Goal: Task Accomplishment & Management: Use online tool/utility

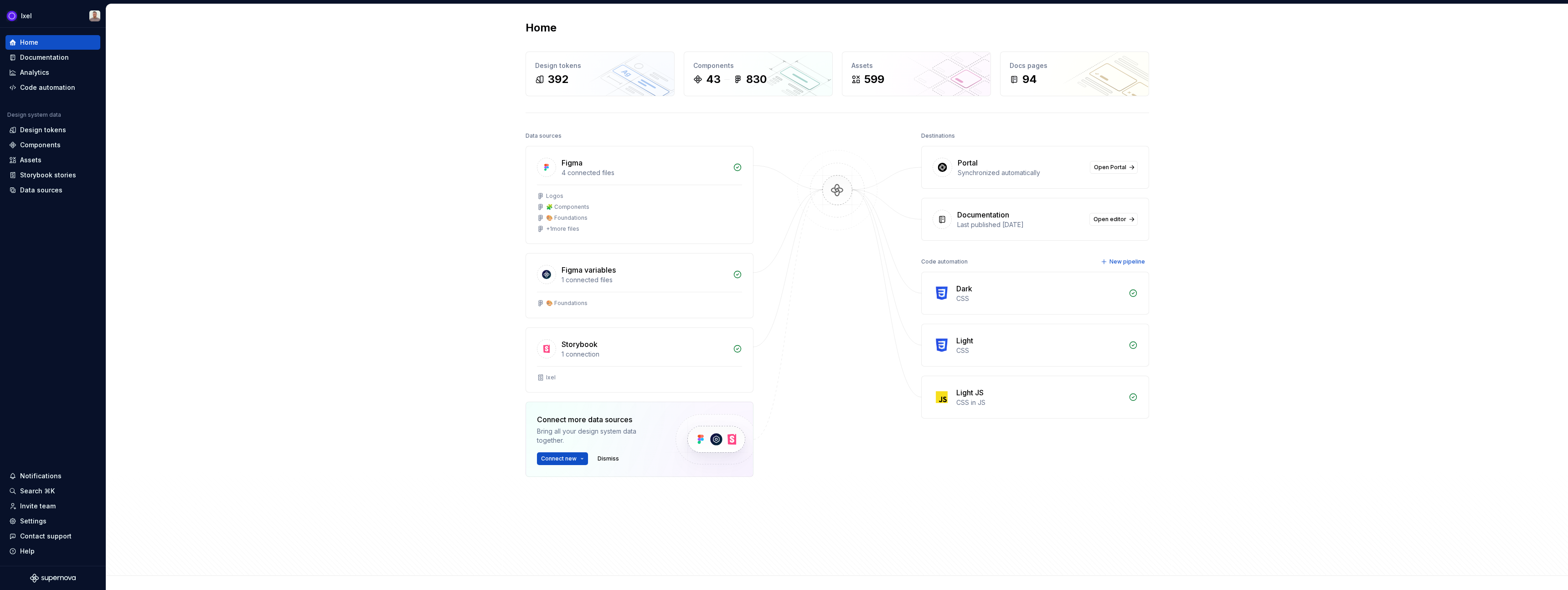
click at [861, 204] on img at bounding box center [838, 199] width 88 height 99
click at [935, 260] on div "Code automation" at bounding box center [945, 261] width 47 height 13
click at [994, 290] on div "Dark" at bounding box center [1040, 288] width 167 height 11
click at [957, 287] on div "Dark" at bounding box center [964, 288] width 16 height 11
click at [935, 295] on img at bounding box center [941, 293] width 18 height 18
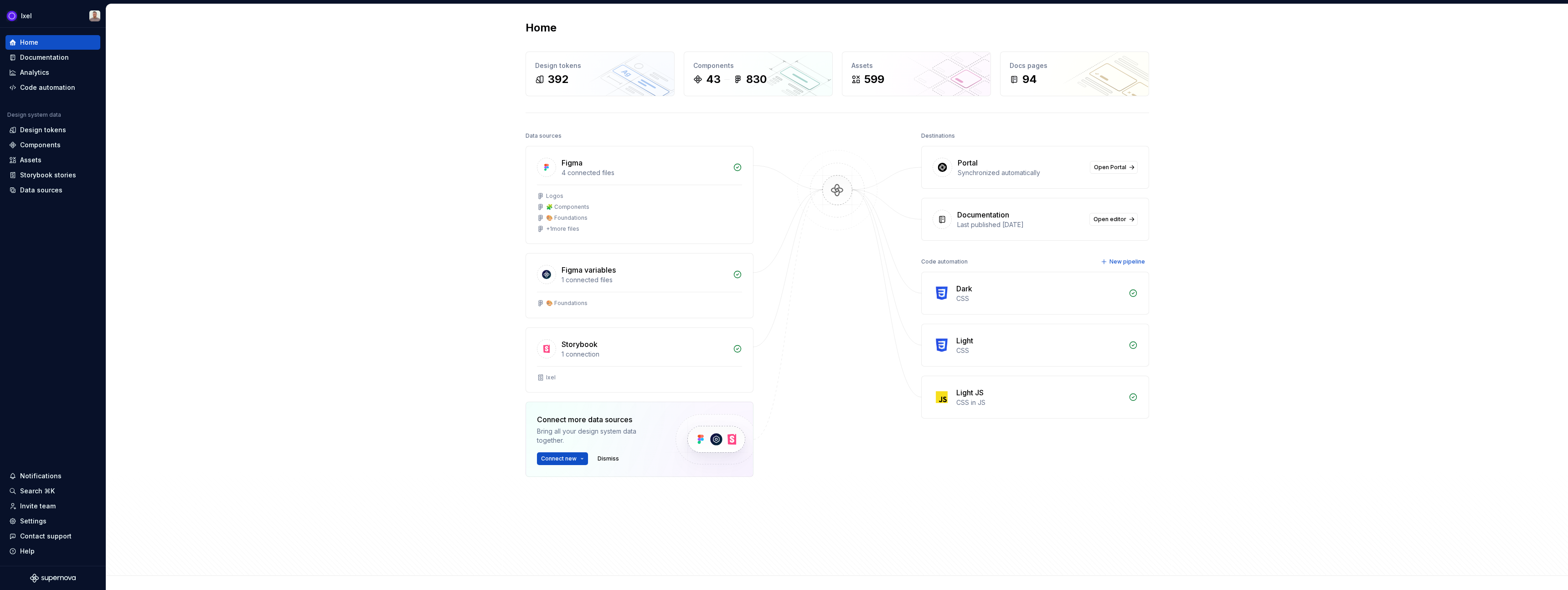
click at [1132, 291] on icon at bounding box center [1133, 293] width 9 height 9
click at [946, 262] on div "Code automation" at bounding box center [945, 261] width 47 height 13
click at [43, 59] on div "Documentation" at bounding box center [44, 57] width 48 height 9
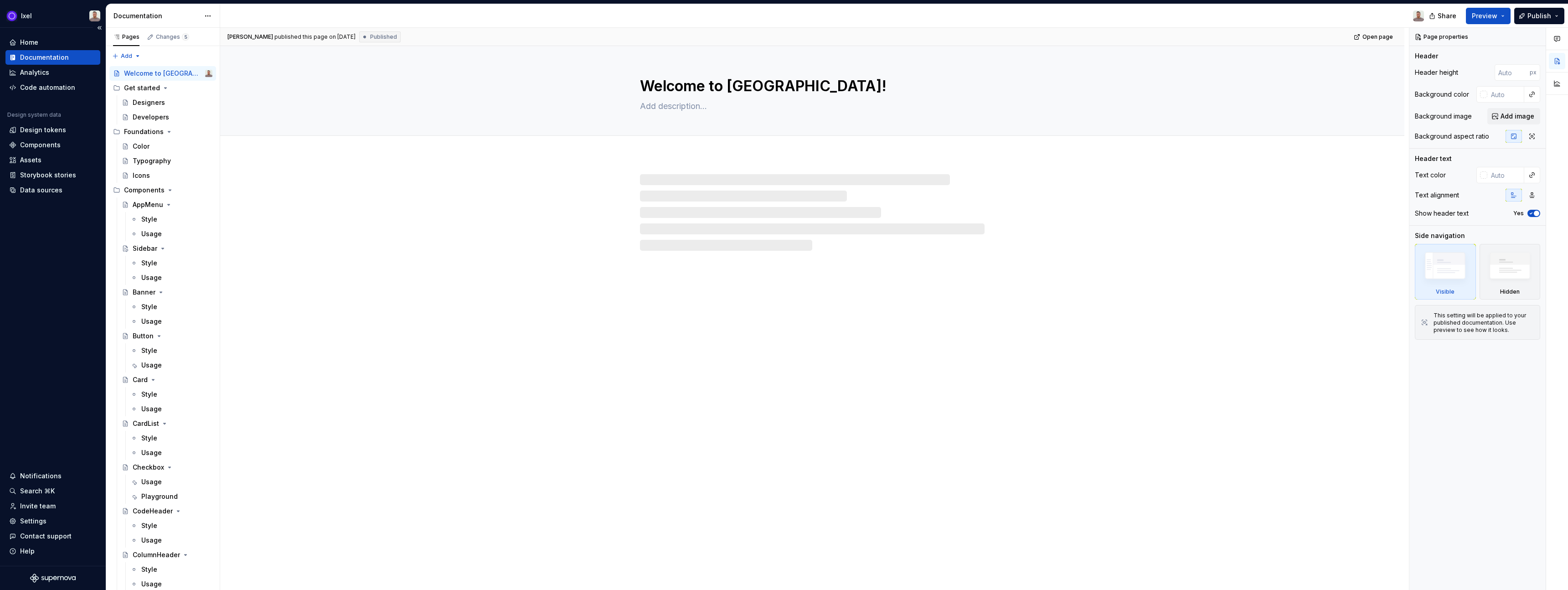
type textarea "*"
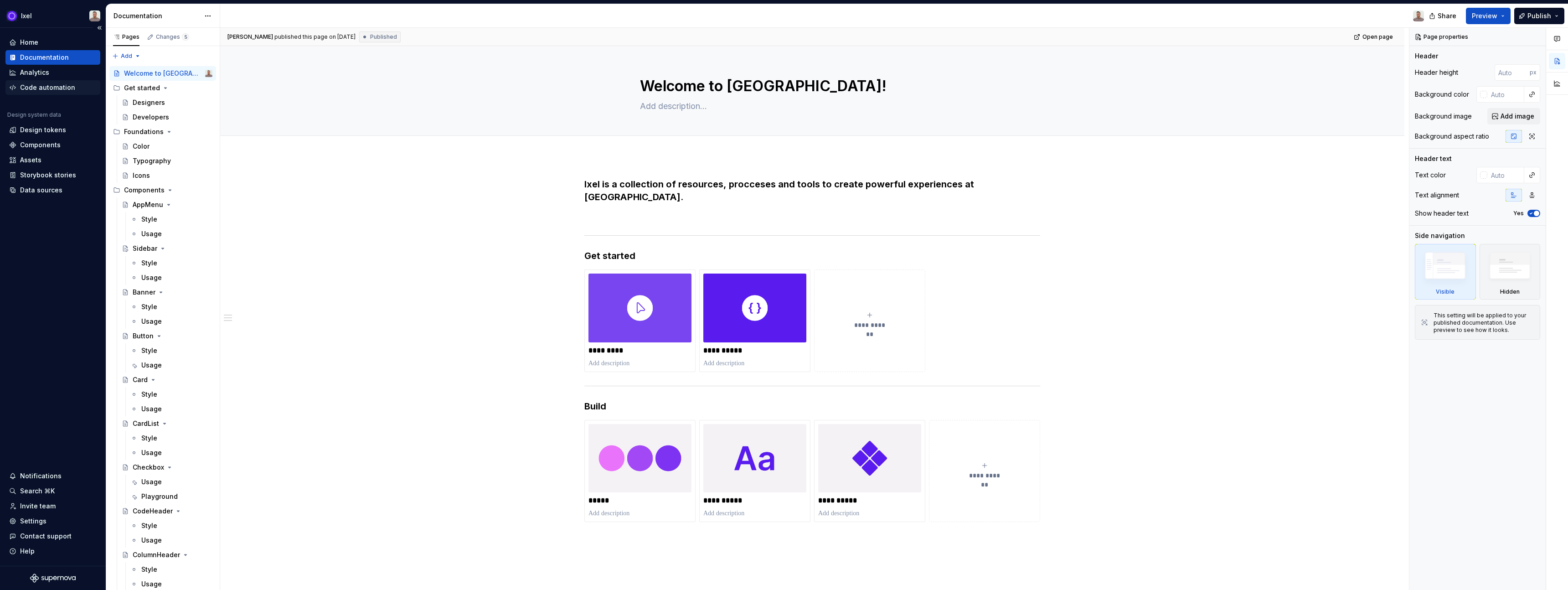
click at [40, 88] on div "Code automation" at bounding box center [48, 88] width 55 height 9
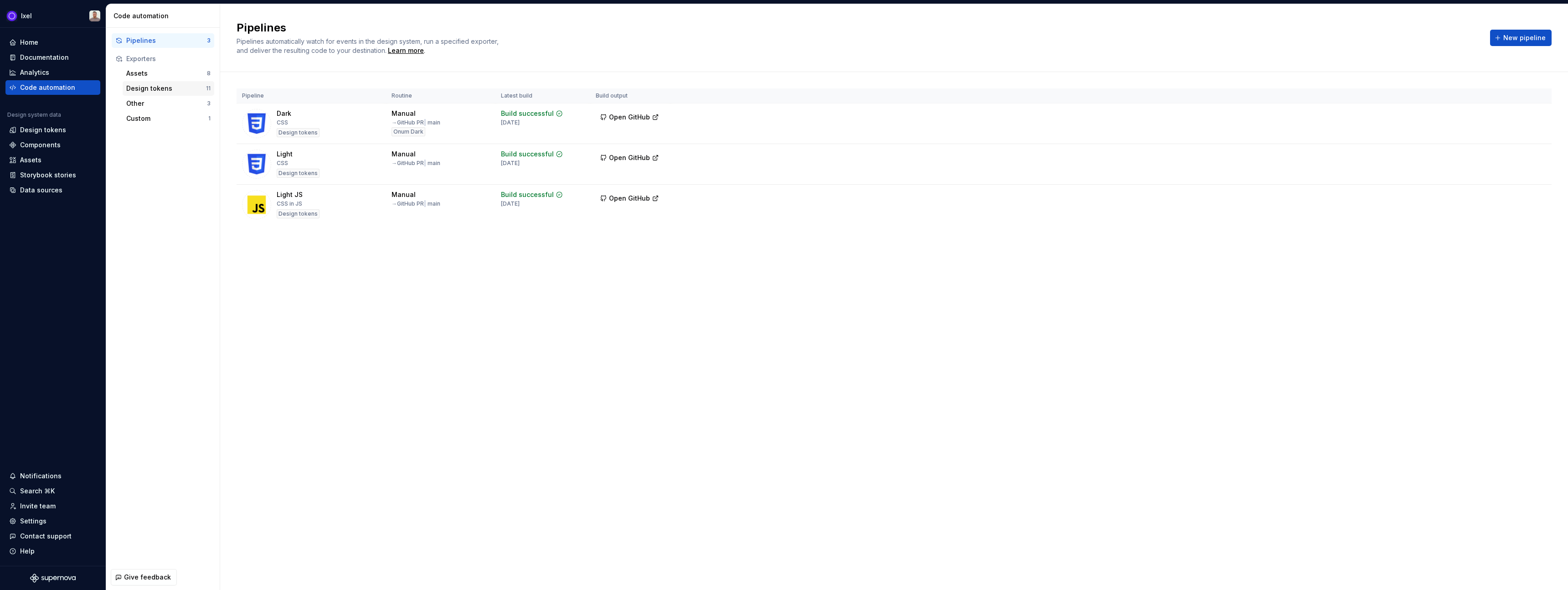
click at [169, 92] on div "Design tokens" at bounding box center [166, 88] width 80 height 9
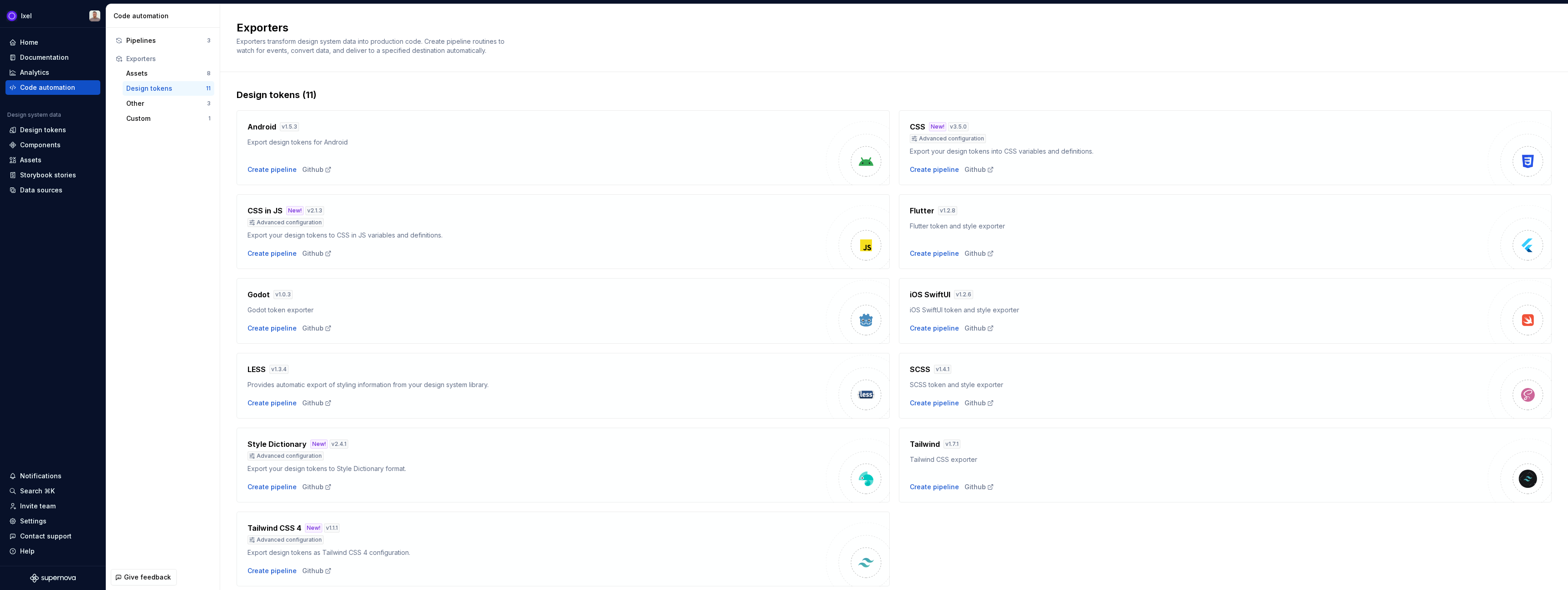
click at [169, 89] on div "Design tokens" at bounding box center [166, 88] width 80 height 9
click at [173, 79] on div "Assets 8" at bounding box center [169, 73] width 92 height 14
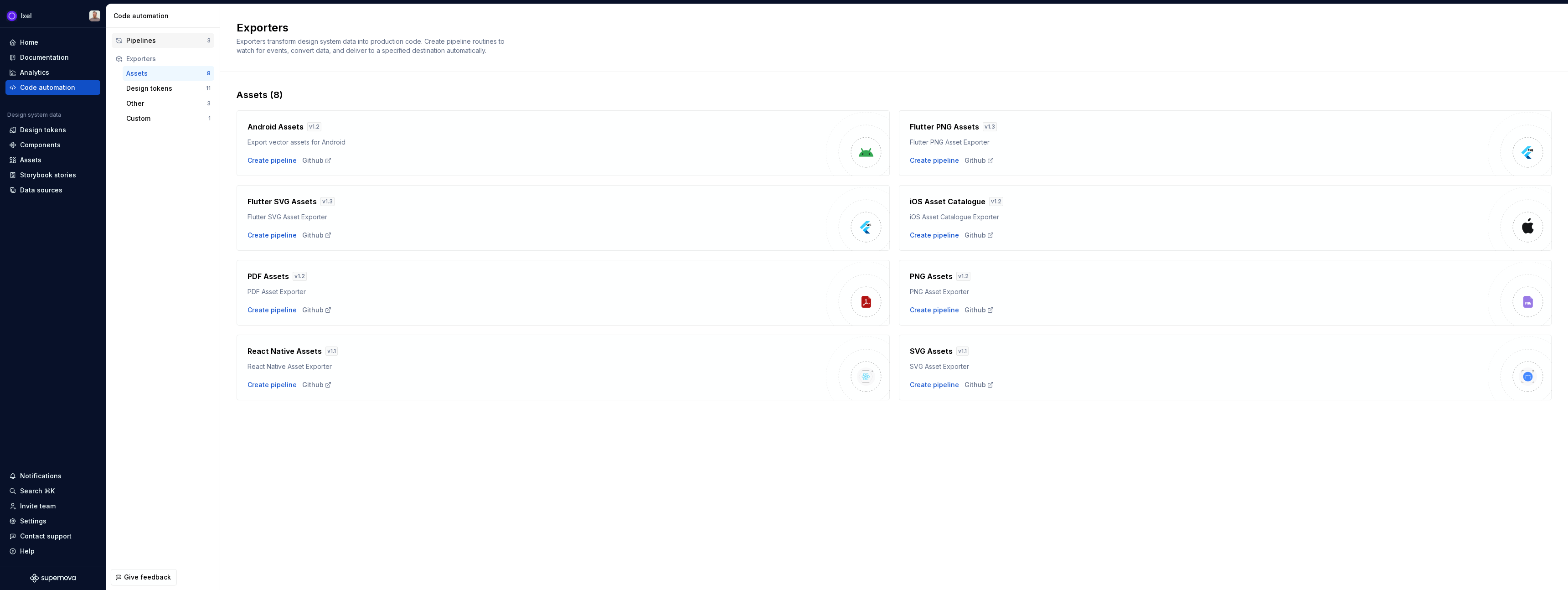
click at [186, 45] on div "Pipelines" at bounding box center [167, 40] width 81 height 9
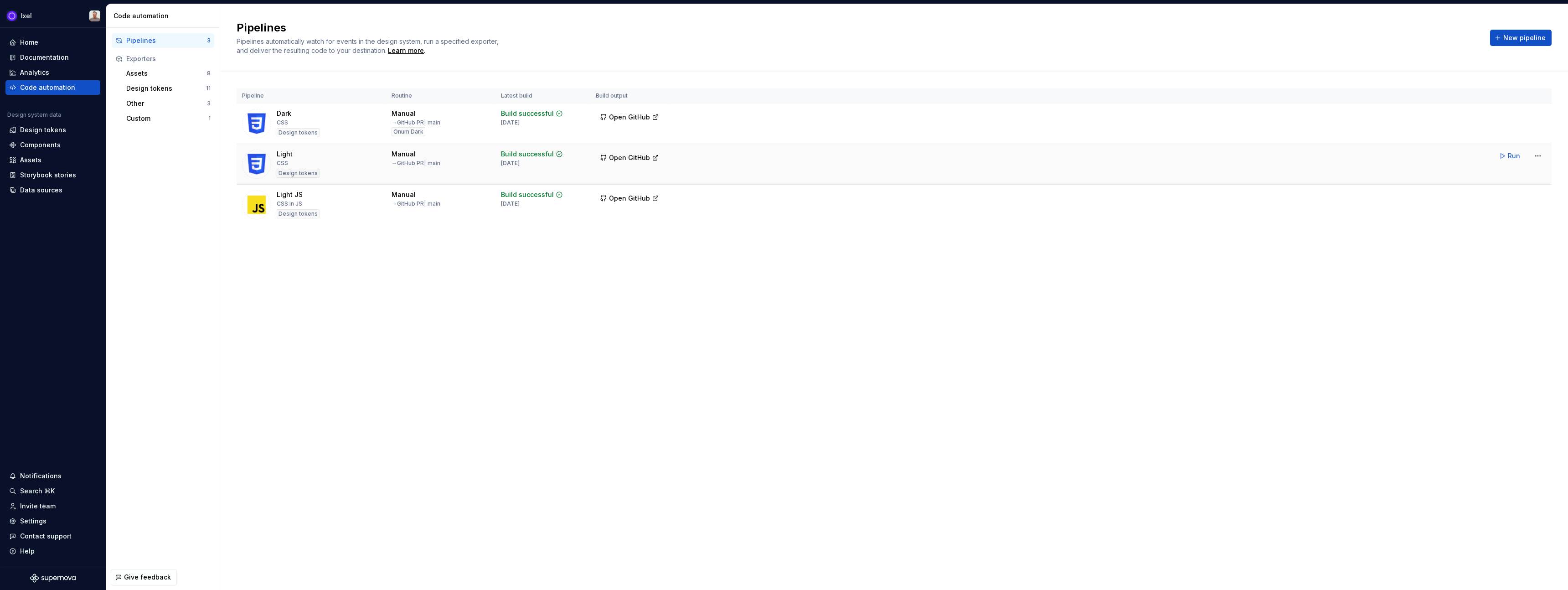
click at [299, 159] on div "Light CSS Design tokens" at bounding box center [298, 164] width 43 height 29
click at [1540, 156] on html "Ixel Home Documentation Analytics Code automation Design system data Design tok…" at bounding box center [784, 295] width 1568 height 590
click at [1504, 176] on div "Edit pipeline" at bounding box center [1526, 175] width 78 height 9
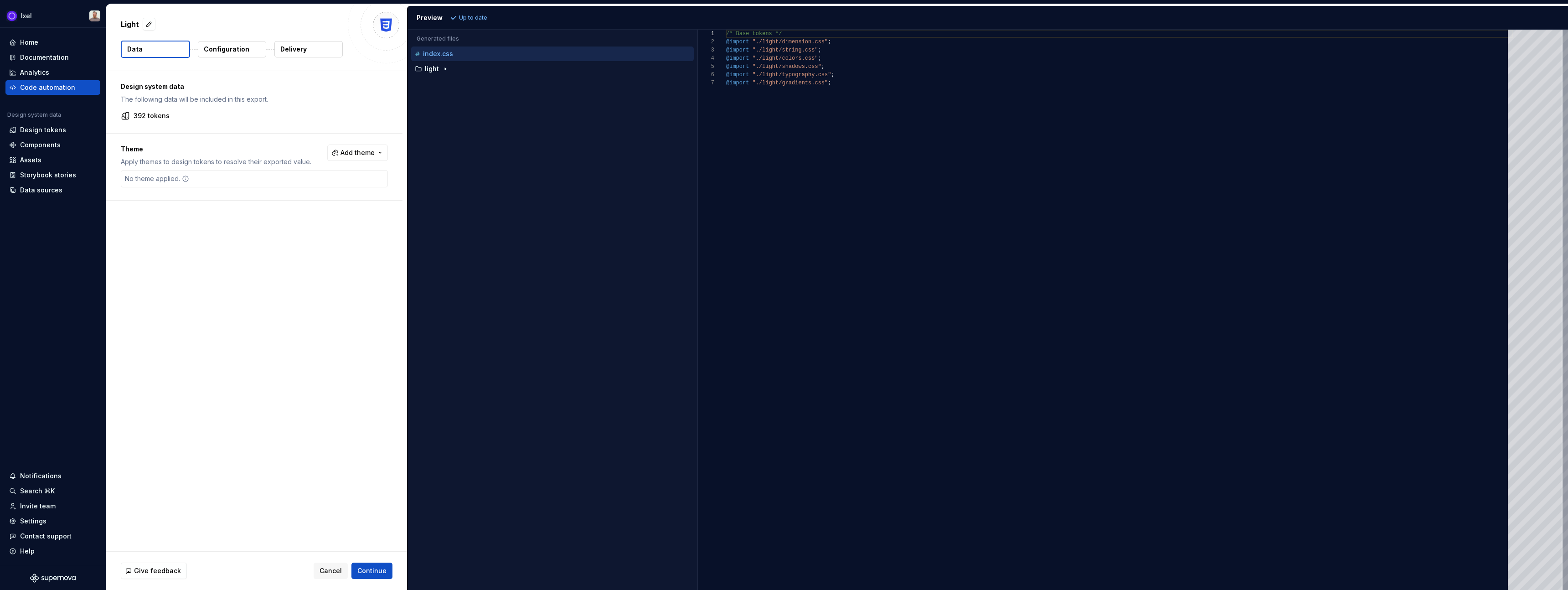
click at [312, 179] on div "No theme applied." at bounding box center [254, 179] width 267 height 18
click at [369, 152] on span "Add theme" at bounding box center [358, 152] width 34 height 9
click at [287, 188] on div "Suggestions" at bounding box center [288, 190] width 8 height 8
click at [342, 249] on html "Ixel Home Documentation Analytics Code automation Design system data Design tok…" at bounding box center [784, 295] width 1568 height 590
click at [467, 21] on button "Refresh preview" at bounding box center [479, 18] width 61 height 13
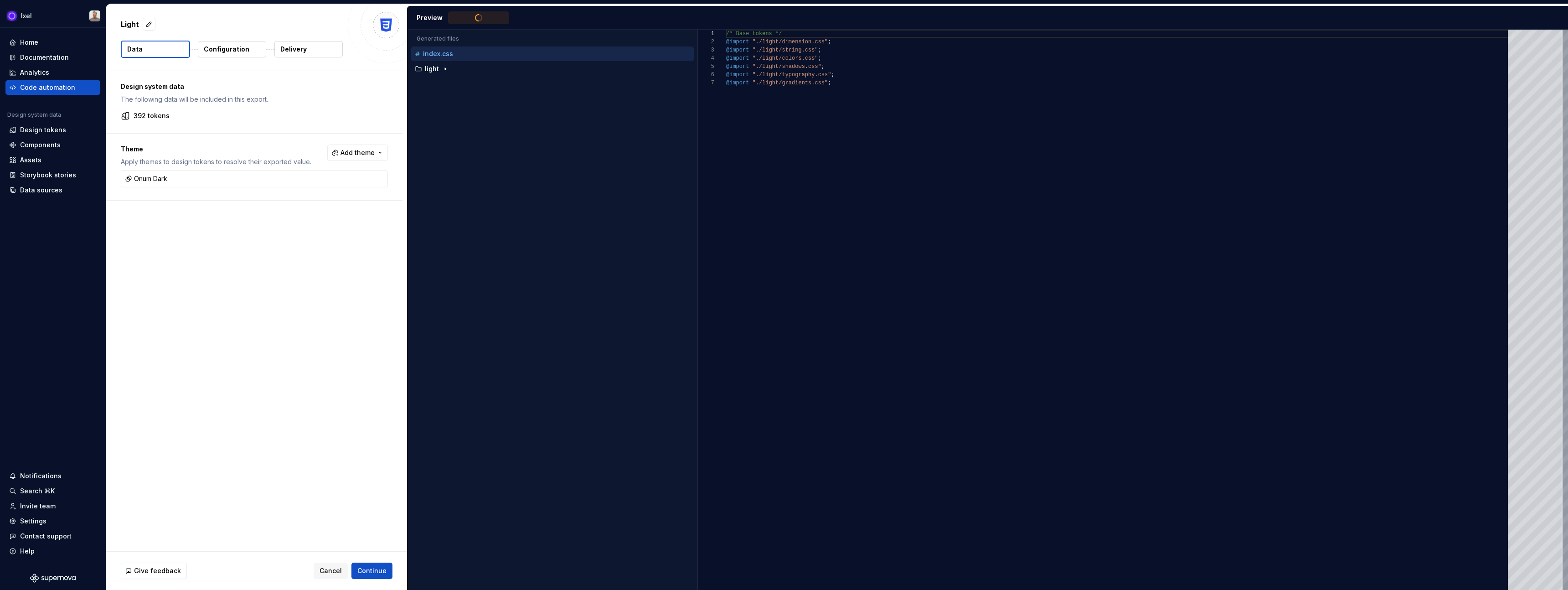
type textarea "**********"
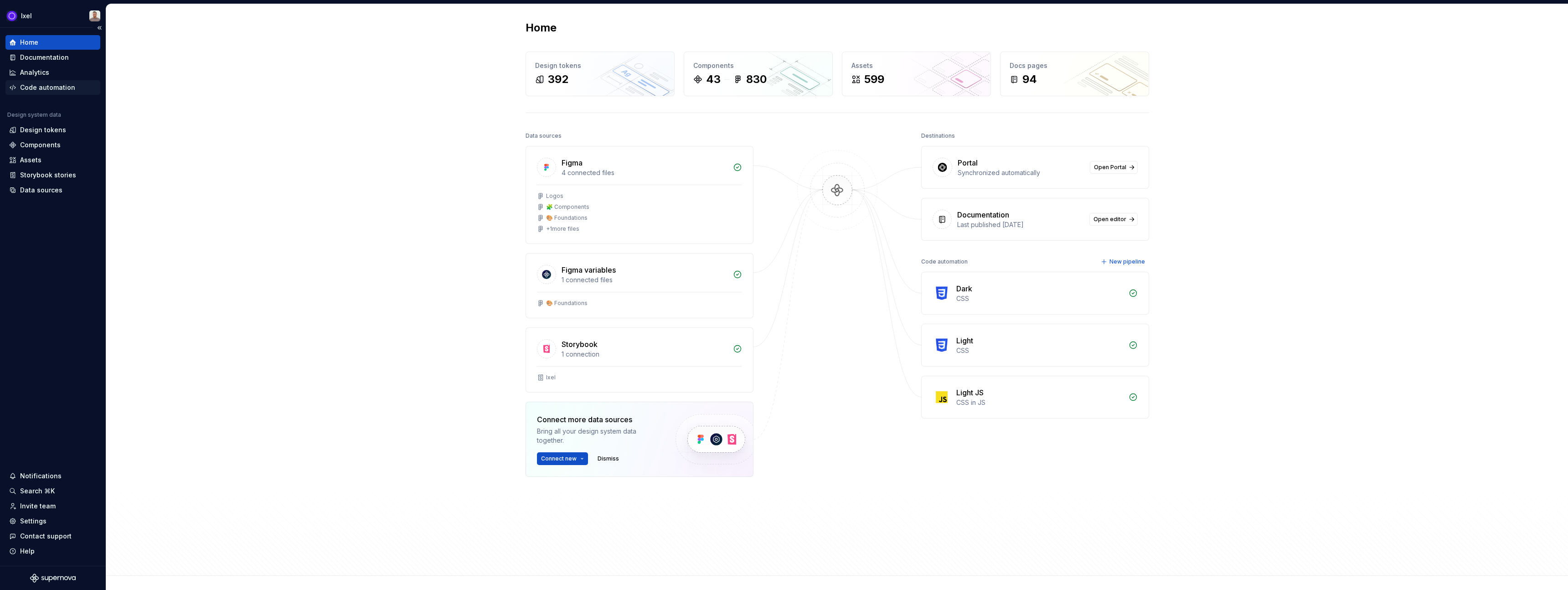
click at [37, 87] on div "Code automation" at bounding box center [48, 88] width 55 height 9
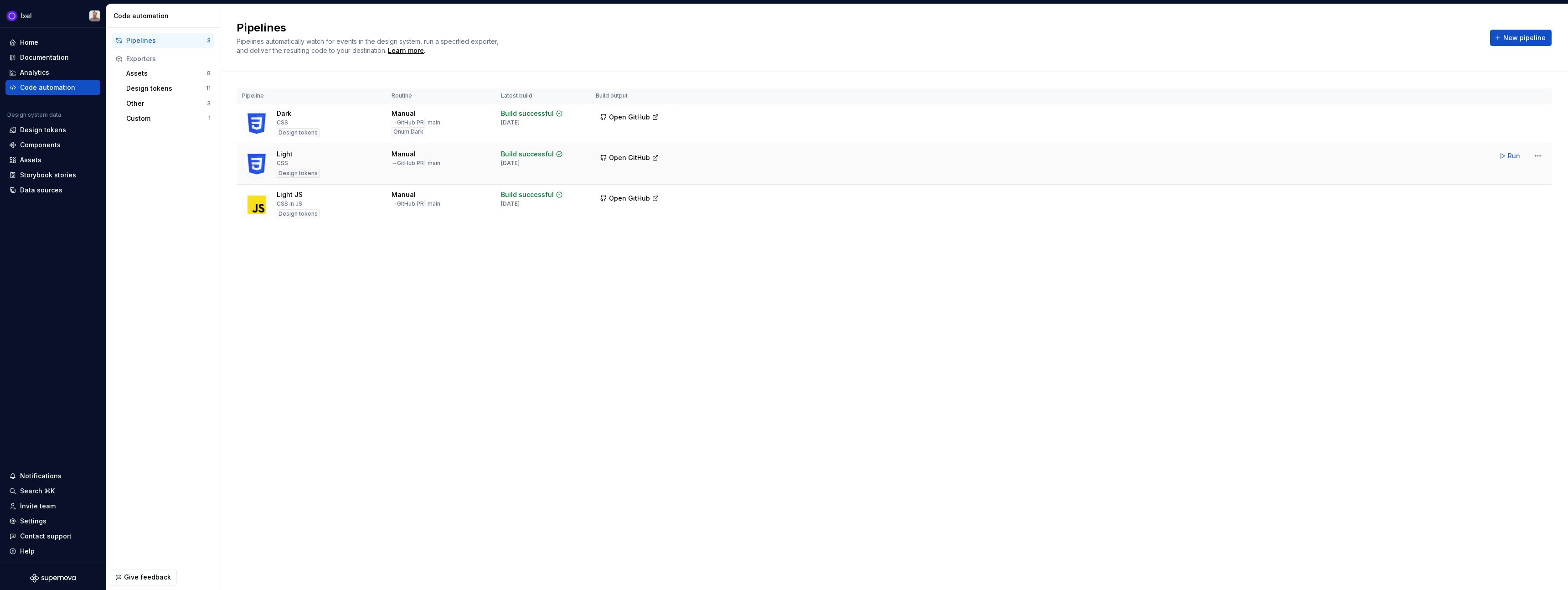
click at [287, 157] on div "Light" at bounding box center [284, 154] width 16 height 9
click at [258, 161] on img at bounding box center [256, 164] width 29 height 29
click at [1537, 156] on html "Ixel Home Documentation Analytics Code automation Design system data Design tok…" at bounding box center [784, 295] width 1568 height 590
click at [1517, 176] on div "Edit pipeline" at bounding box center [1526, 175] width 78 height 9
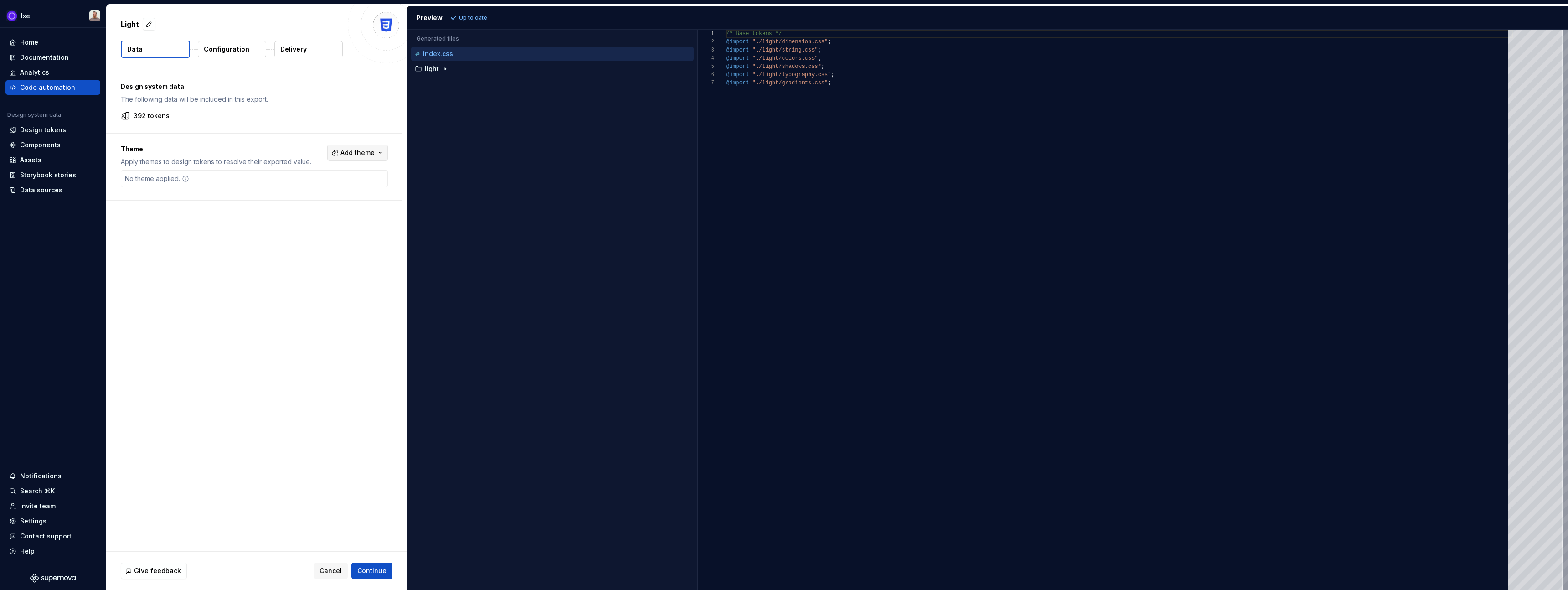
click at [351, 151] on span "Add theme" at bounding box center [358, 152] width 34 height 9
click at [301, 191] on div "Onum Dark" at bounding box center [312, 189] width 35 height 9
click at [242, 212] on html "Ixel Home Documentation Analytics Code automation Design system data Design tok…" at bounding box center [784, 295] width 1568 height 590
click at [371, 574] on span "Continue" at bounding box center [372, 570] width 29 height 9
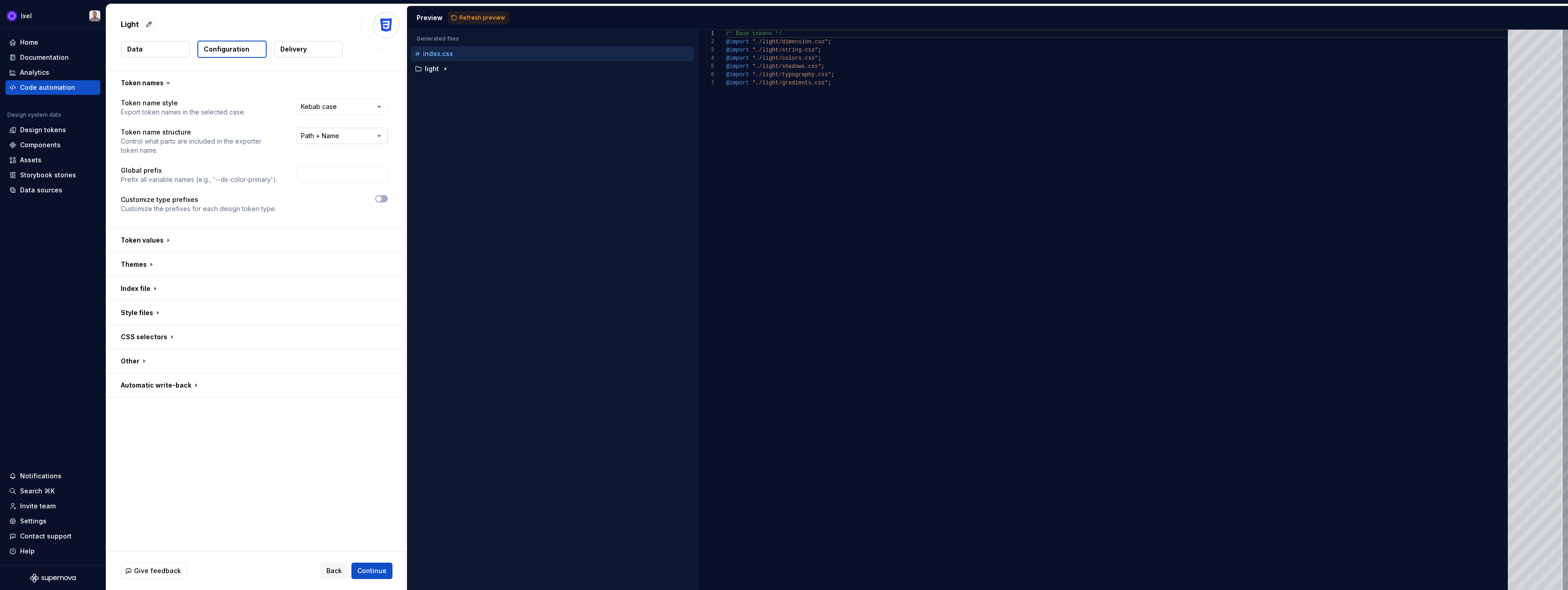
click at [328, 135] on html "**********" at bounding box center [784, 295] width 1568 height 590
click at [303, 422] on html "**********" at bounding box center [784, 295] width 1568 height 590
click at [471, 16] on span "Refresh preview" at bounding box center [482, 18] width 45 height 8
click at [429, 57] on p "dark" at bounding box center [432, 54] width 14 height 8
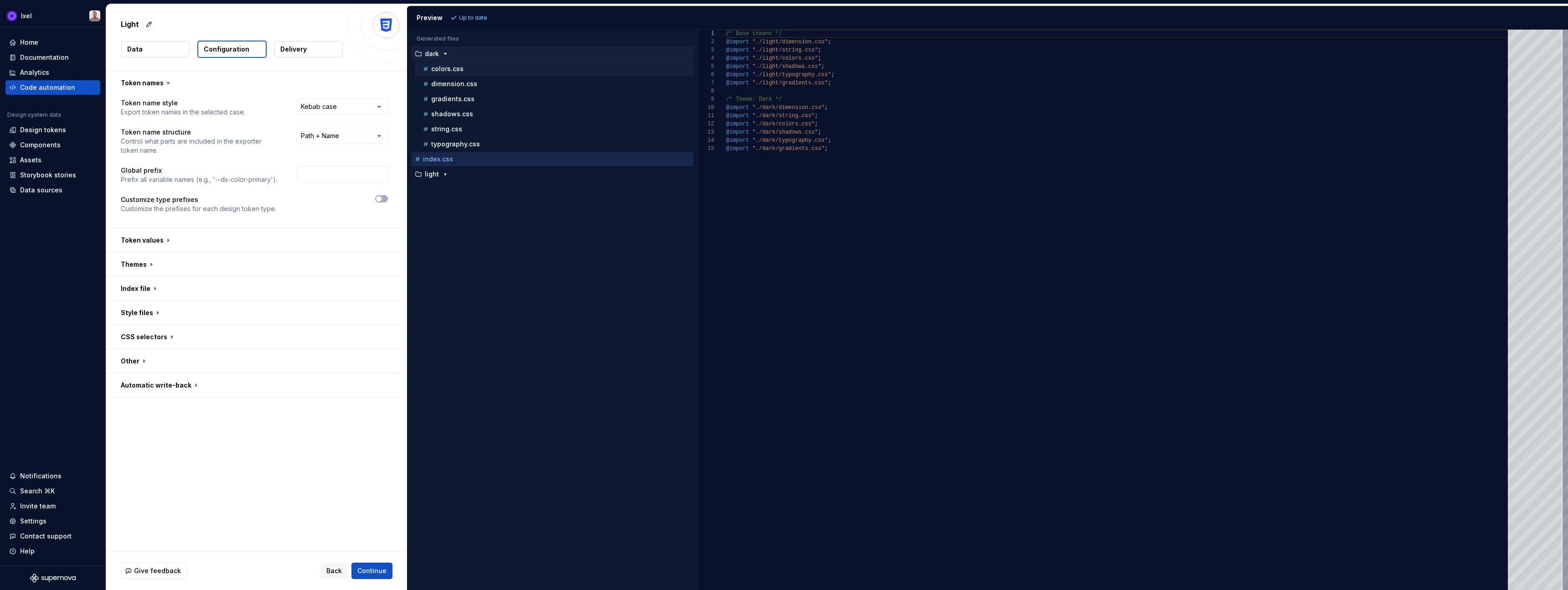
click at [441, 70] on p "colors.css" at bounding box center [447, 69] width 32 height 8
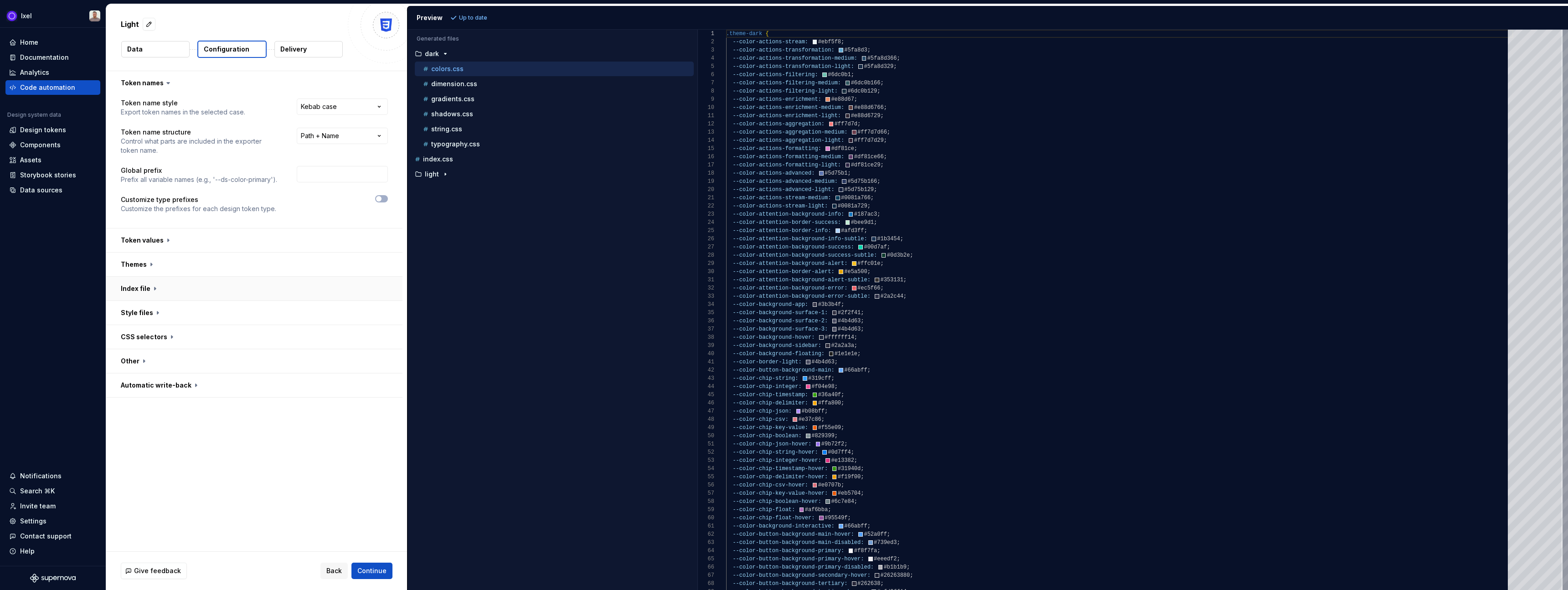
click at [143, 286] on button "button" at bounding box center [254, 288] width 297 height 24
click at [139, 289] on button "button" at bounding box center [254, 288] width 297 height 24
click at [146, 268] on button "button" at bounding box center [254, 264] width 297 height 24
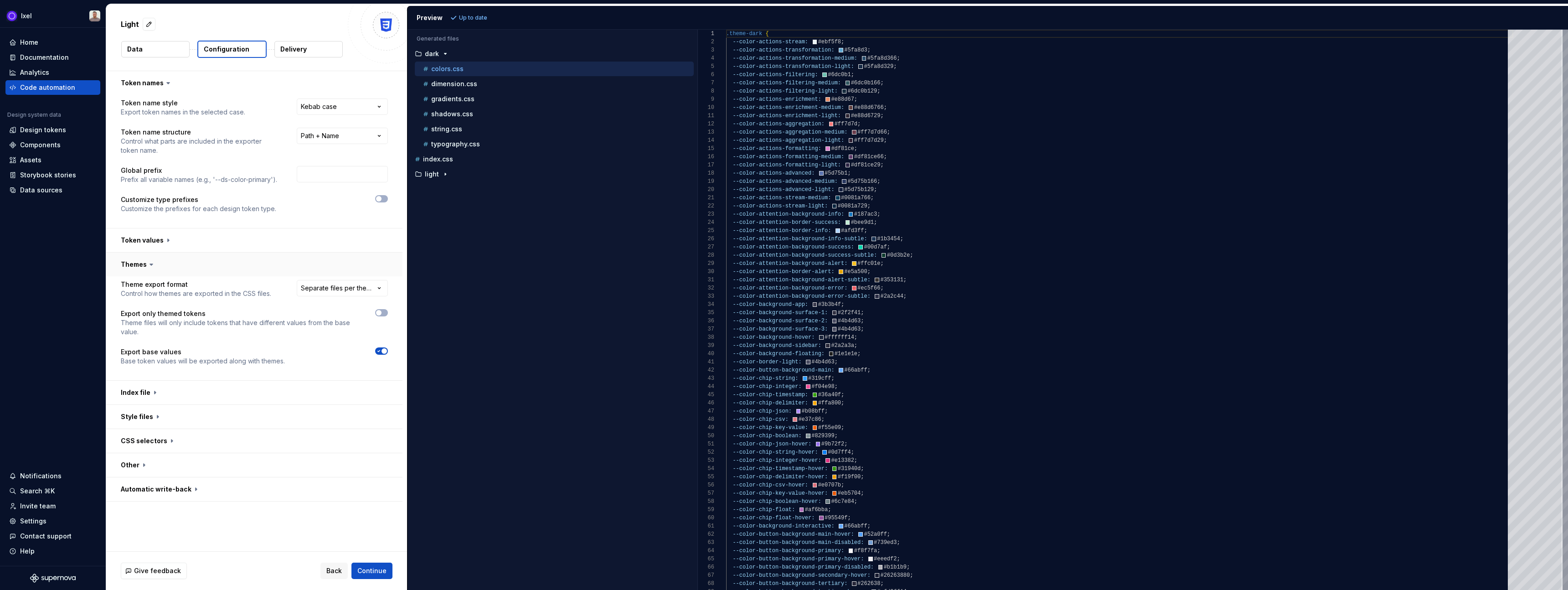
click at [147, 268] on icon at bounding box center [151, 264] width 9 height 9
click at [148, 265] on icon at bounding box center [151, 264] width 9 height 9
click at [146, 246] on button "button" at bounding box center [254, 241] width 297 height 24
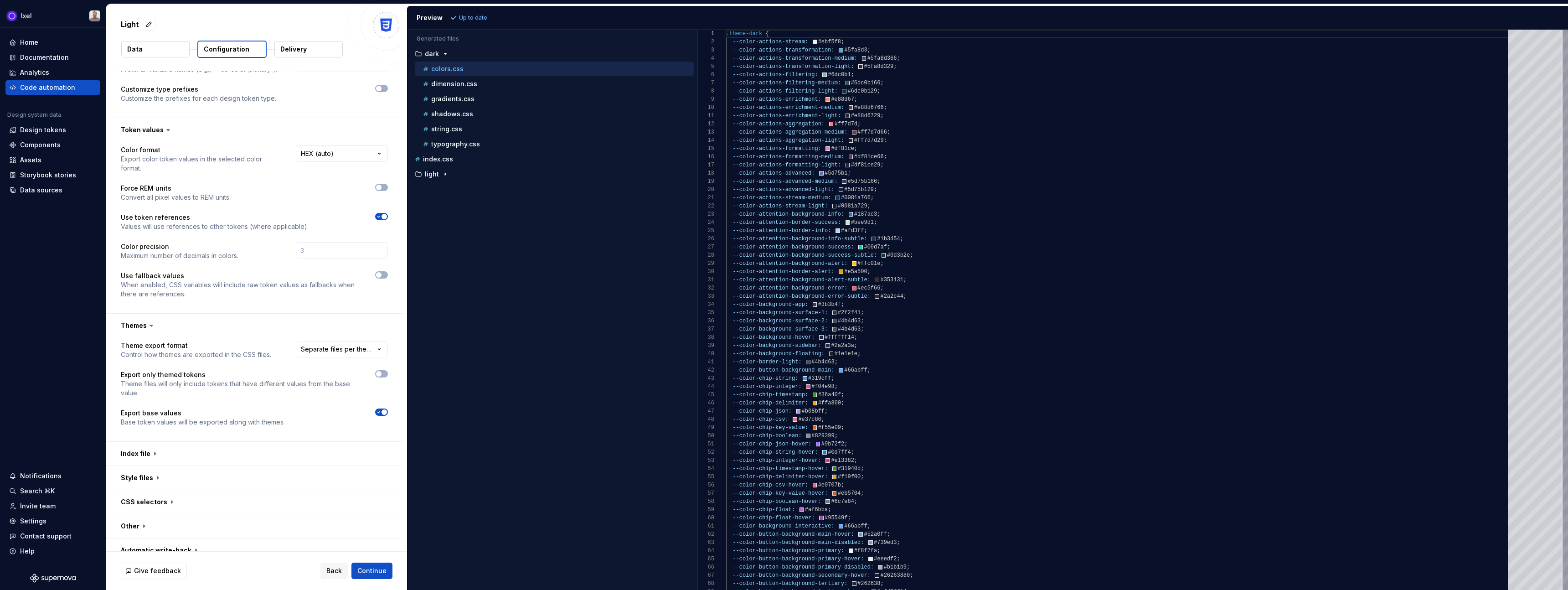
scroll to position [122, 0]
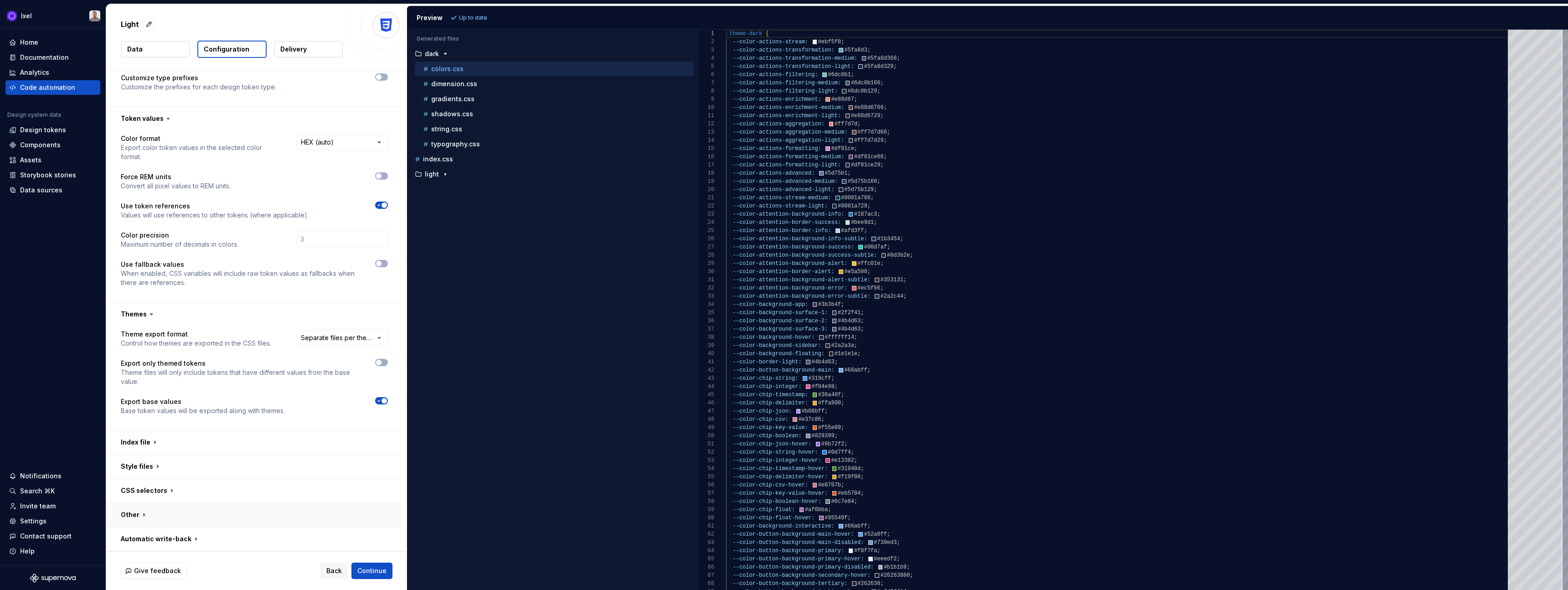
click at [233, 515] on button "button" at bounding box center [254, 515] width 297 height 24
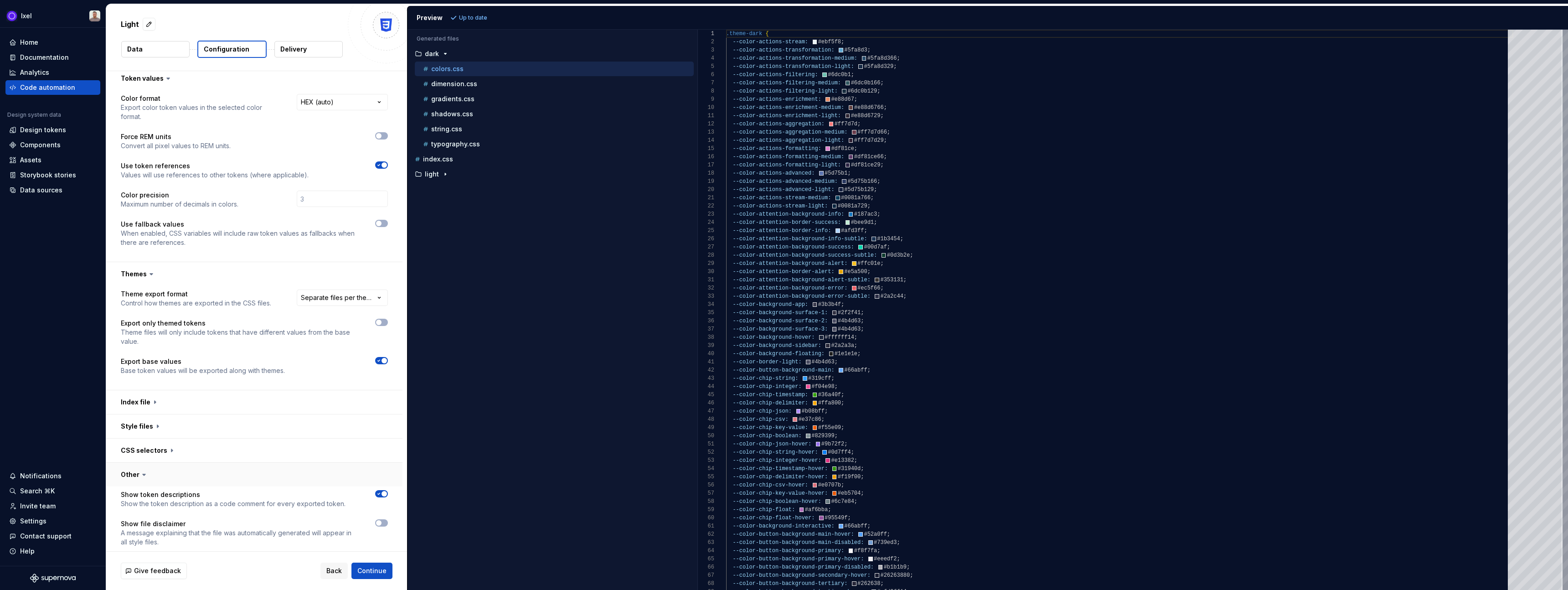
scroll to position [225, 0]
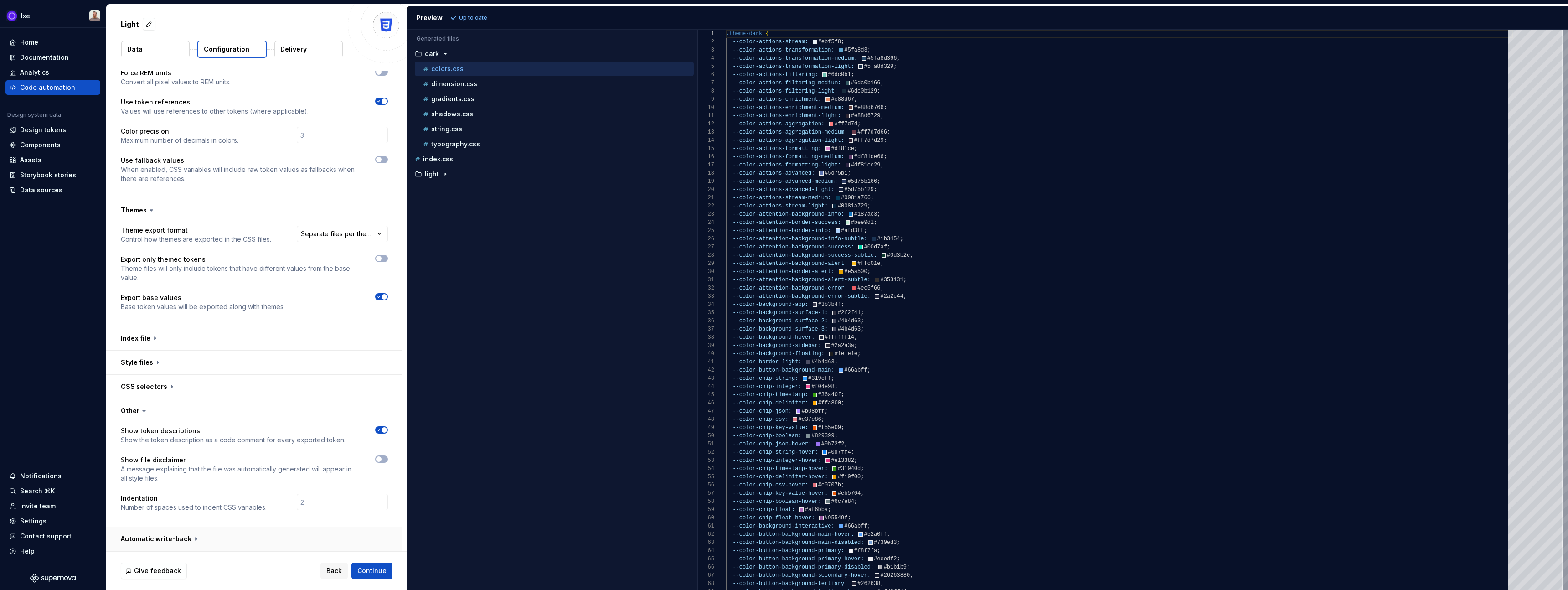
click at [236, 541] on button "button" at bounding box center [254, 539] width 297 height 24
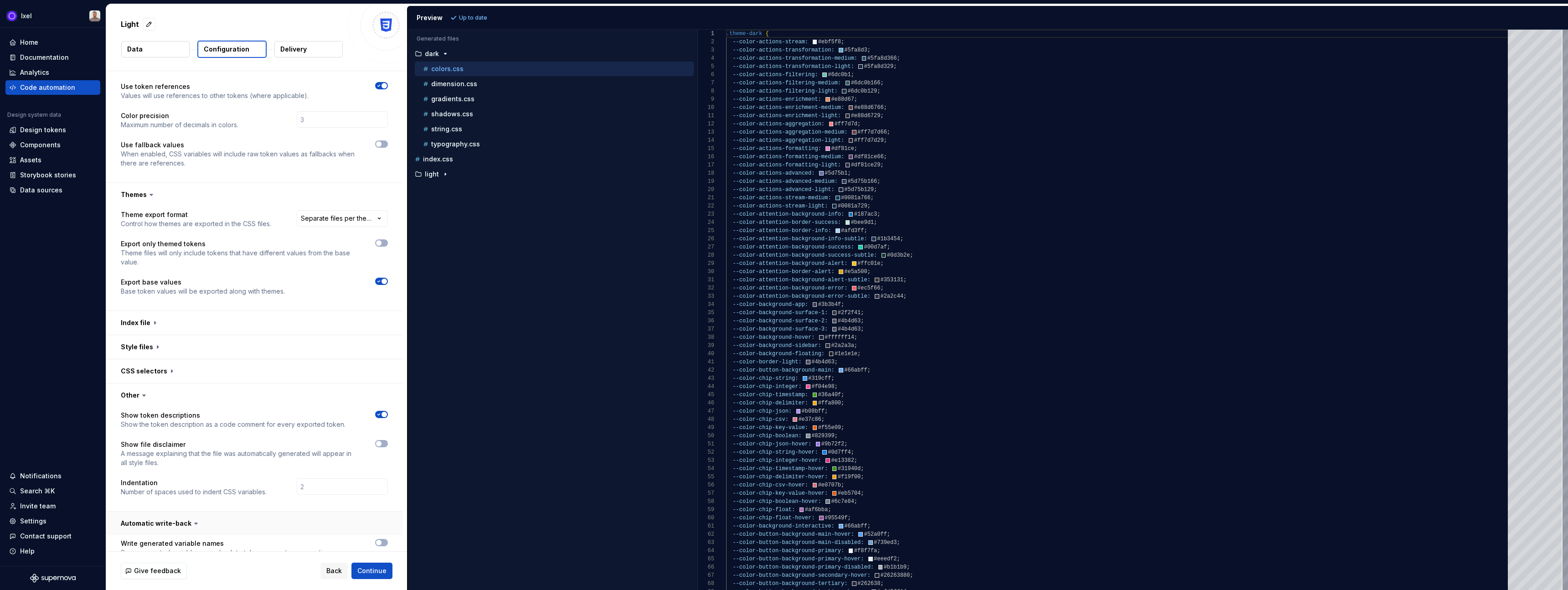
scroll to position [262, 0]
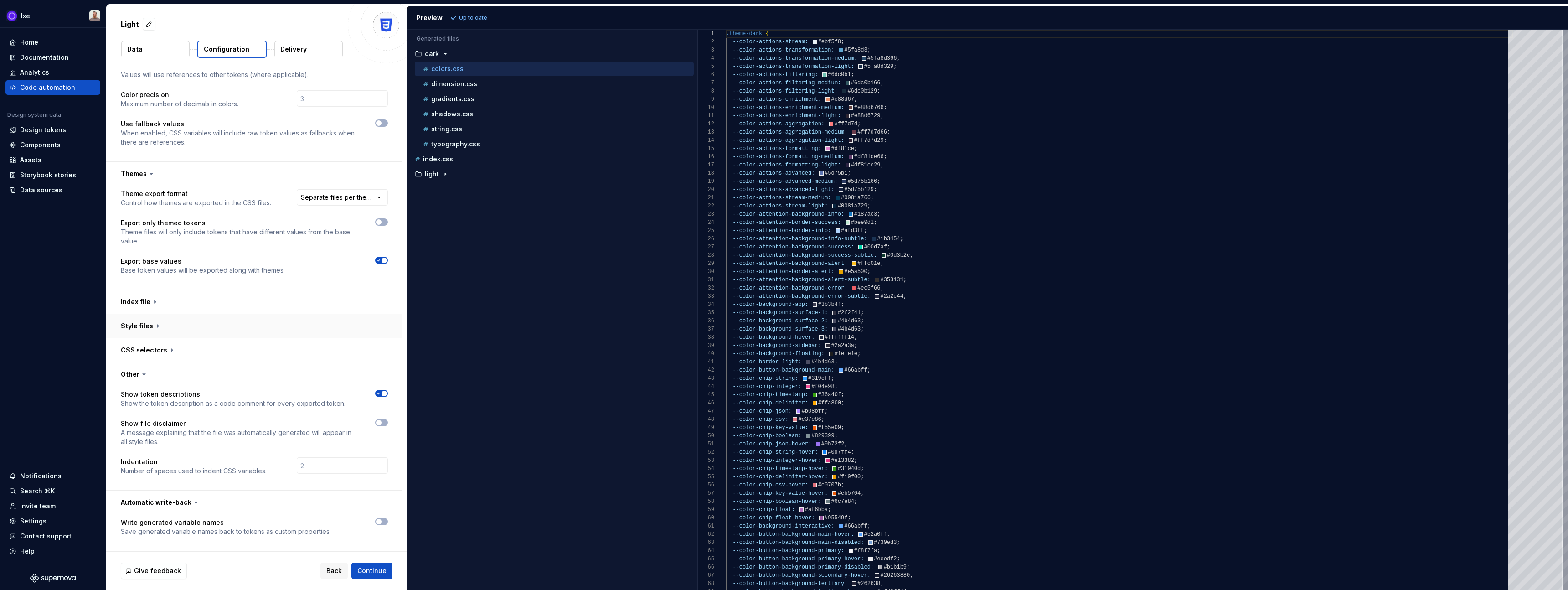
click at [167, 327] on button "button" at bounding box center [254, 326] width 297 height 24
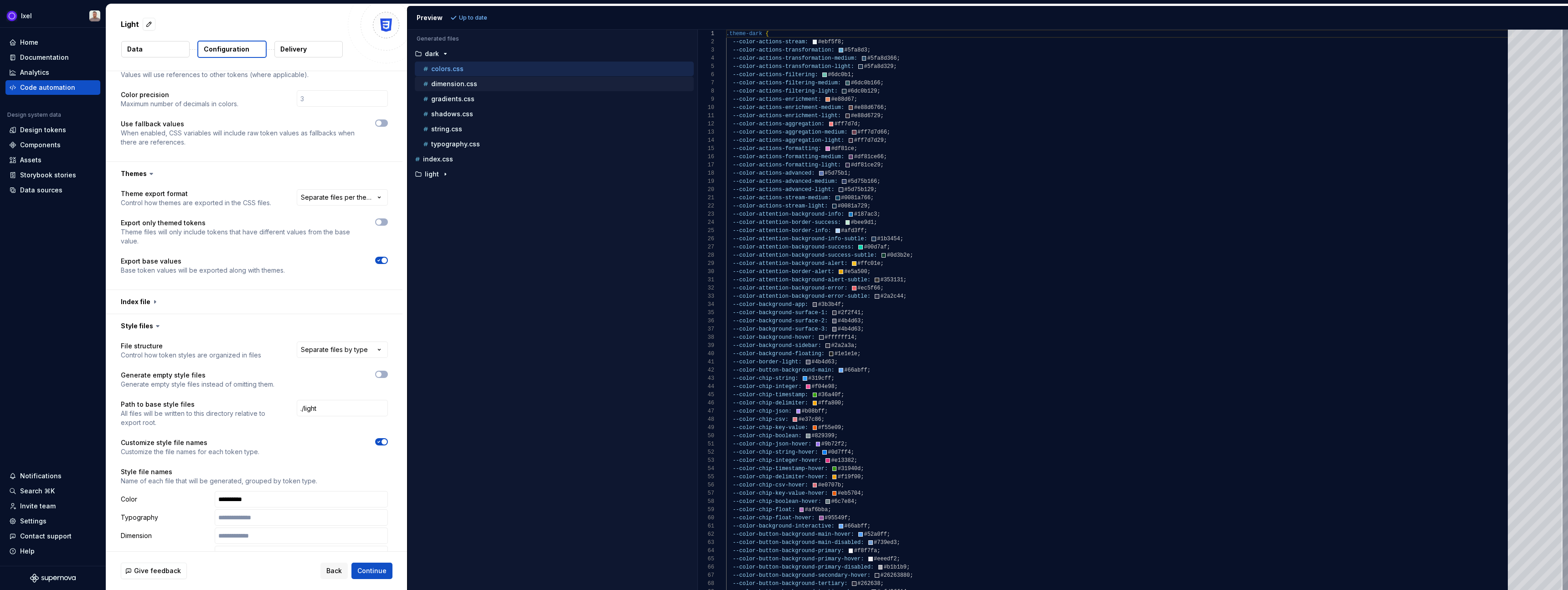
click at [440, 89] on div "dimension.css" at bounding box center [554, 84] width 279 height 14
click at [445, 111] on p "shadows.css" at bounding box center [452, 114] width 42 height 8
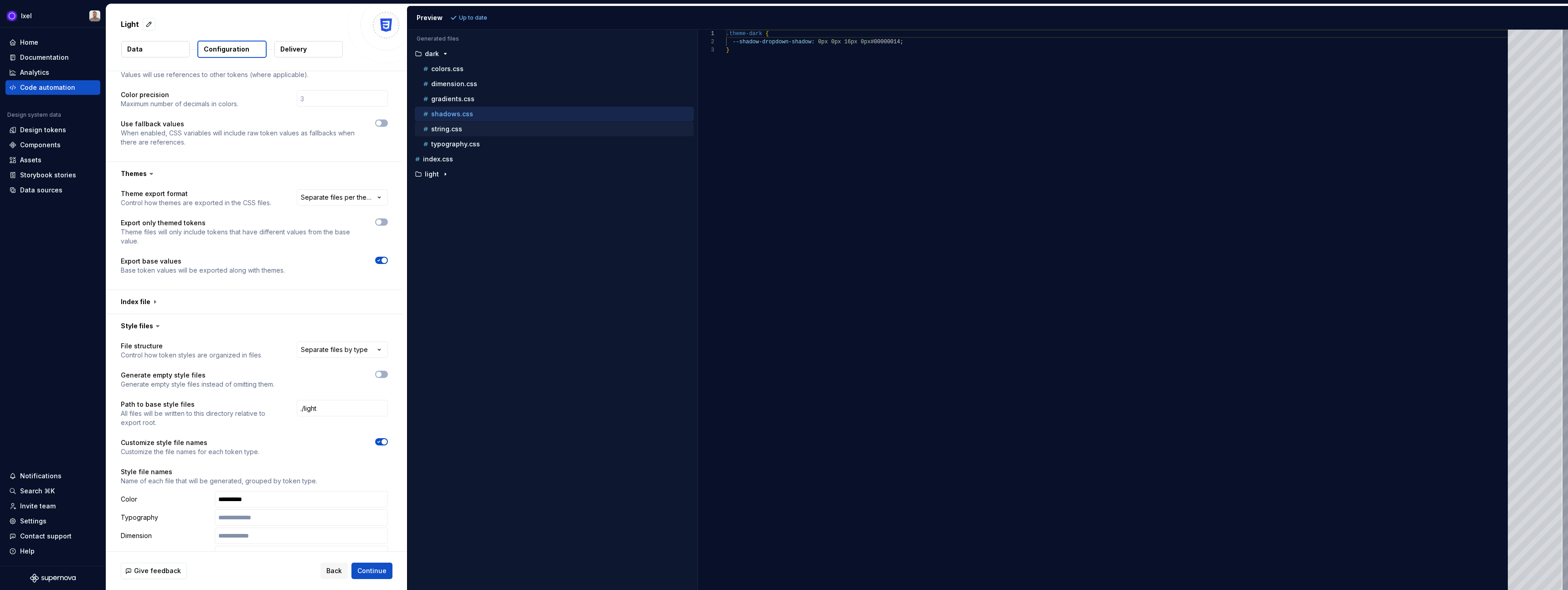
click at [446, 126] on p "string.css" at bounding box center [446, 129] width 31 height 8
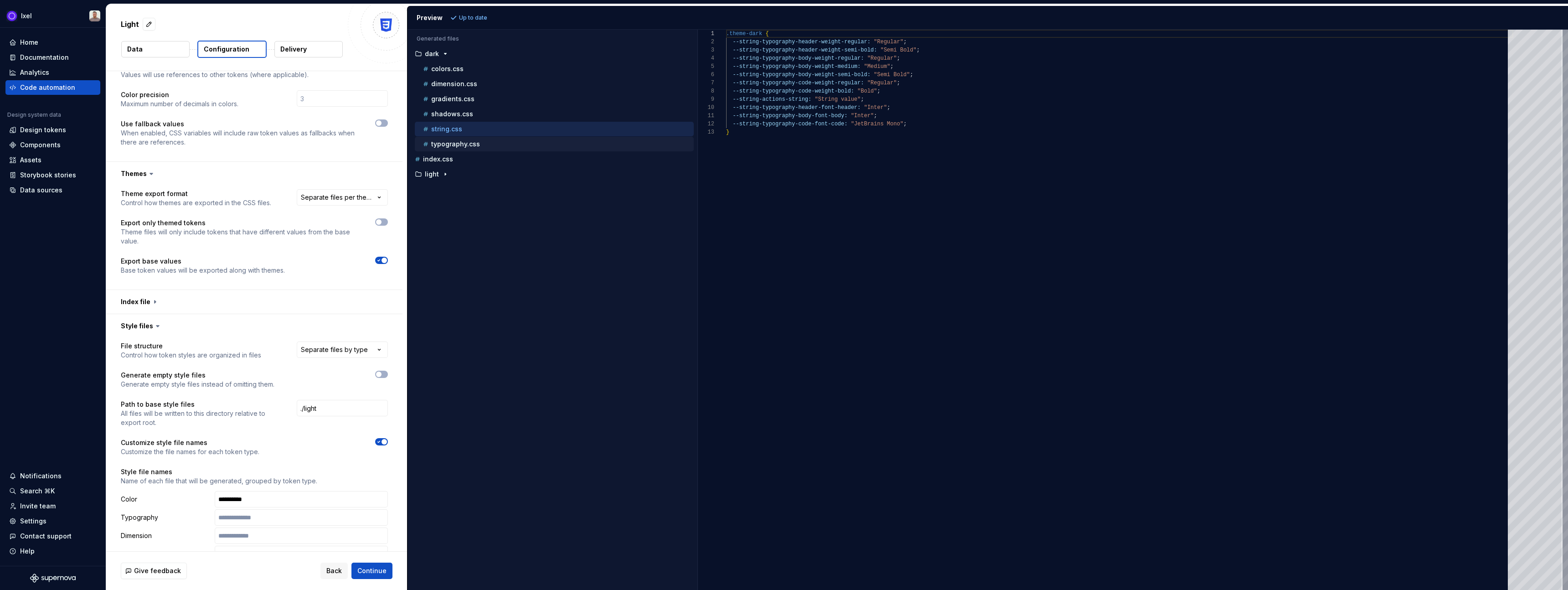
click at [446, 143] on p "typography.css" at bounding box center [455, 144] width 48 height 8
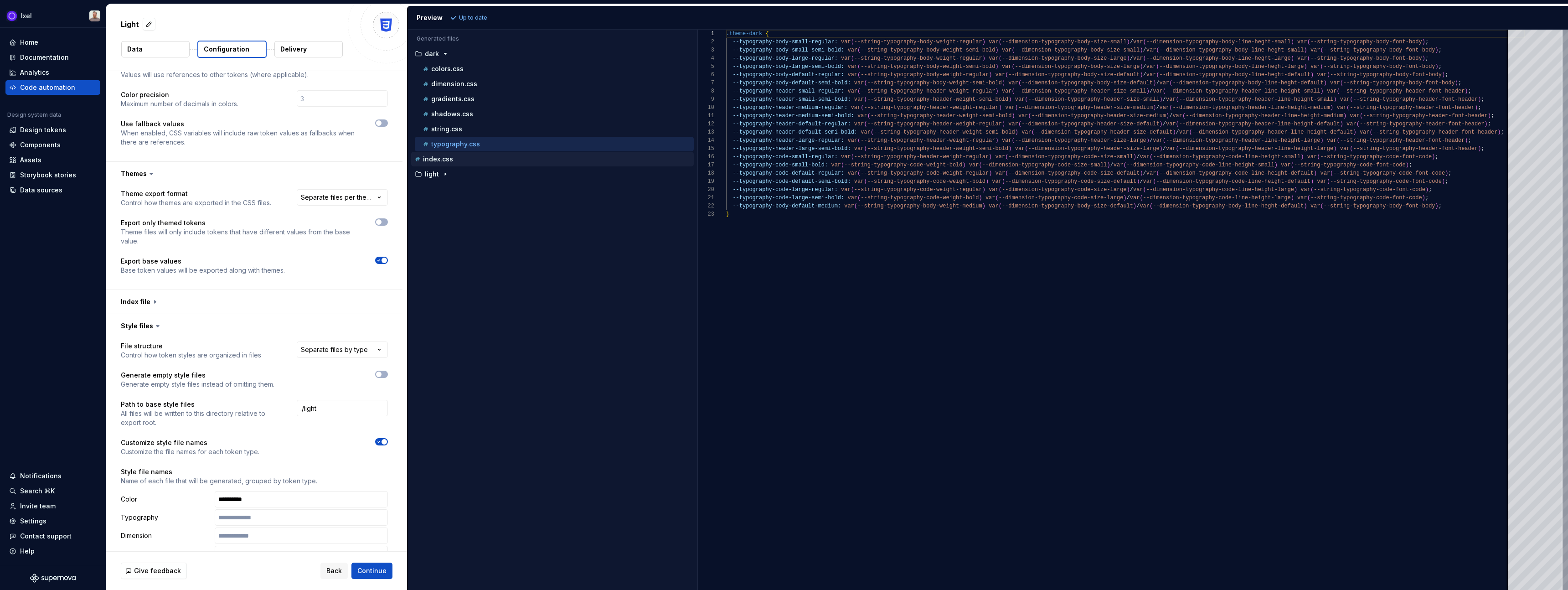
click at [445, 163] on div "index.css" at bounding box center [554, 159] width 281 height 9
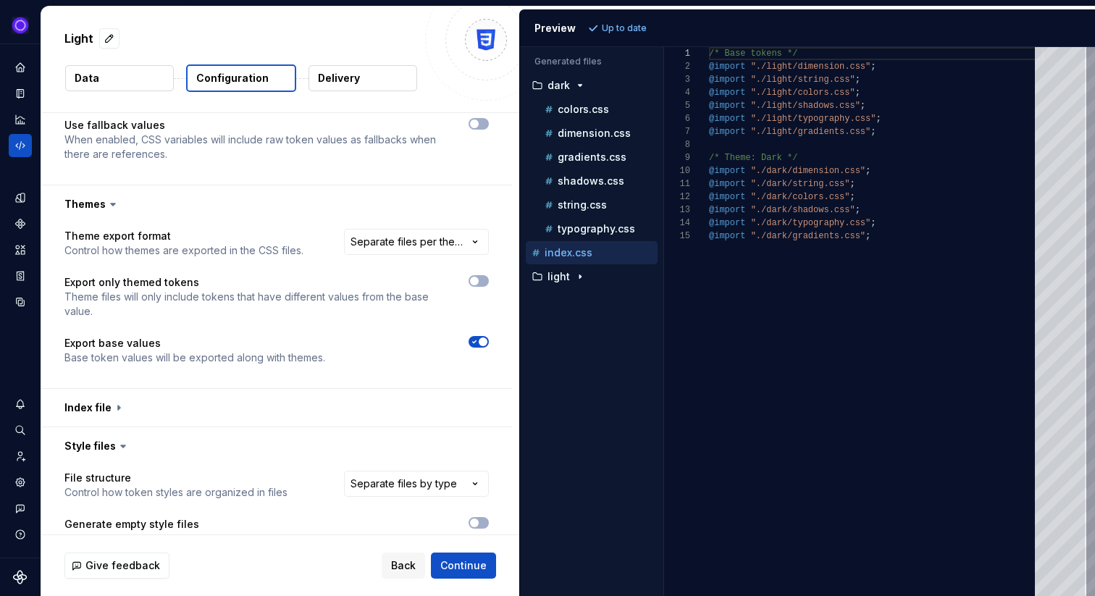
scroll to position [494, 0]
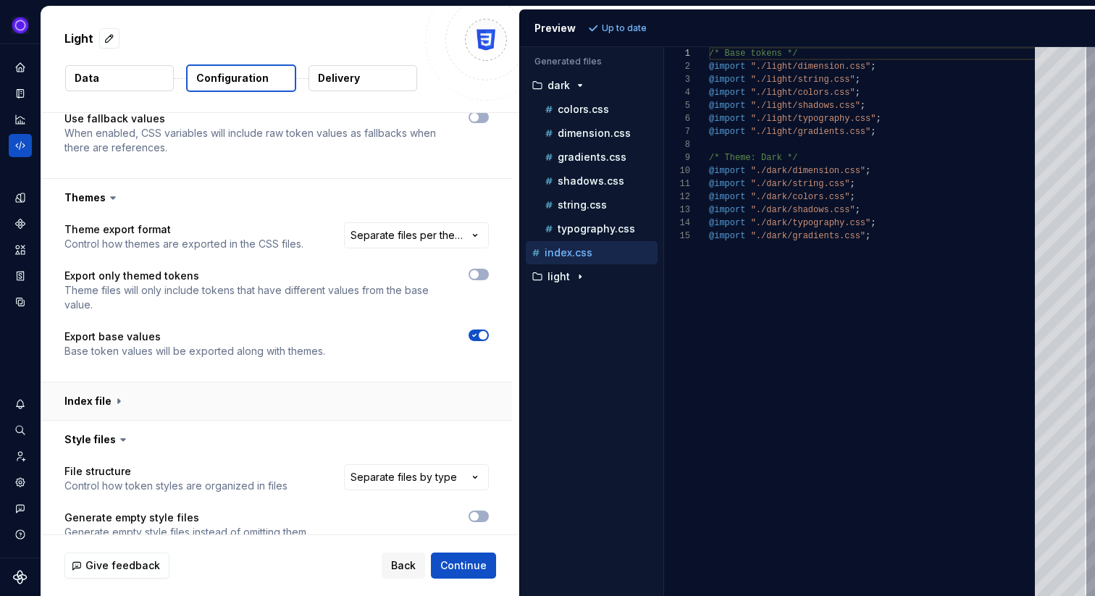
click at [104, 386] on button "button" at bounding box center [276, 401] width 471 height 38
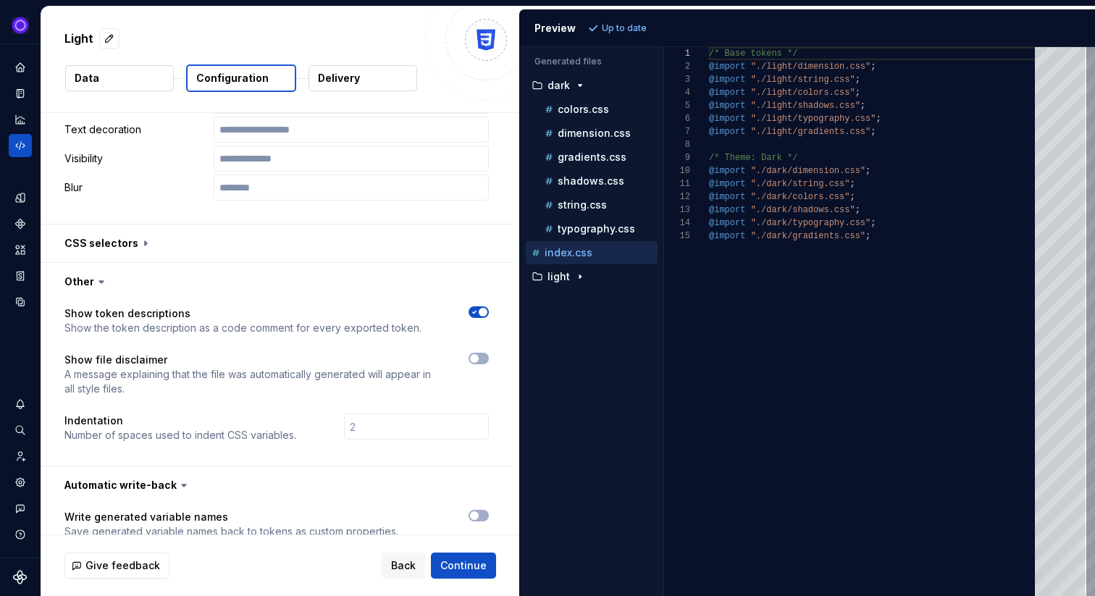
scroll to position [1882, 0]
click at [126, 230] on button "button" at bounding box center [276, 243] width 471 height 38
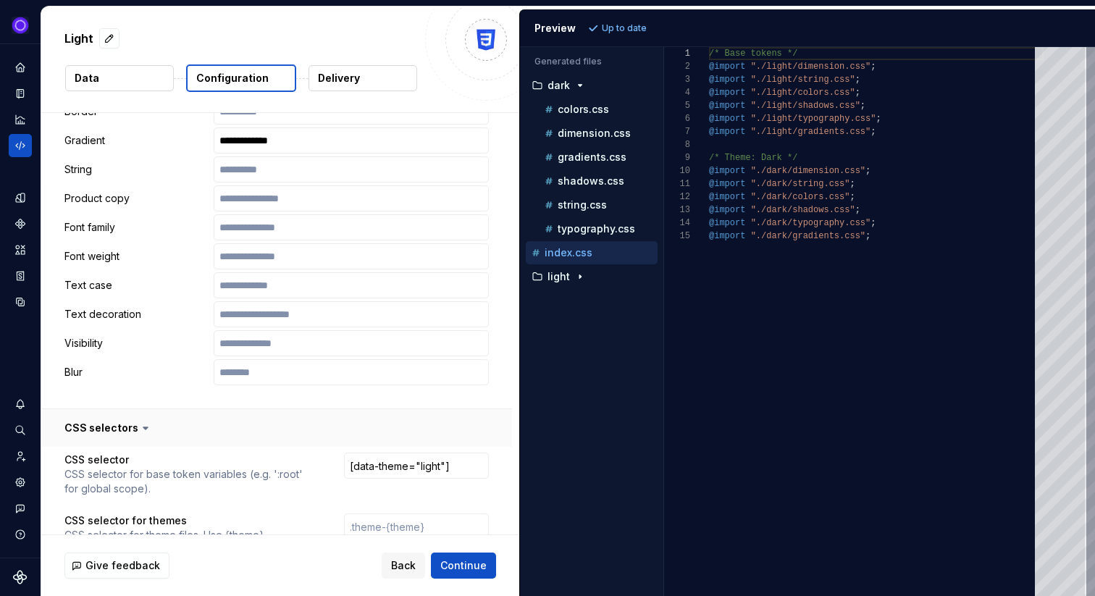
scroll to position [1691, 0]
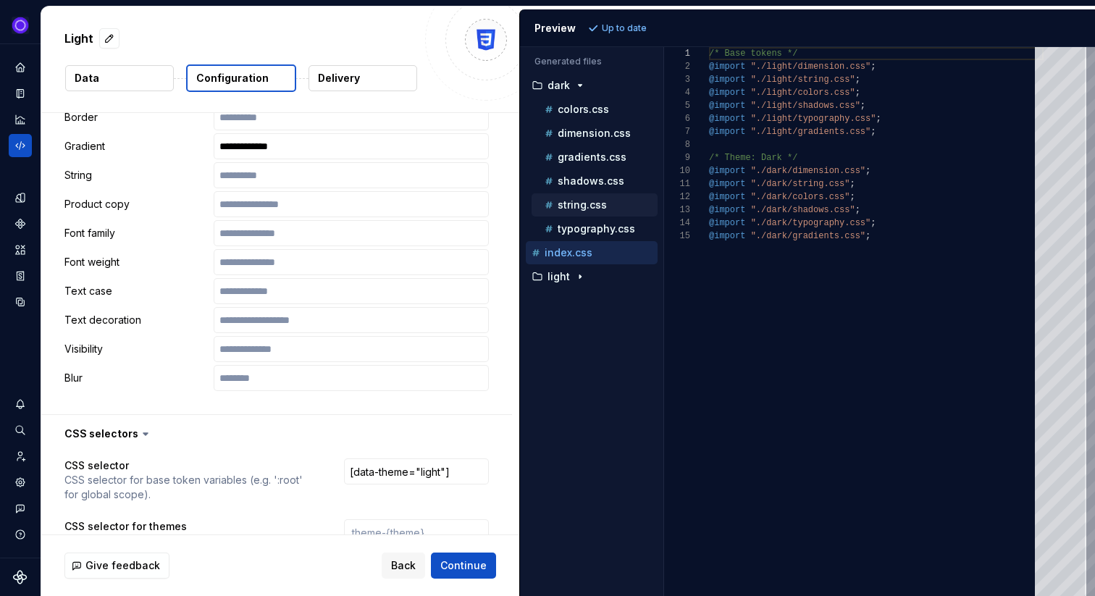
click at [566, 211] on div "string.css" at bounding box center [600, 205] width 116 height 14
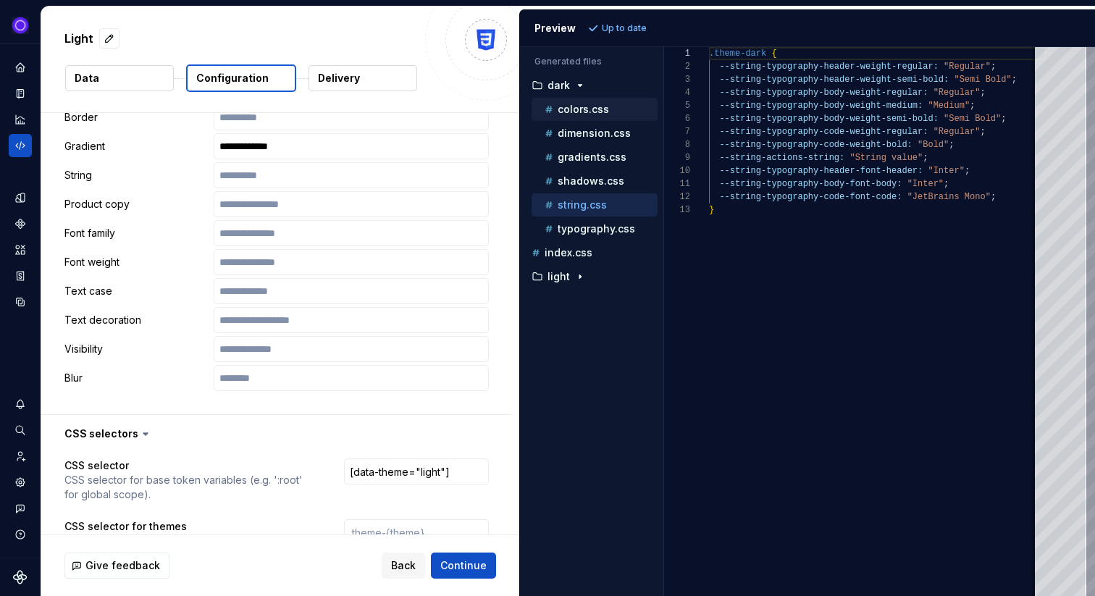
click at [582, 116] on div "colors.css" at bounding box center [600, 109] width 116 height 14
type textarea "**********"
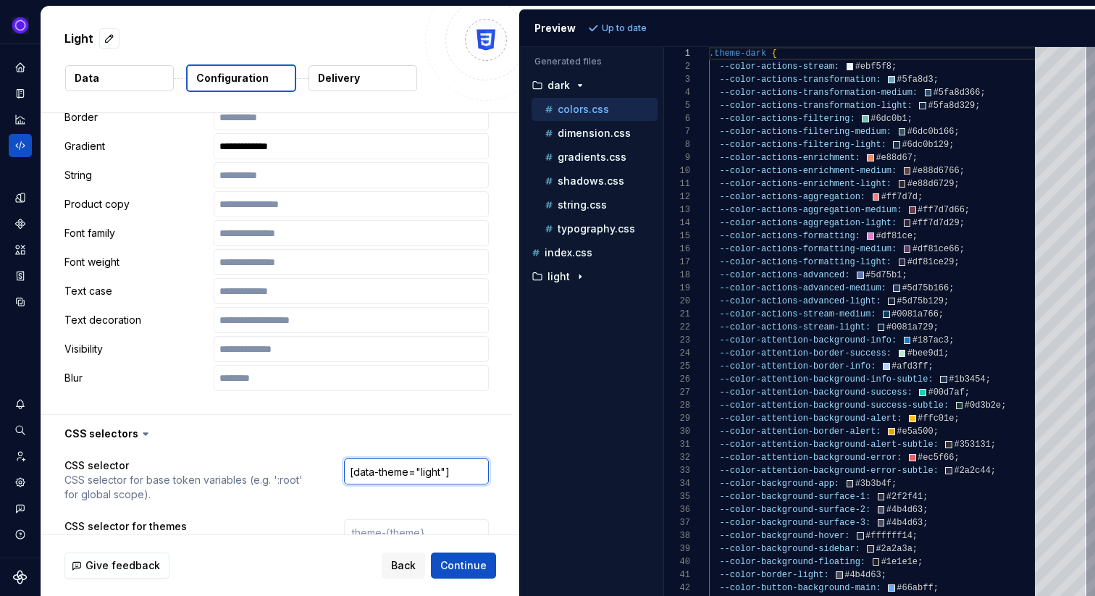
drag, startPoint x: 357, startPoint y: 458, endPoint x: 460, endPoint y: 452, distance: 103.0
click at [460, 458] on input "[data-theme="light"]" at bounding box center [416, 471] width 145 height 26
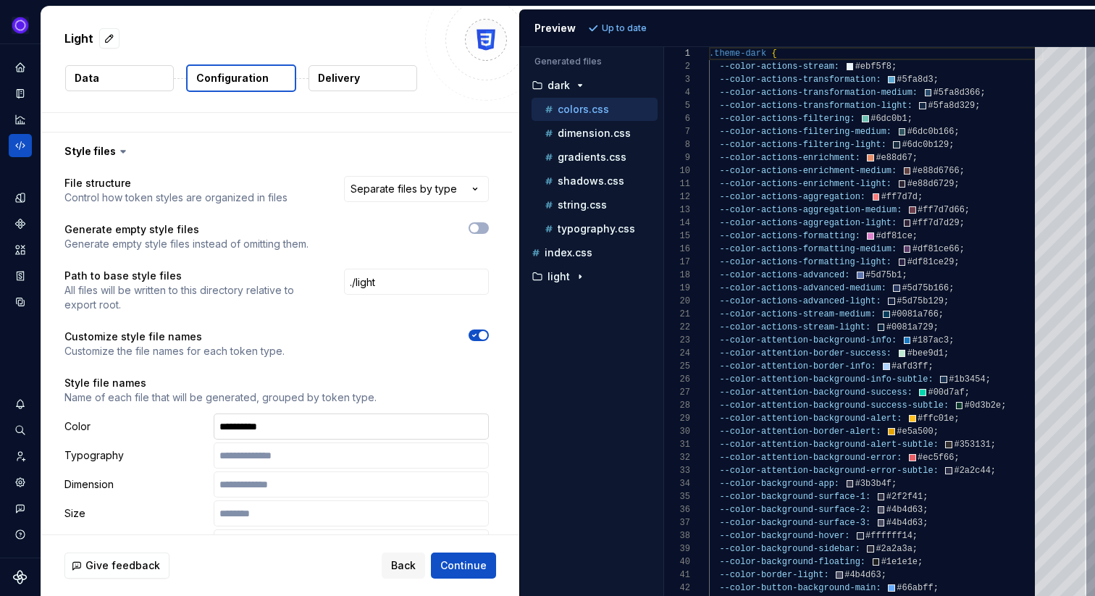
scroll to position [964, 0]
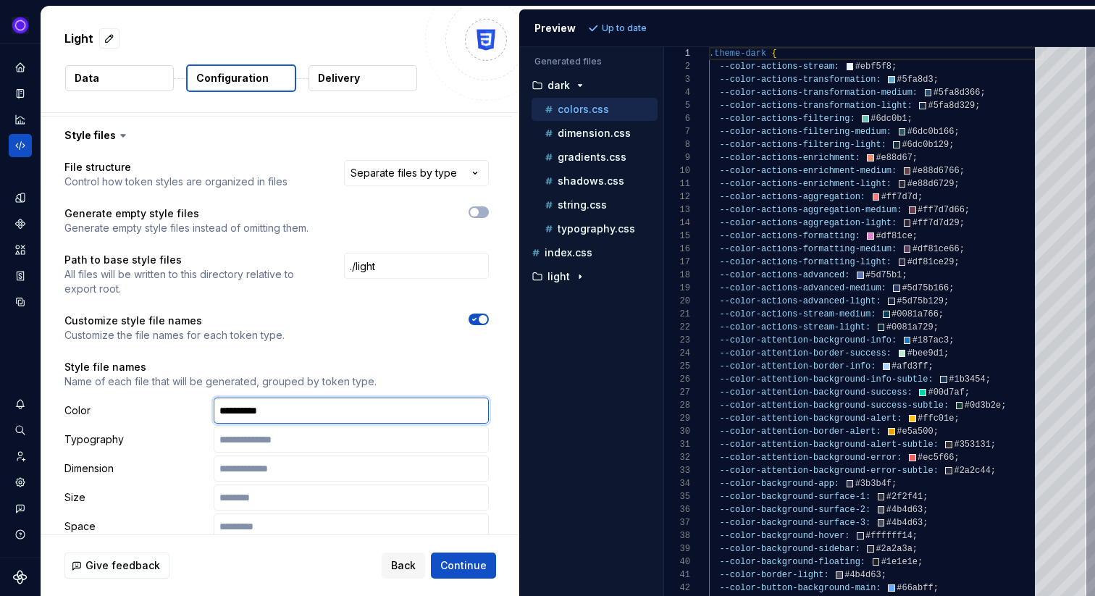
click at [256, 397] on input "**********" at bounding box center [351, 410] width 275 height 26
click at [19, 145] on icon "Code automation" at bounding box center [20, 145] width 13 height 13
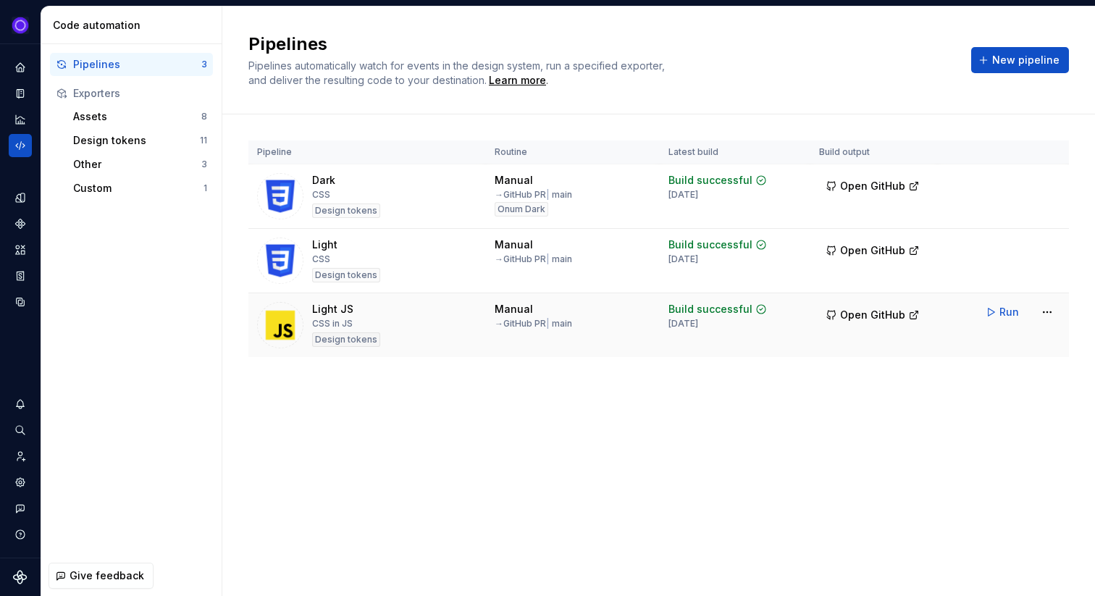
click at [291, 325] on img at bounding box center [280, 325] width 46 height 46
click at [1047, 316] on html "Ixel Design system data Code automation Pipelines 3 Exporters Assets 8 Design t…" at bounding box center [547, 298] width 1095 height 596
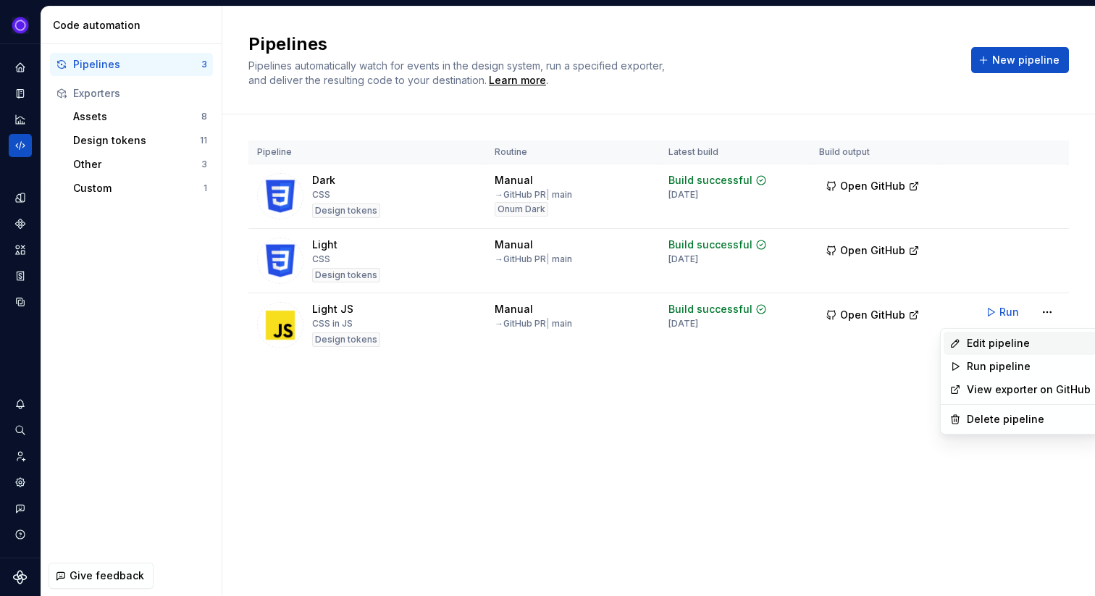
click at [994, 349] on div "Edit pipeline" at bounding box center [1028, 343] width 124 height 14
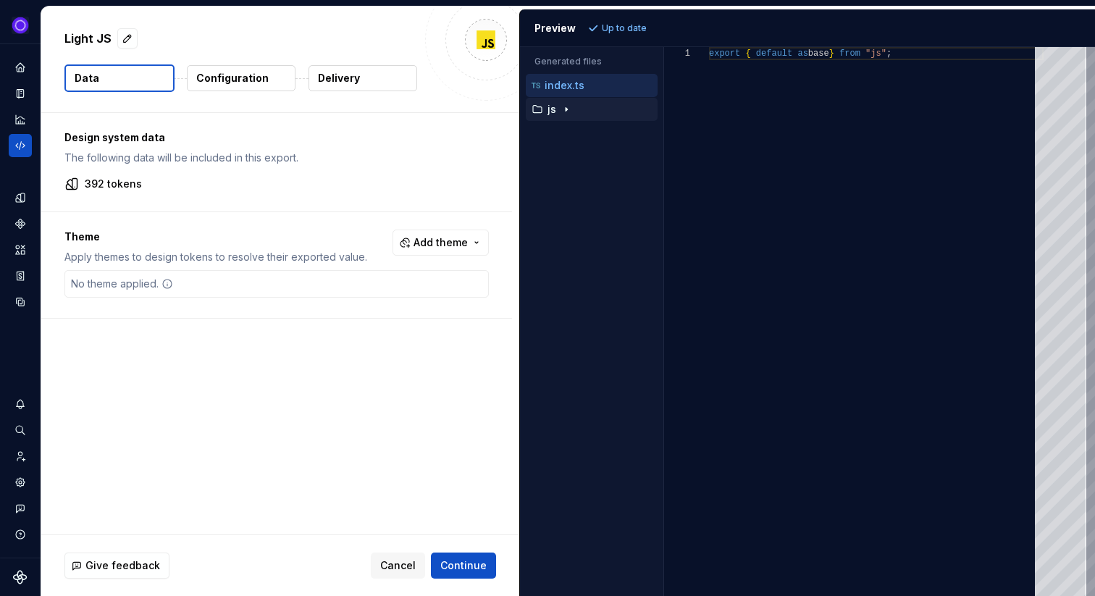
click at [552, 111] on p "js" at bounding box center [551, 110] width 9 height 12
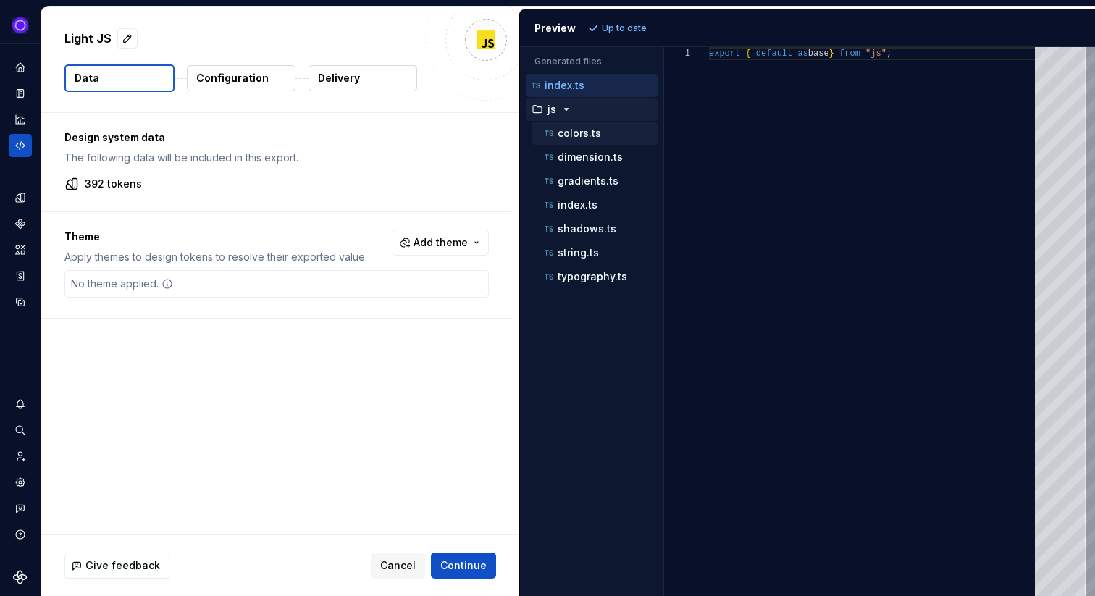
click at [568, 137] on p "colors.ts" at bounding box center [578, 133] width 43 height 12
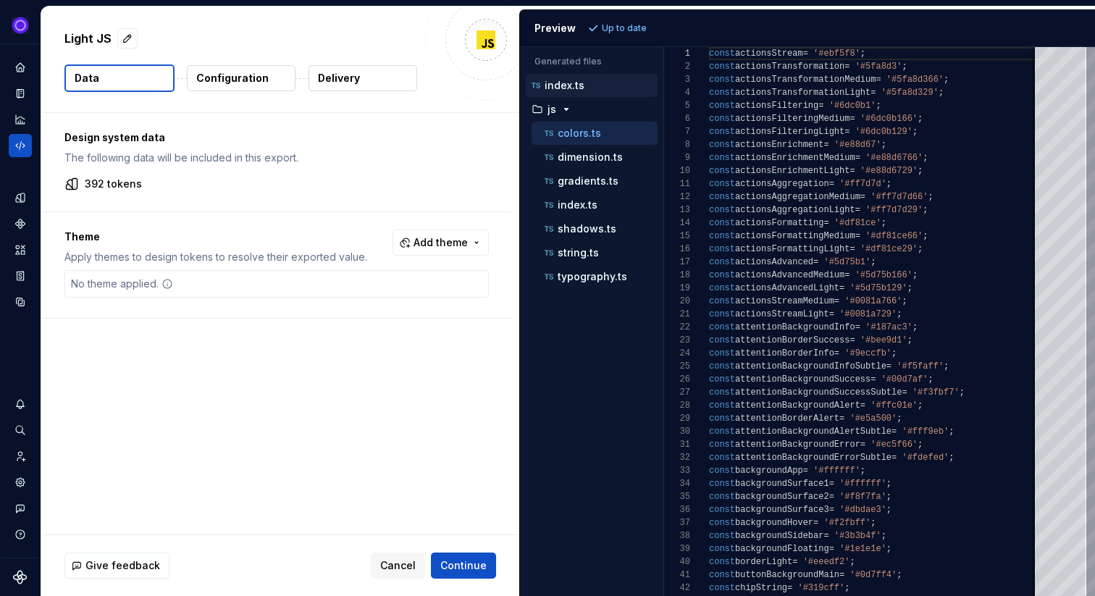
click at [573, 89] on p "index.ts" at bounding box center [564, 86] width 40 height 12
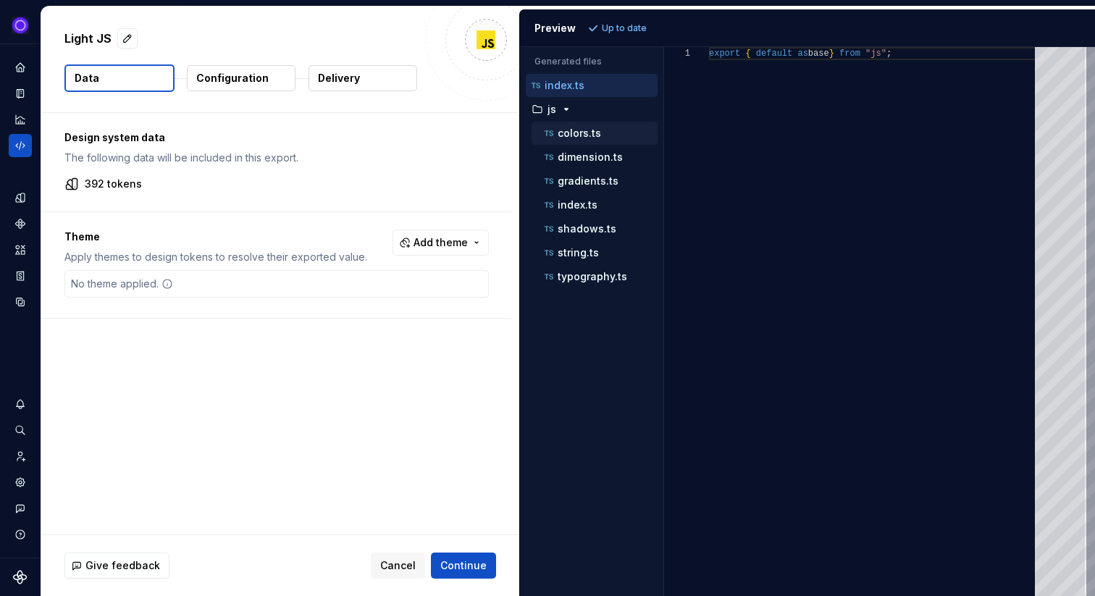
click at [578, 139] on div "colors.ts" at bounding box center [600, 133] width 116 height 14
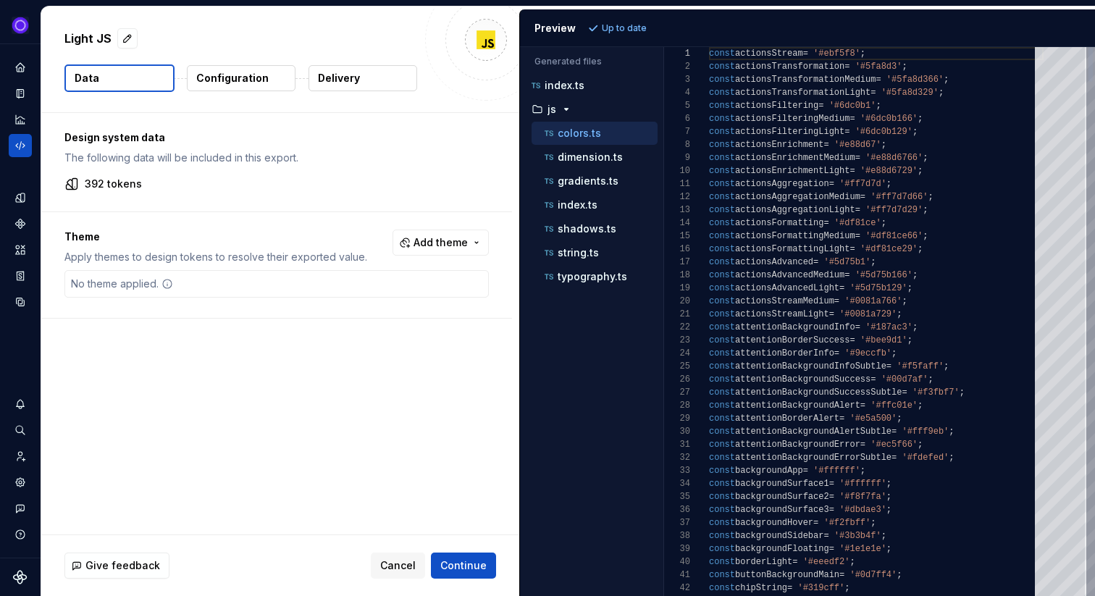
scroll to position [130, 0]
click at [578, 158] on p "dimension.ts" at bounding box center [589, 157] width 65 height 12
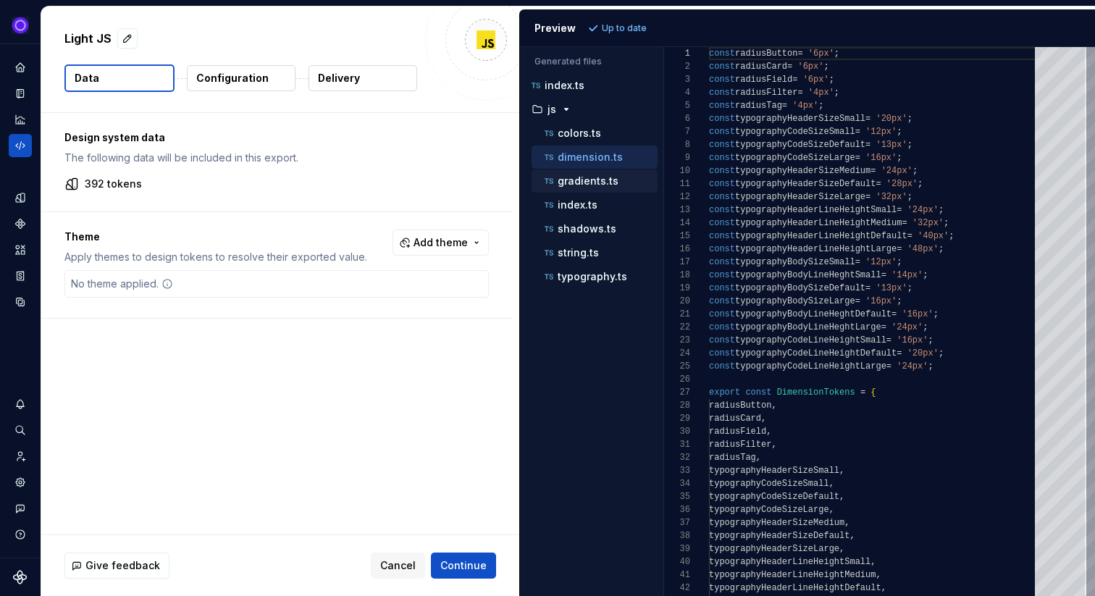
click at [578, 185] on p "gradients.ts" at bounding box center [587, 181] width 61 height 12
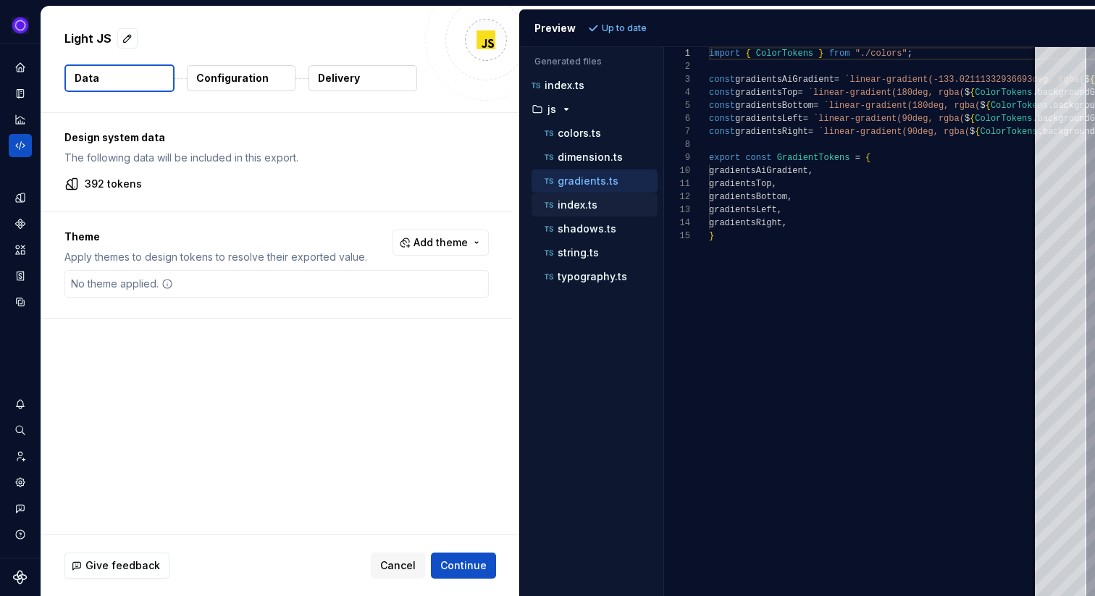
click at [574, 208] on p "index.ts" at bounding box center [577, 205] width 40 height 12
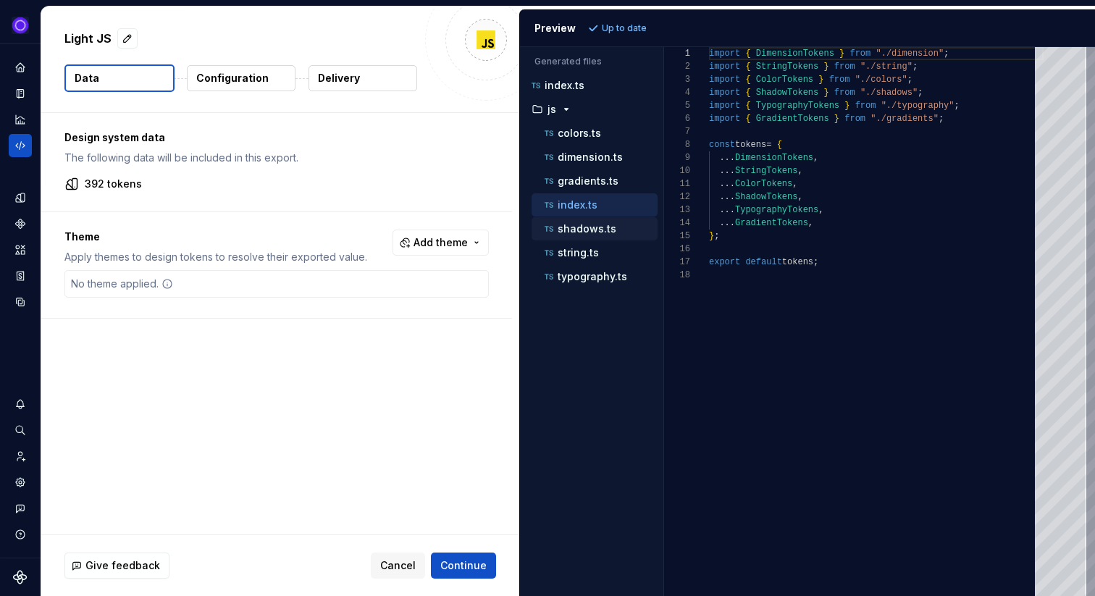
click at [576, 232] on p "shadows.ts" at bounding box center [586, 229] width 59 height 12
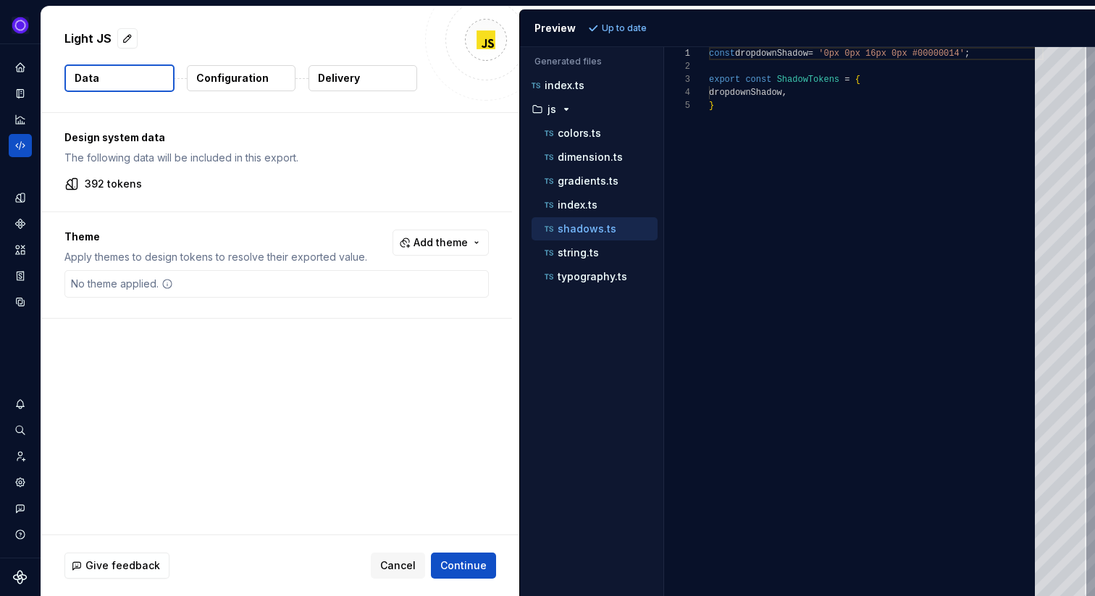
scroll to position [52, 0]
click at [574, 208] on p "index.ts" at bounding box center [577, 205] width 40 height 12
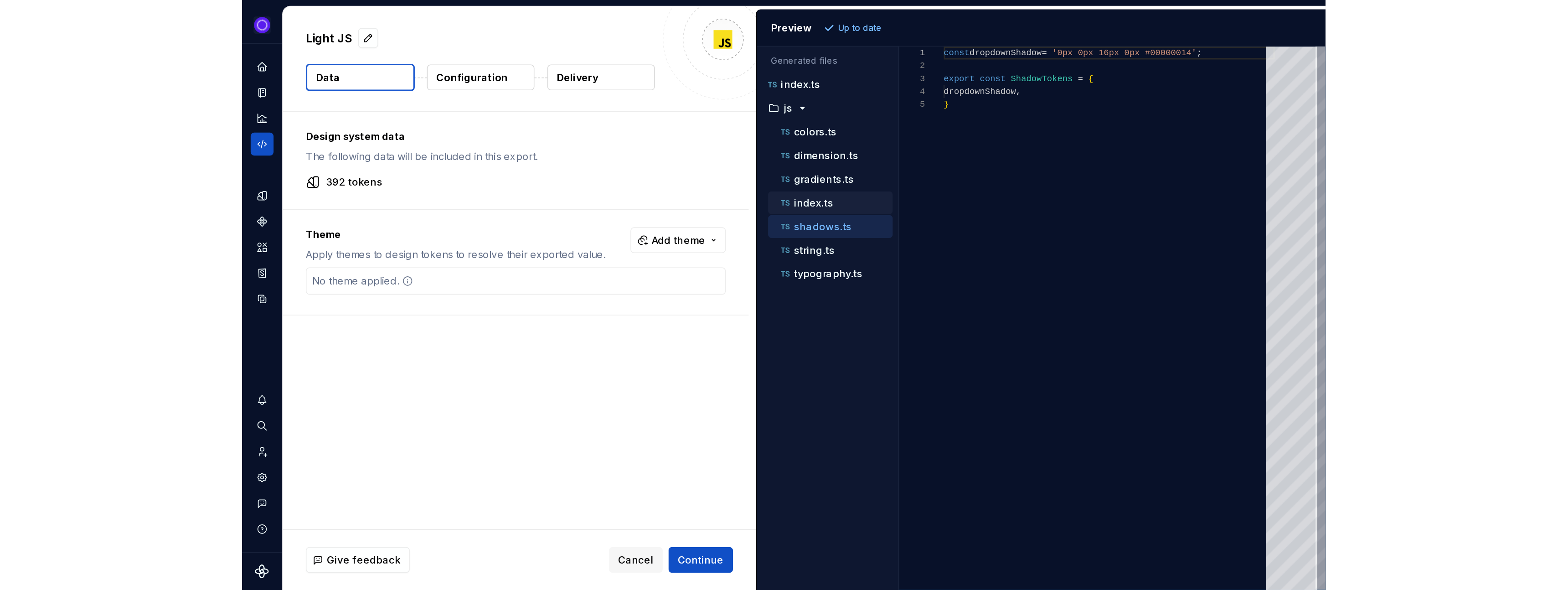
scroll to position [82, 0]
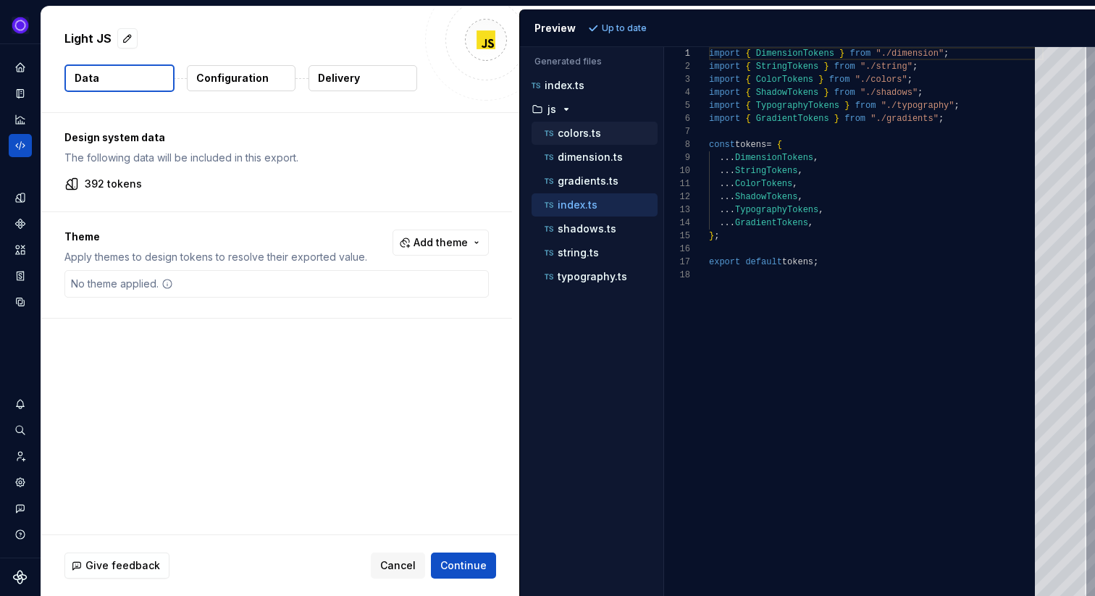
click at [569, 132] on p "colors.ts" at bounding box center [578, 133] width 43 height 12
type textarea "**********"
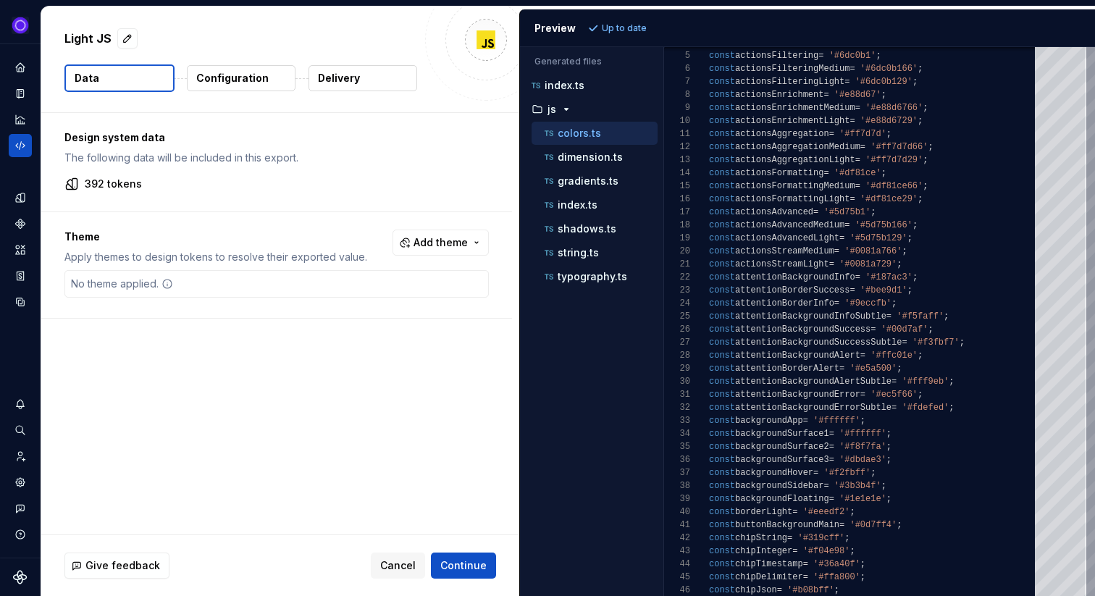
click at [253, 77] on p "Configuration" at bounding box center [232, 78] width 72 height 14
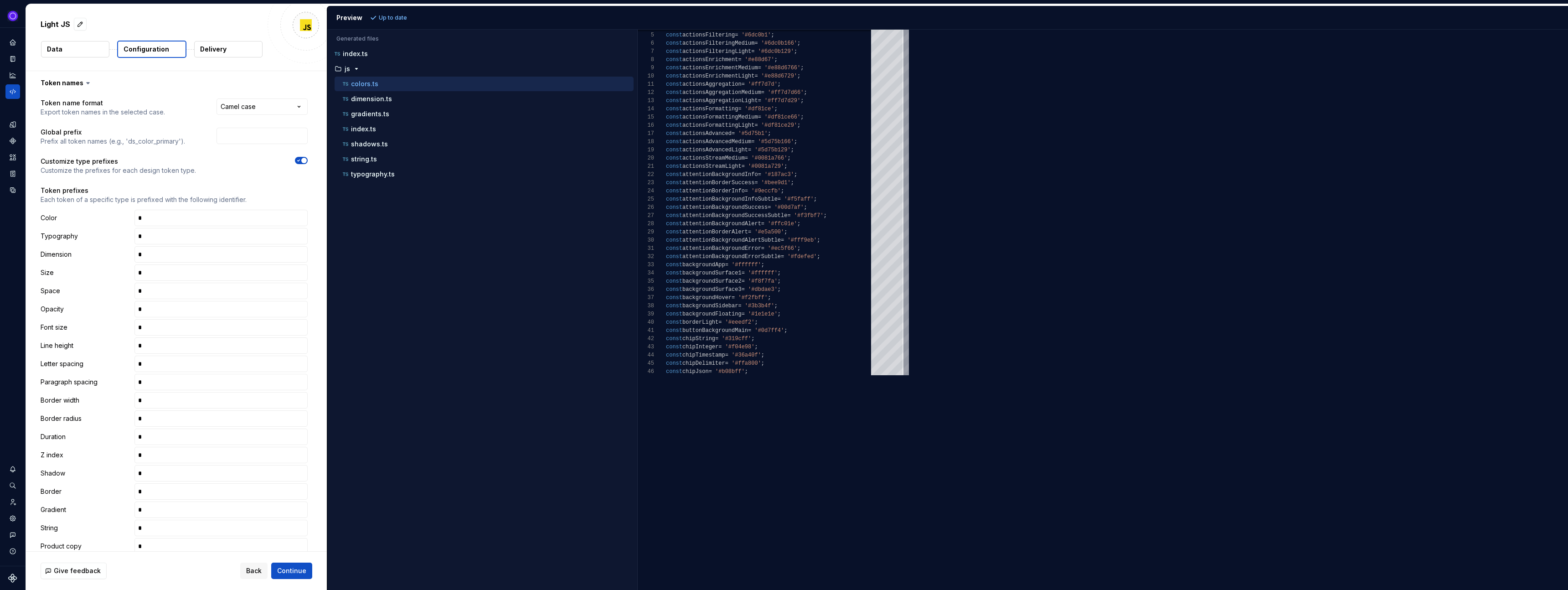
scroll to position [82, 0]
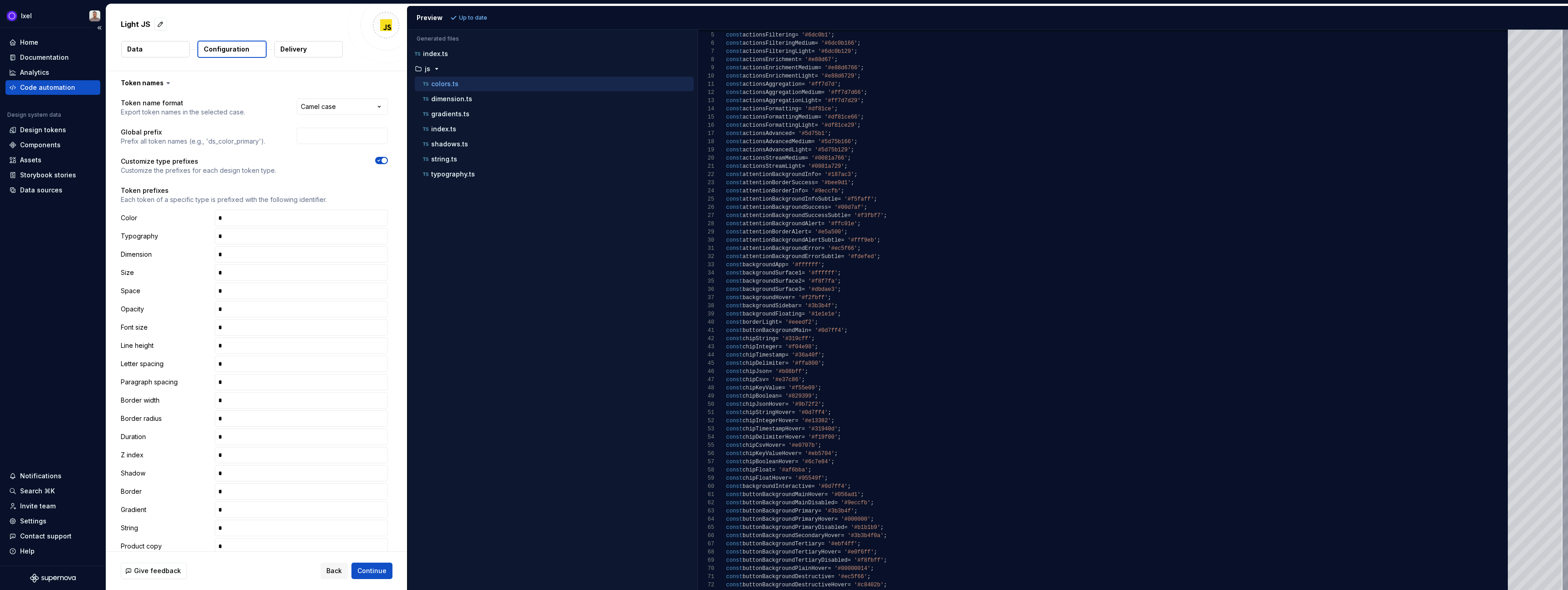
click at [42, 87] on div "Code automation" at bounding box center [48, 88] width 55 height 9
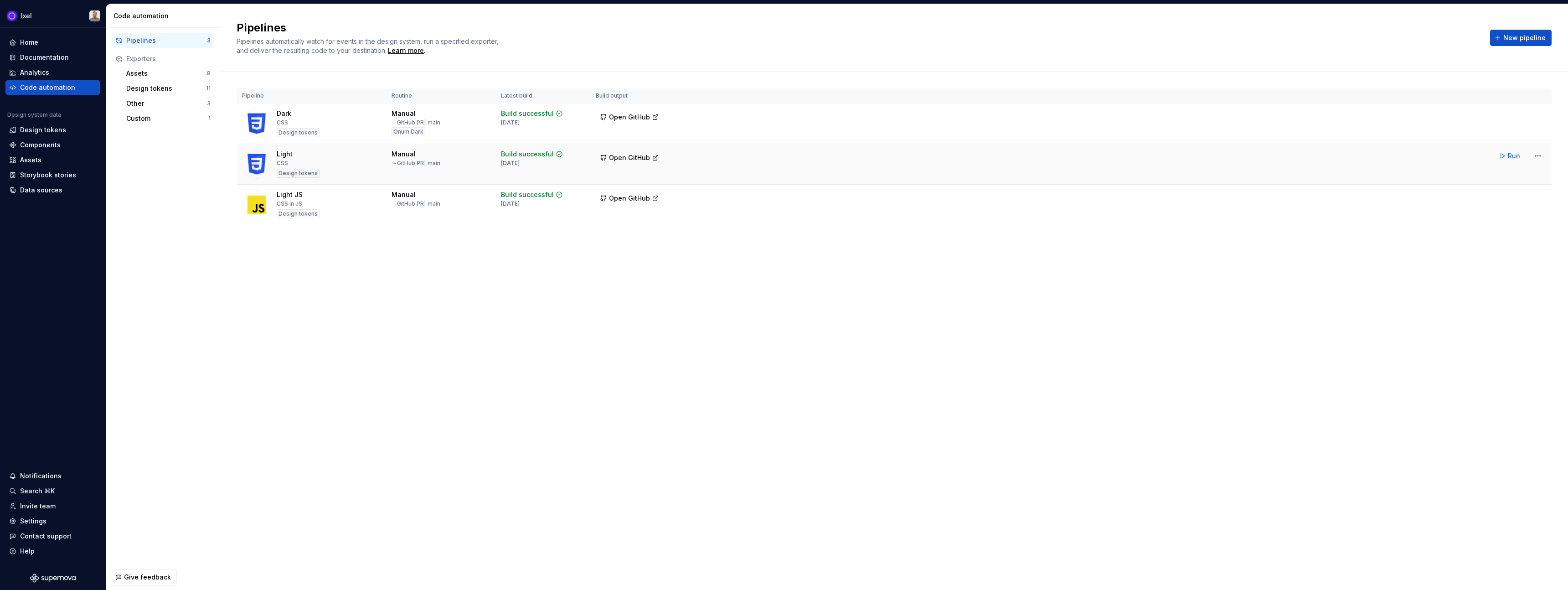
click at [290, 157] on div "Light" at bounding box center [284, 154] width 16 height 9
click at [254, 165] on img at bounding box center [256, 164] width 29 height 29
click at [1538, 153] on html "Ixel Home Documentation Analytics Code automation Design system data Design tok…" at bounding box center [784, 295] width 1568 height 590
click at [1517, 174] on div "Edit pipeline" at bounding box center [1526, 175] width 78 height 9
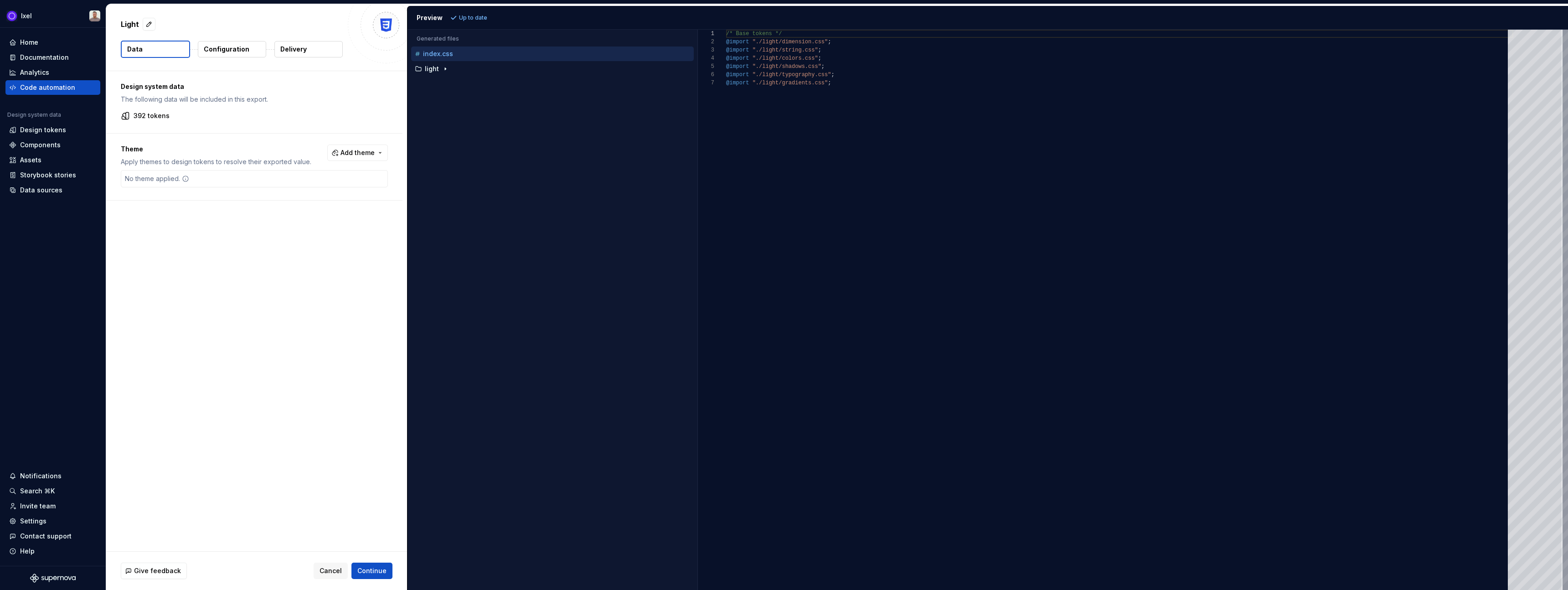
click at [226, 48] on p "Configuration" at bounding box center [227, 49] width 45 height 9
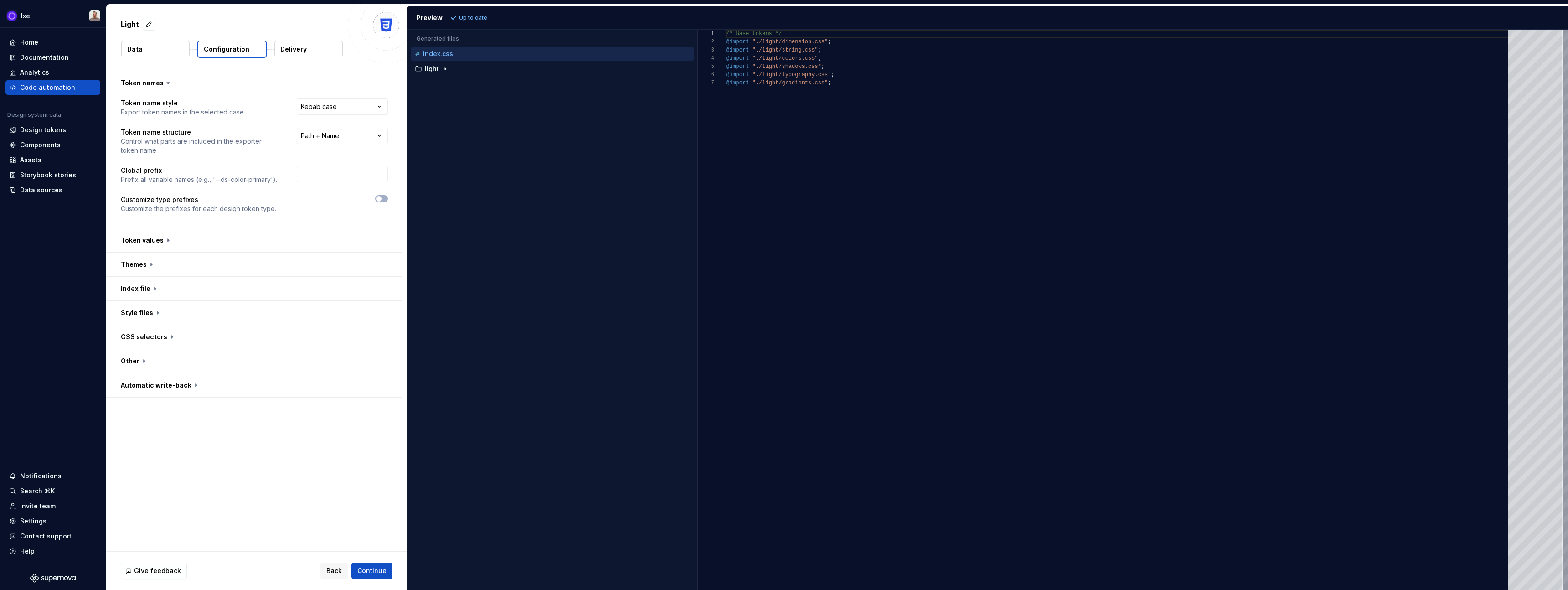
click at [297, 55] on button "Delivery" at bounding box center [309, 49] width 69 height 16
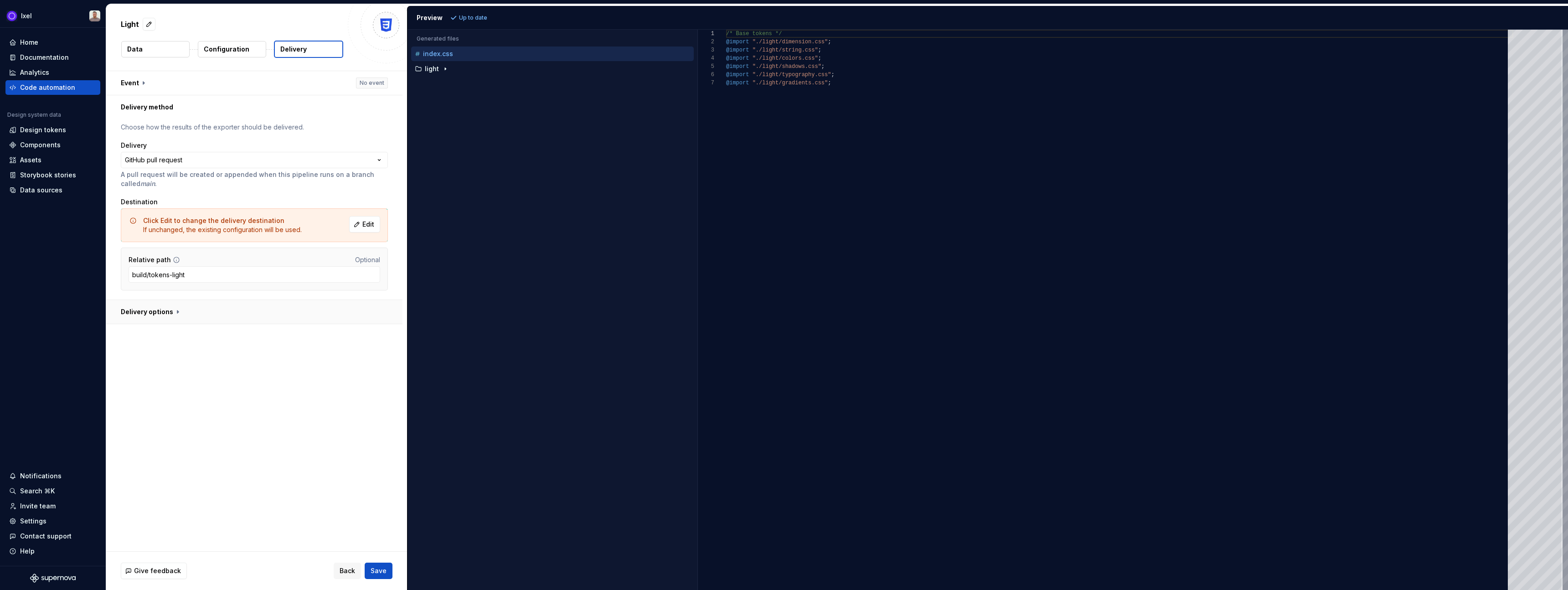
click at [152, 313] on button "button" at bounding box center [254, 312] width 297 height 24
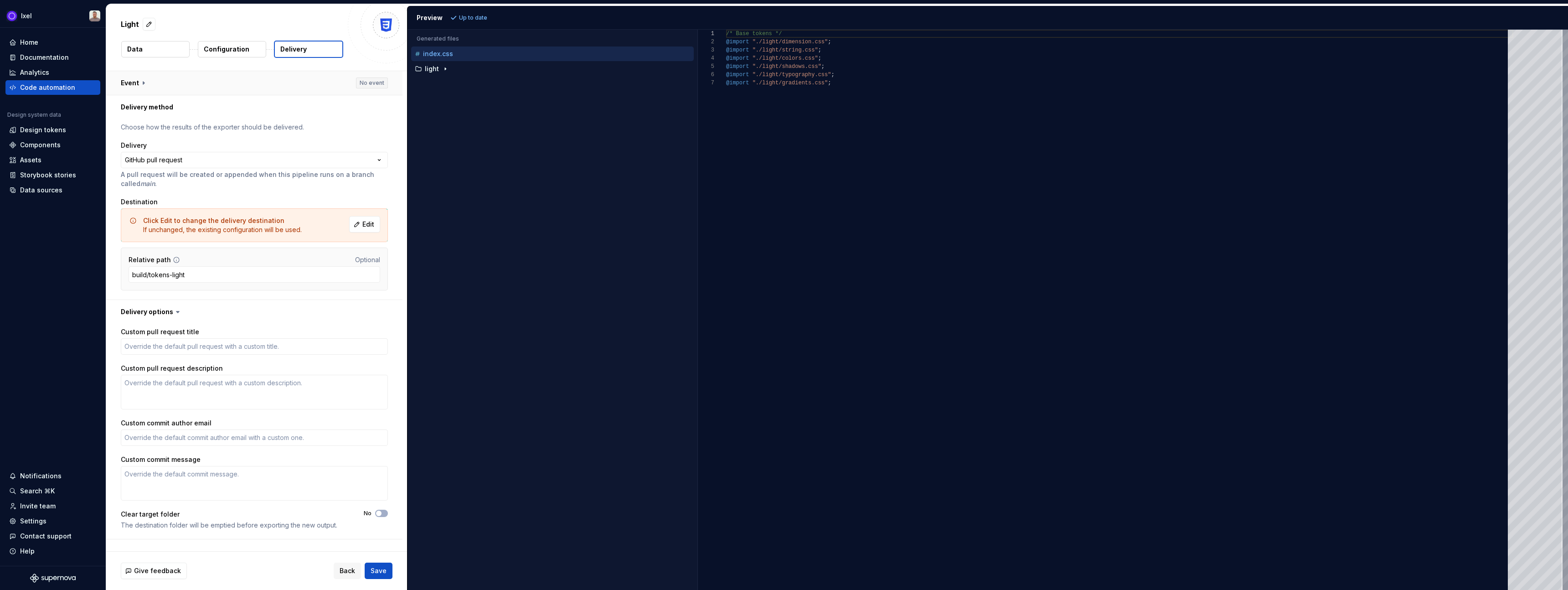
click at [166, 86] on button "button" at bounding box center [254, 83] width 297 height 24
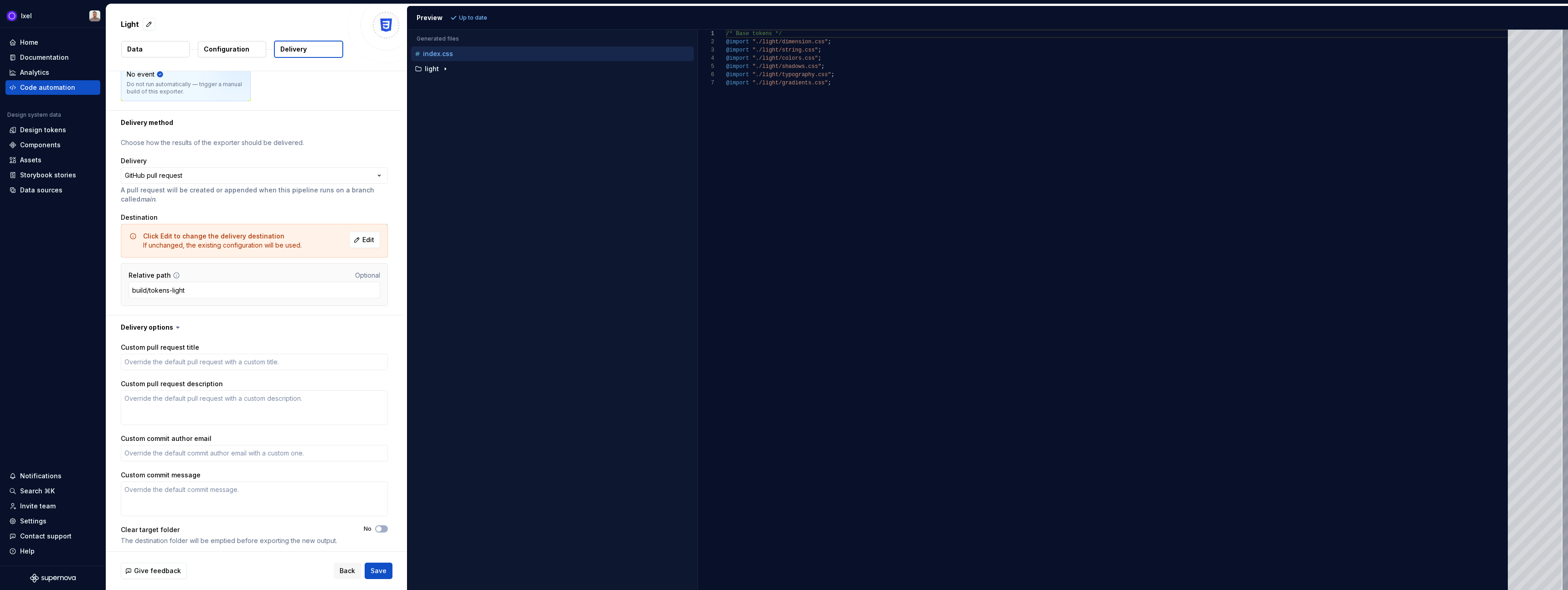
scroll to position [146, 0]
click at [154, 54] on button "Data" at bounding box center [156, 49] width 69 height 16
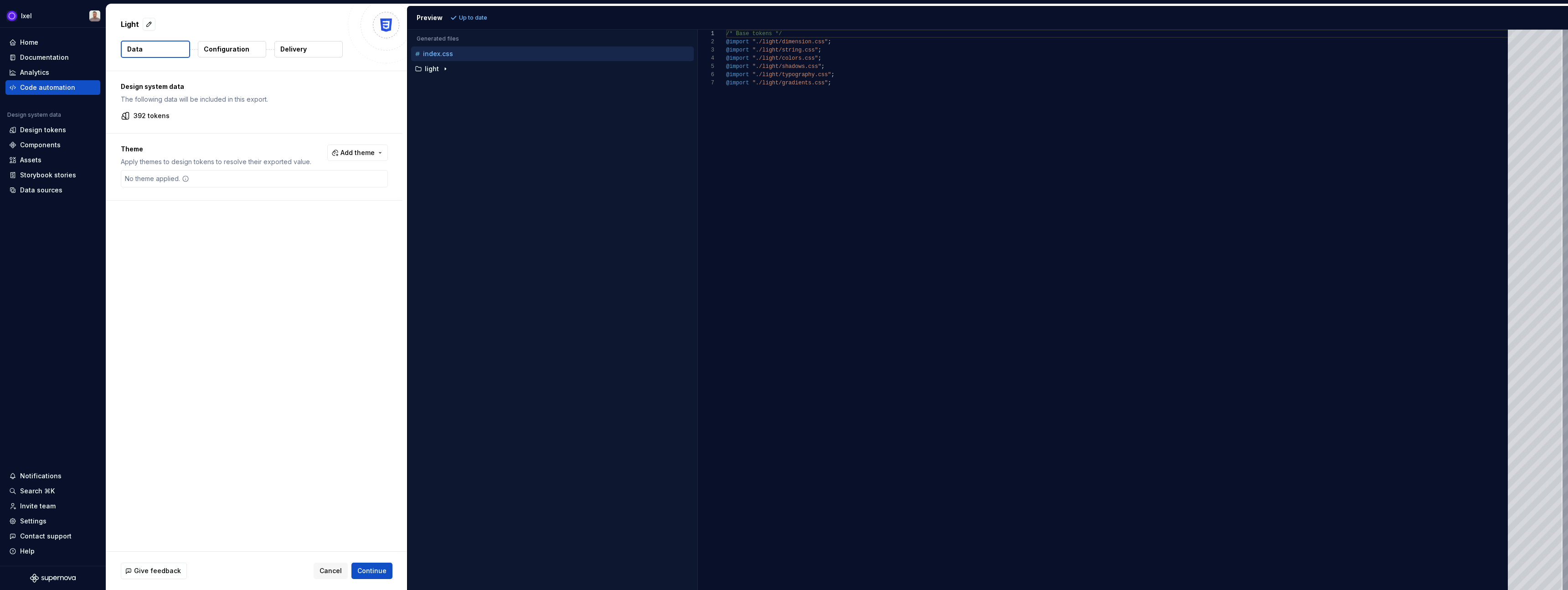
click at [137, 114] on p "392 tokens" at bounding box center [151, 116] width 36 height 9
click at [130, 114] on icon at bounding box center [125, 116] width 9 height 9
click at [174, 178] on div "No theme applied." at bounding box center [157, 179] width 72 height 16
click at [239, 142] on div "Theme Apply themes to design tokens to resolve their exported value. Add theme …" at bounding box center [254, 167] width 297 height 67
click at [345, 153] on span "Add theme" at bounding box center [358, 152] width 34 height 9
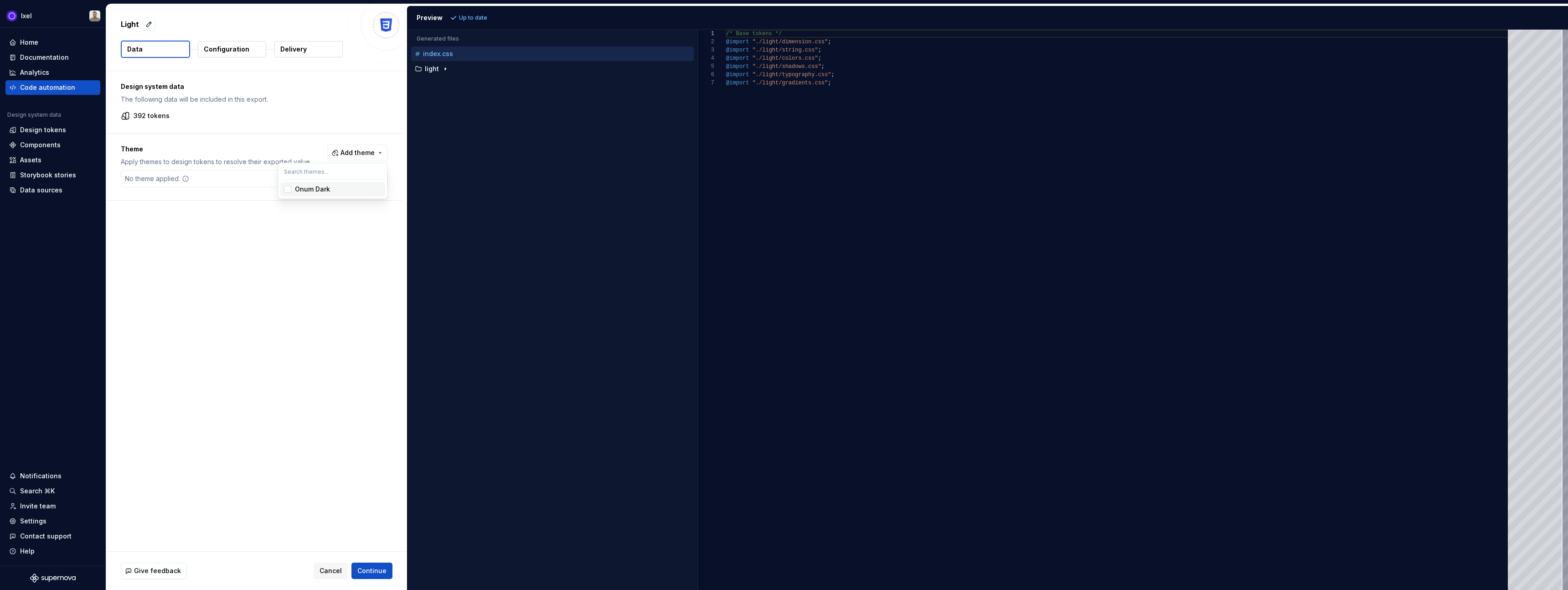
click at [318, 193] on div "Onum Dark" at bounding box center [312, 189] width 35 height 9
click at [331, 276] on html "Ixel Home Documentation Analytics Code automation Design system data Design tok…" at bounding box center [784, 295] width 1568 height 590
click at [473, 18] on span "Refresh preview" at bounding box center [482, 18] width 45 height 8
type textarea "**********"
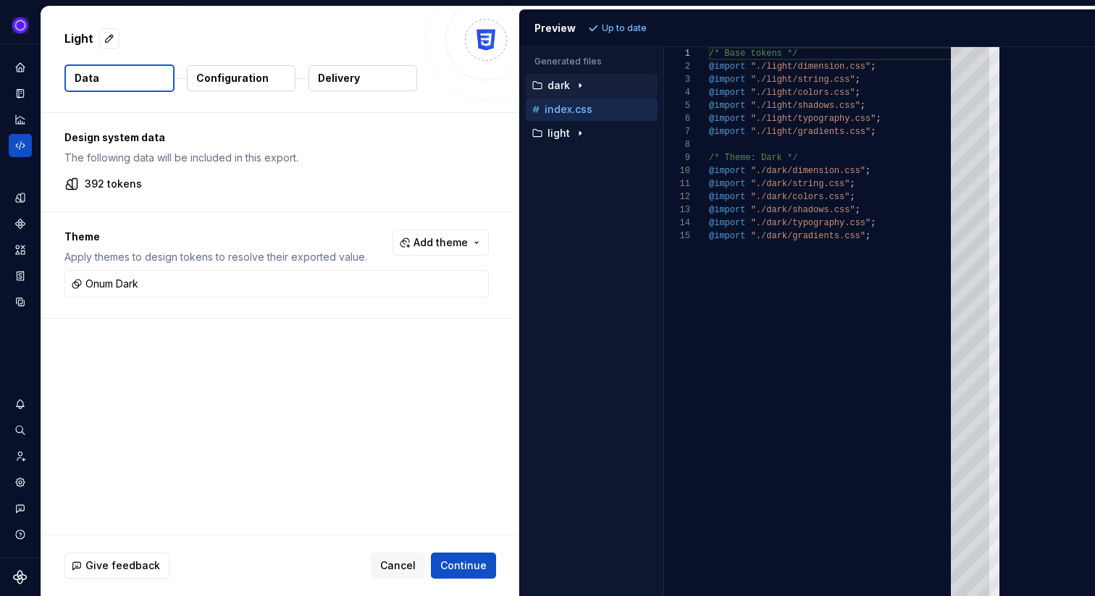
scroll to position [130, 0]
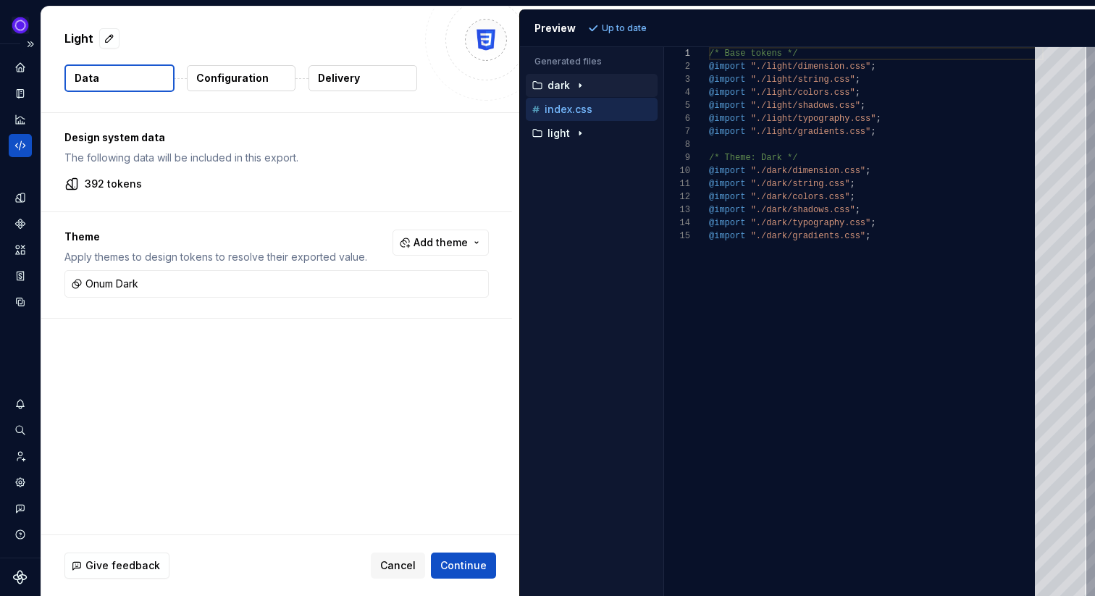
click at [20, 148] on icon "Code automation" at bounding box center [20, 145] width 13 height 13
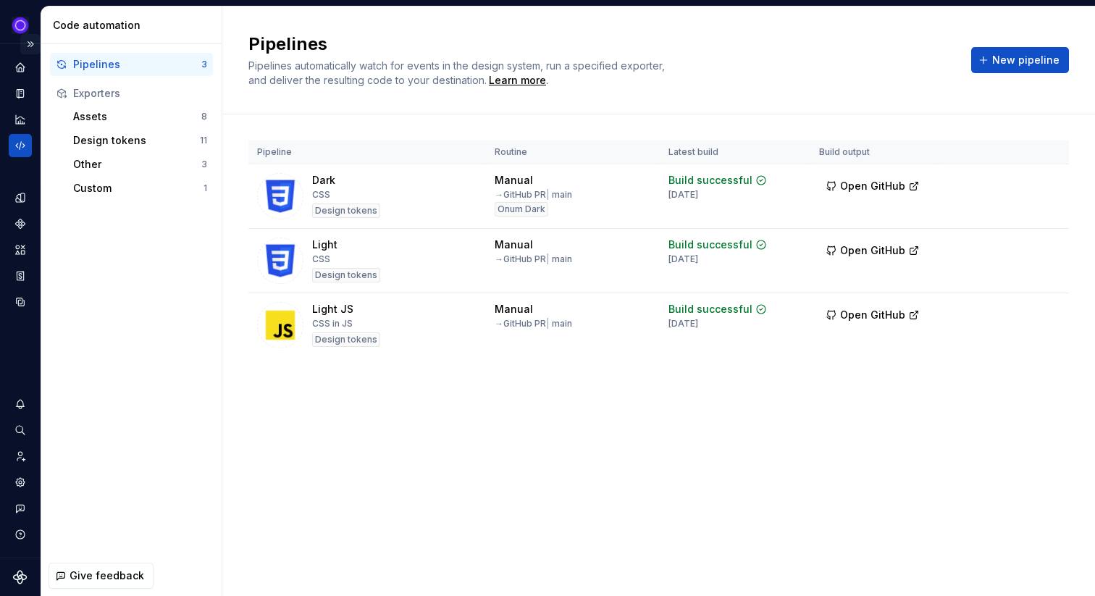
click at [30, 42] on button "Expand sidebar" at bounding box center [30, 44] width 20 height 20
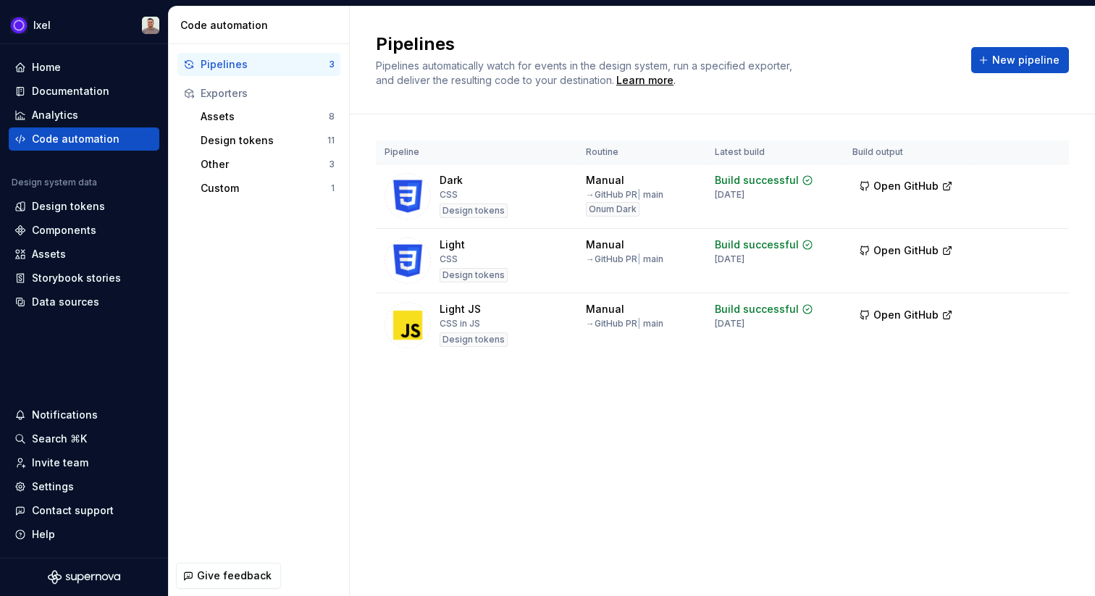
click at [263, 64] on div "Pipelines" at bounding box center [265, 64] width 128 height 14
click at [465, 257] on div "Light CSS Design tokens" at bounding box center [473, 260] width 68 height 46
click at [402, 252] on img at bounding box center [407, 260] width 46 height 46
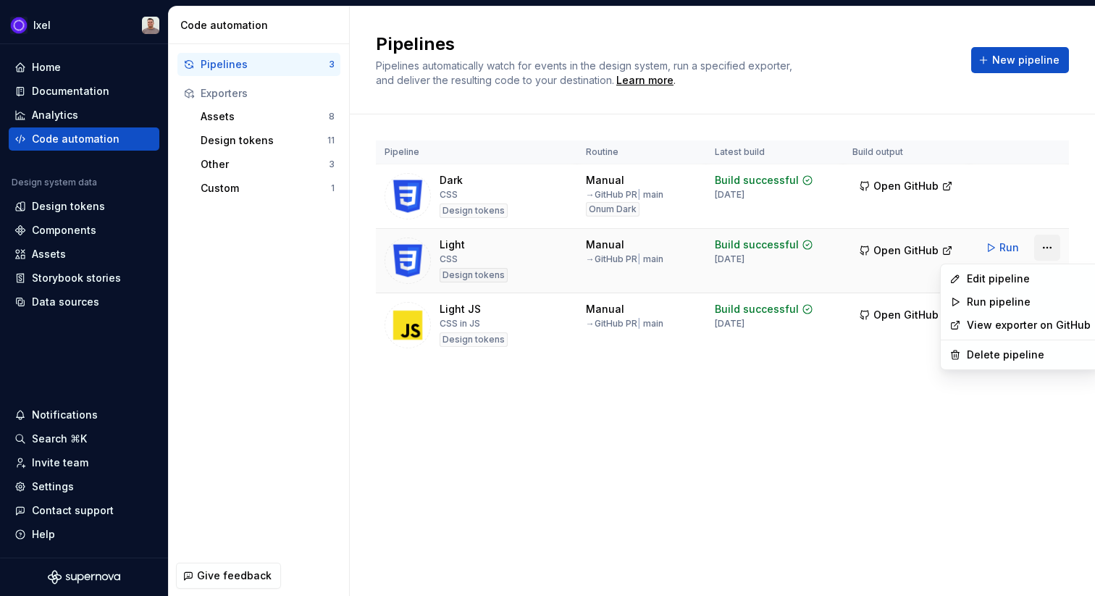
click at [1047, 248] on html "Ixel Home Documentation Analytics Code automation Design system data Design tok…" at bounding box center [547, 298] width 1095 height 596
click at [1006, 279] on div "Edit pipeline" at bounding box center [1028, 278] width 124 height 14
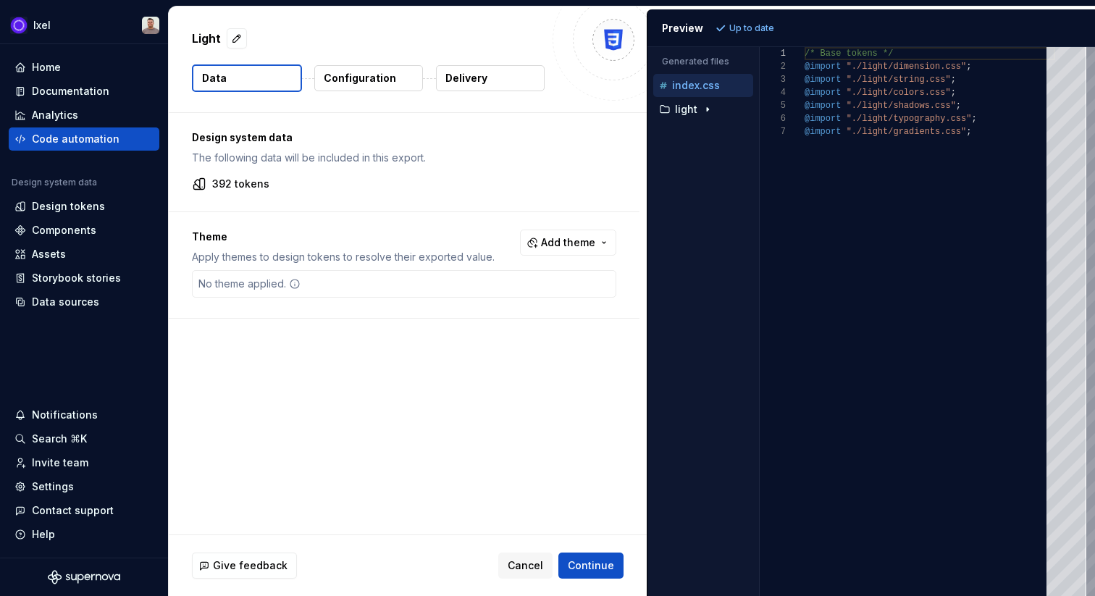
click at [357, 80] on p "Configuration" at bounding box center [360, 78] width 72 height 14
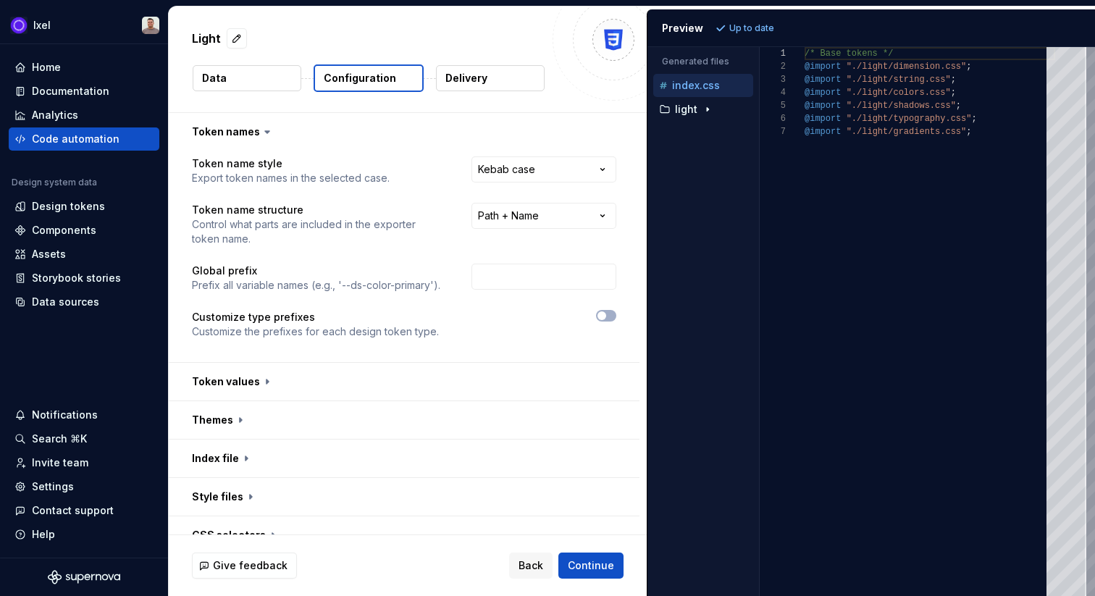
click at [251, 85] on button "Data" at bounding box center [247, 78] width 109 height 26
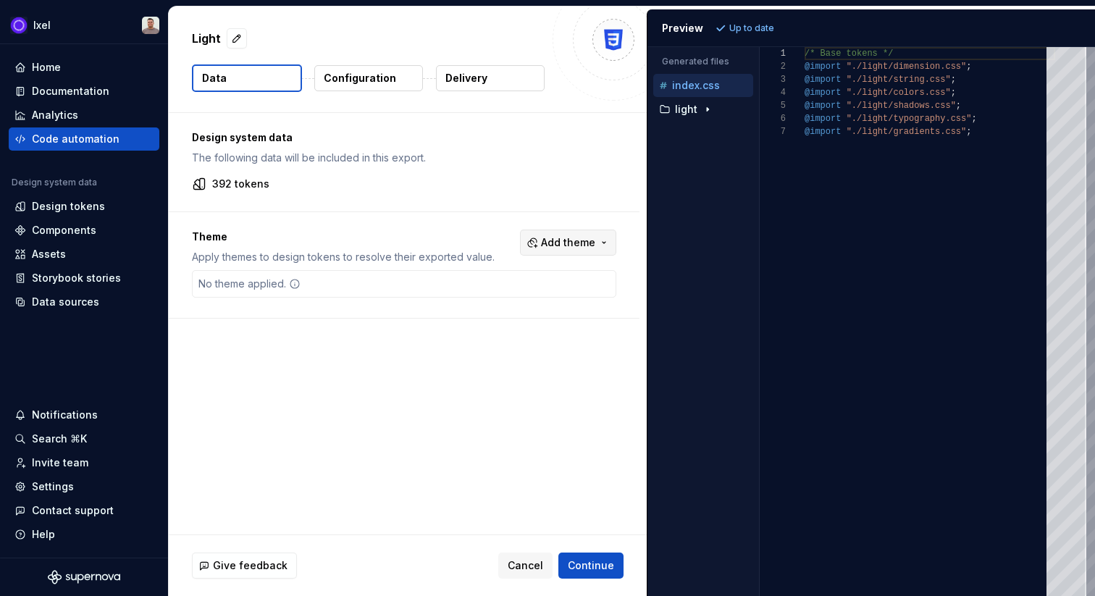
click at [589, 244] on span "Add theme" at bounding box center [568, 242] width 54 height 14
click at [469, 300] on div "Suggestions" at bounding box center [465, 301] width 12 height 12
click at [392, 372] on html "Ixel Home Documentation Analytics Code automation Design system data Design tok…" at bounding box center [547, 298] width 1095 height 596
click at [770, 29] on span "Refresh preview" at bounding box center [766, 28] width 72 height 12
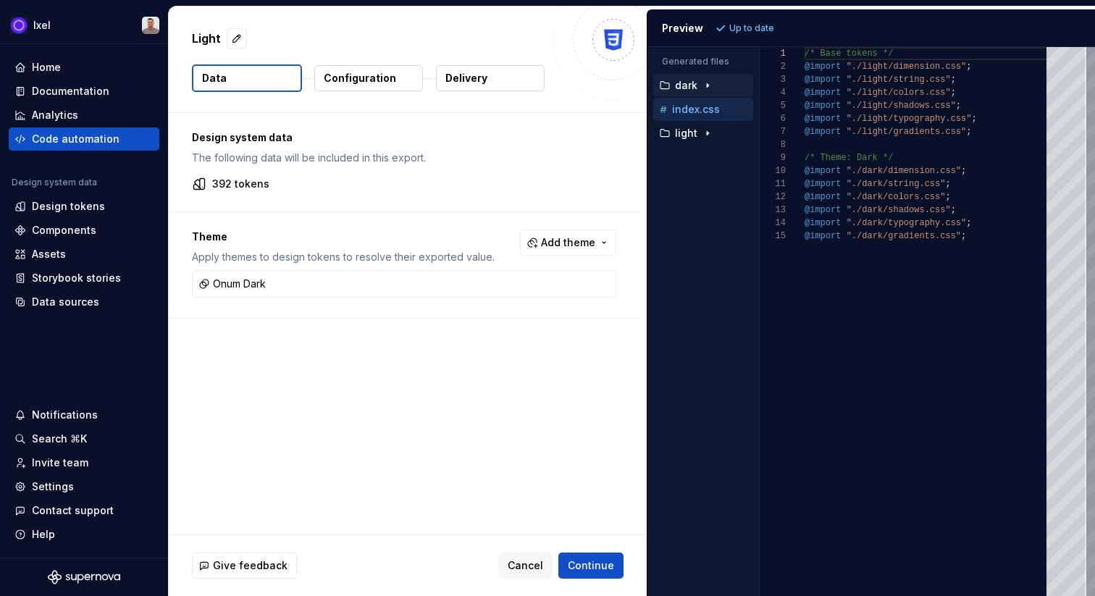
click at [371, 83] on p "Configuration" at bounding box center [360, 78] width 72 height 14
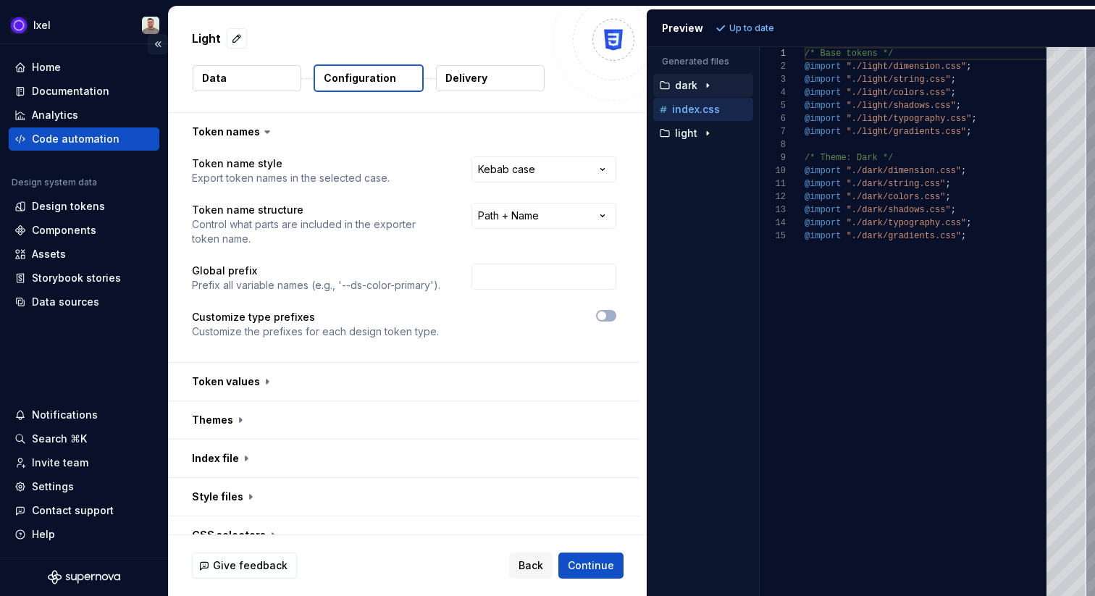
click at [159, 45] on button "Collapse sidebar" at bounding box center [158, 44] width 20 height 20
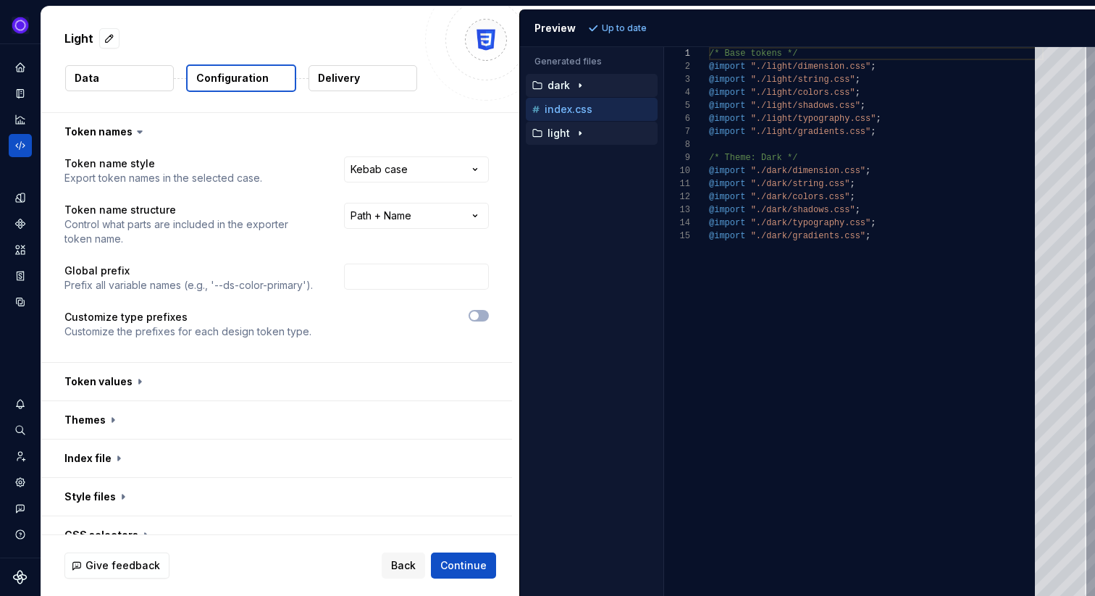
click at [564, 129] on p "light" at bounding box center [558, 133] width 22 height 12
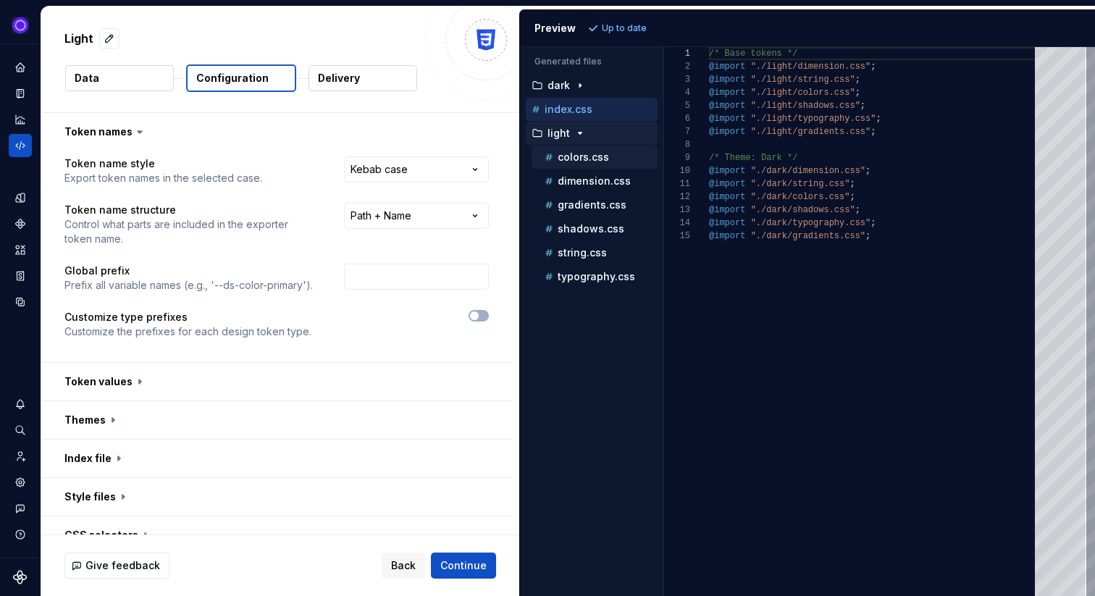
click at [582, 158] on p "colors.css" at bounding box center [582, 157] width 51 height 12
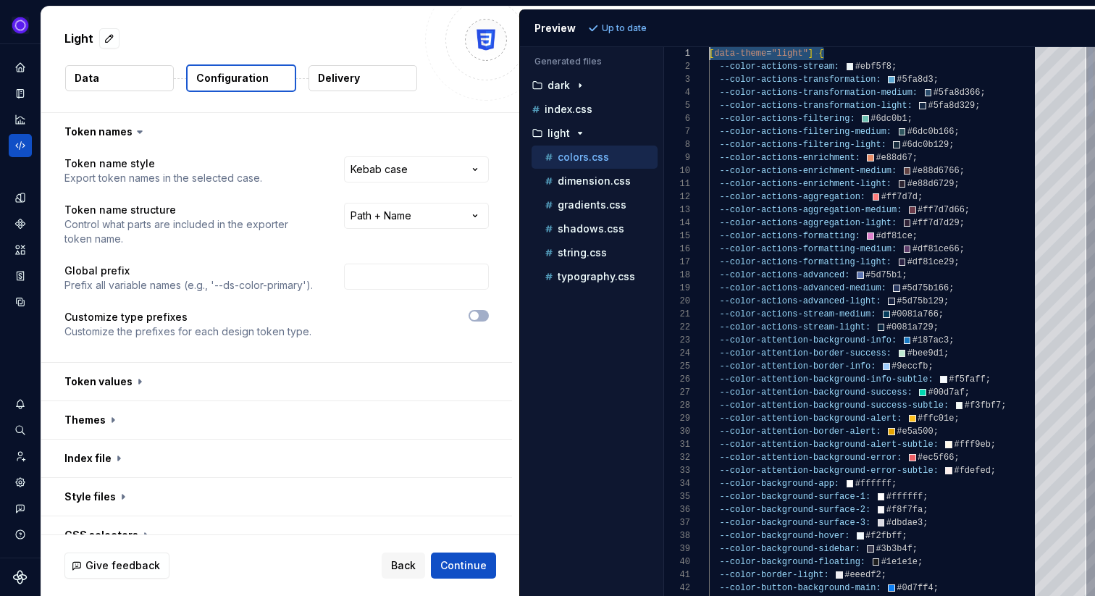
drag, startPoint x: 828, startPoint y: 54, endPoint x: 708, endPoint y: 54, distance: 120.2
click at [709, 54] on div at bounding box center [709, 53] width 1 height 13
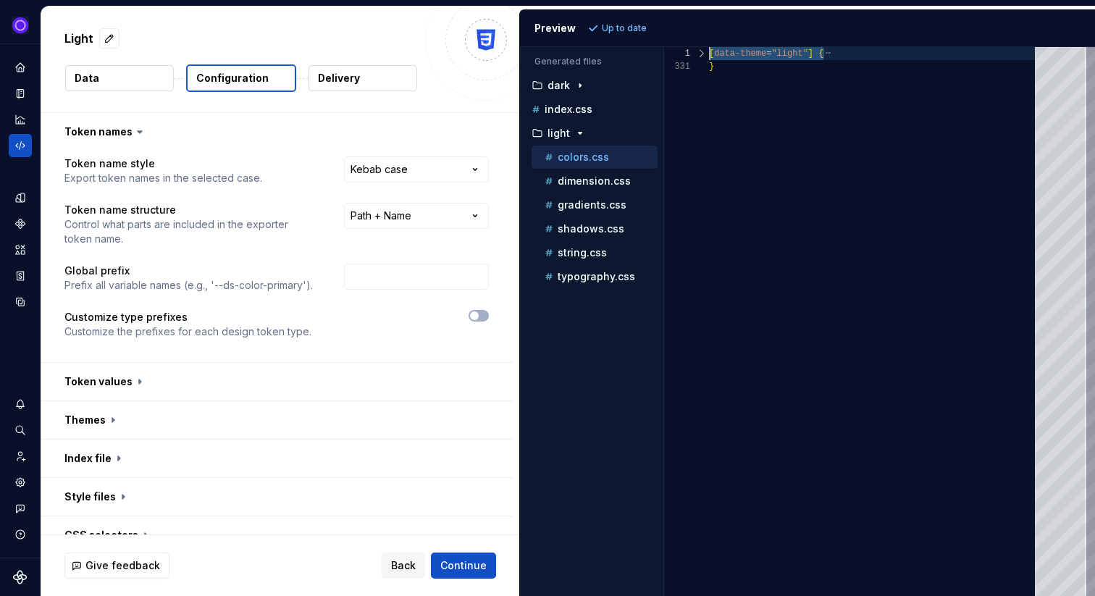
scroll to position [0, 114]
click at [823, 53] on div "[ data-theme = "light" ] { }" at bounding box center [876, 321] width 334 height 549
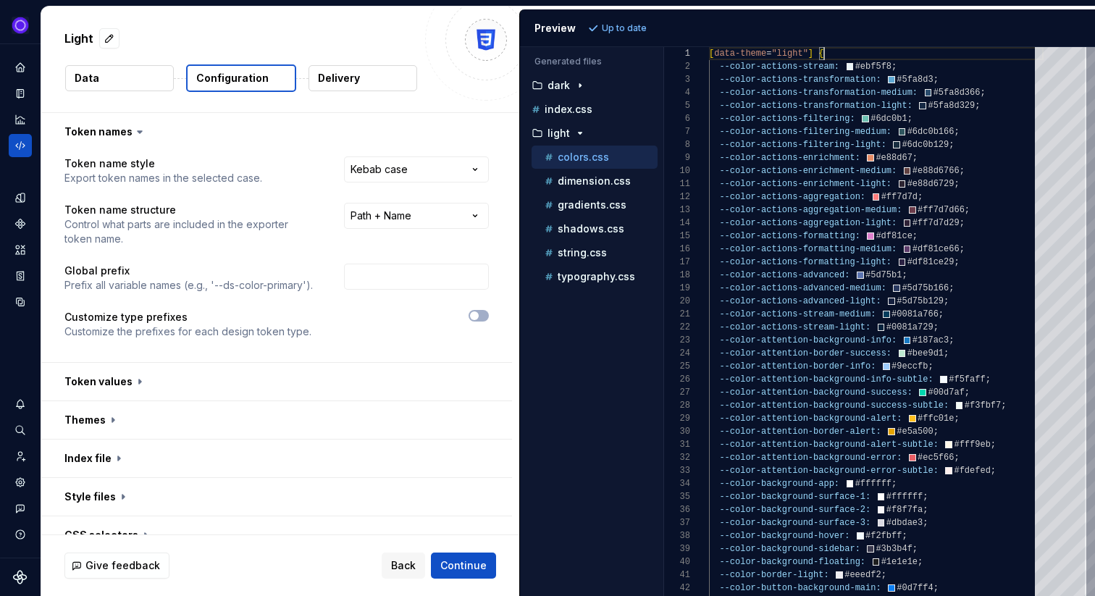
scroll to position [0, 115]
click at [568, 175] on p "dimension.css" at bounding box center [593, 181] width 73 height 12
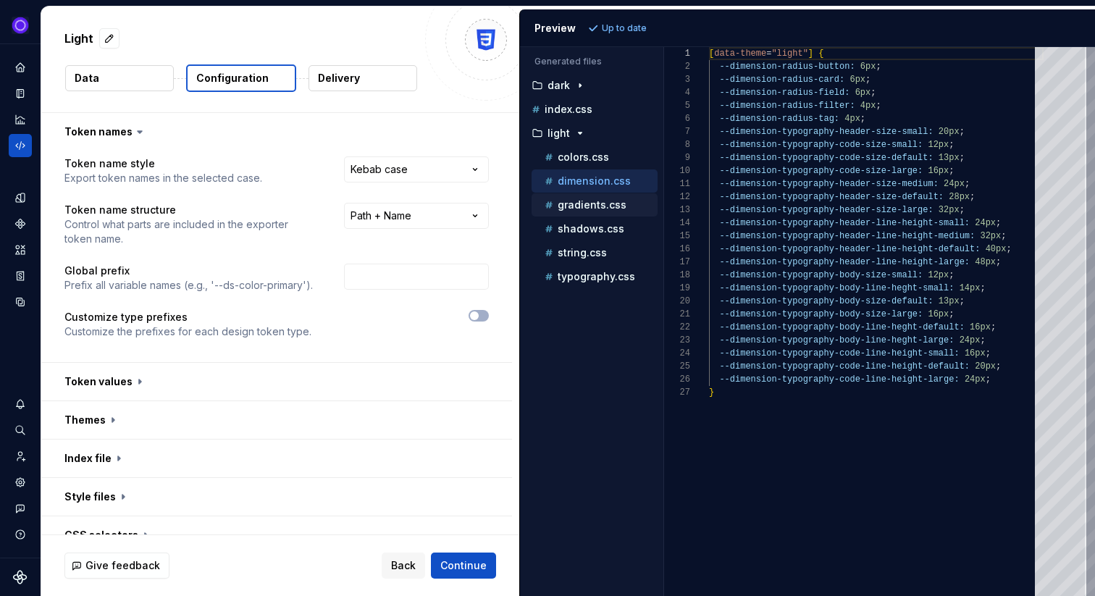
click at [575, 198] on div "gradients.css" at bounding box center [600, 205] width 116 height 14
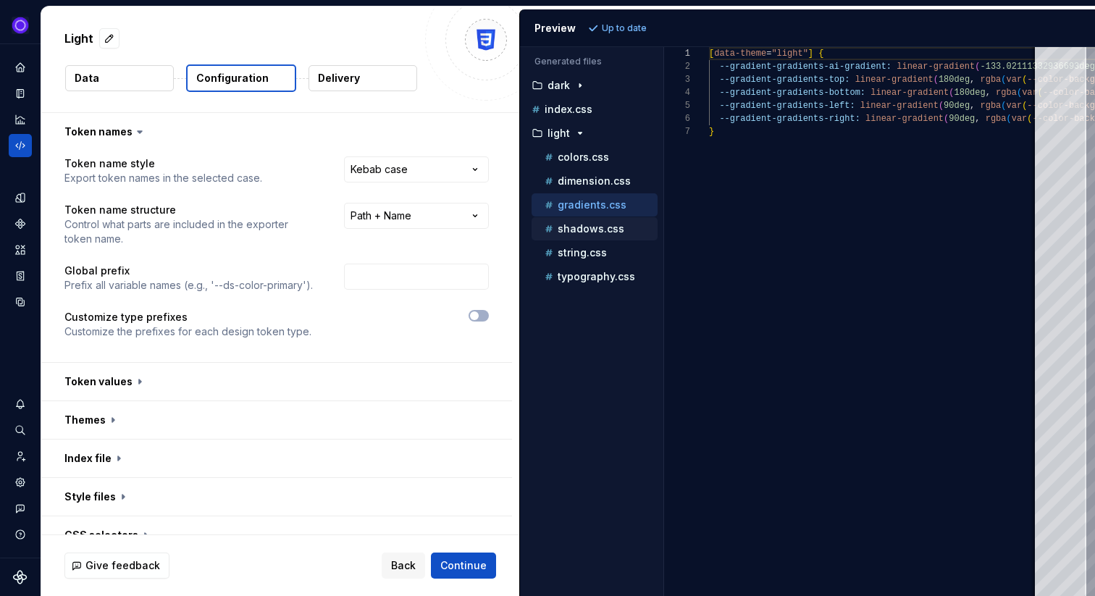
click at [575, 229] on p "shadows.css" at bounding box center [590, 229] width 67 height 12
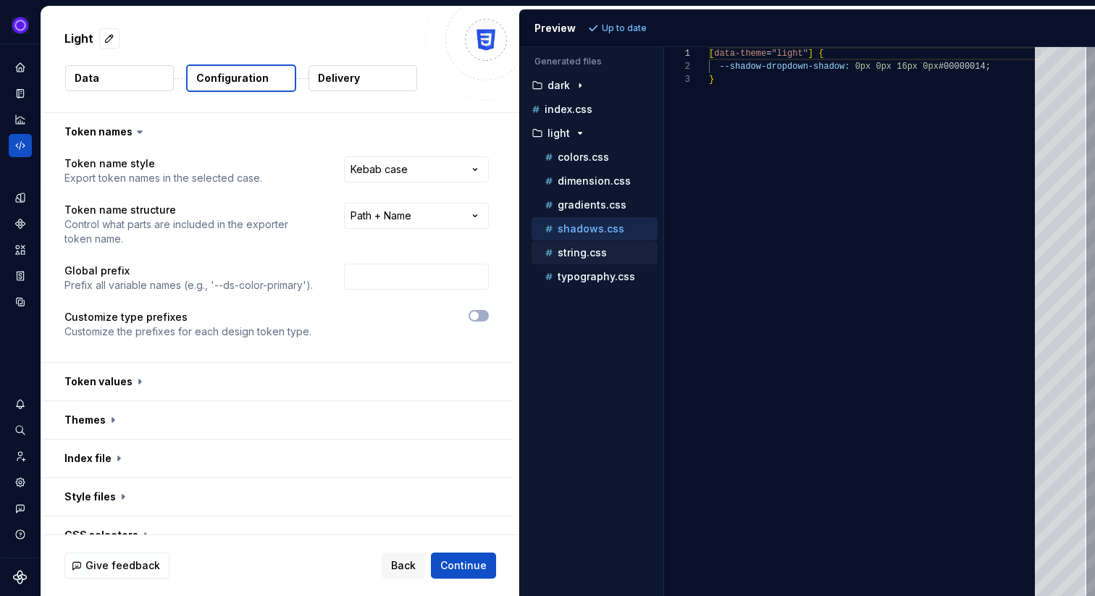
click at [574, 256] on p "string.css" at bounding box center [581, 253] width 49 height 12
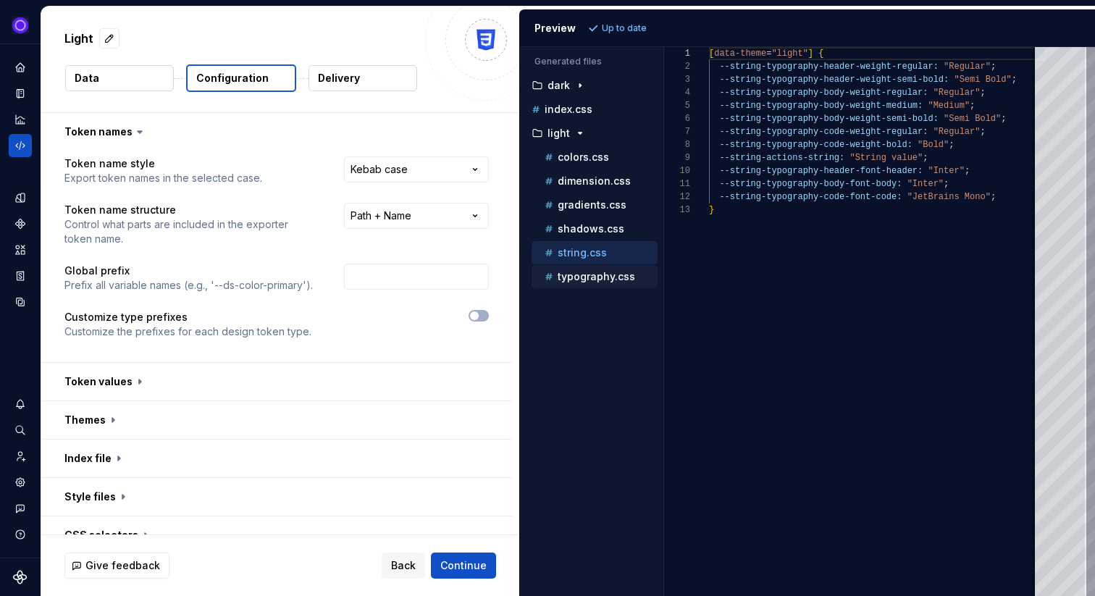
click at [576, 279] on p "typography.css" at bounding box center [595, 277] width 77 height 12
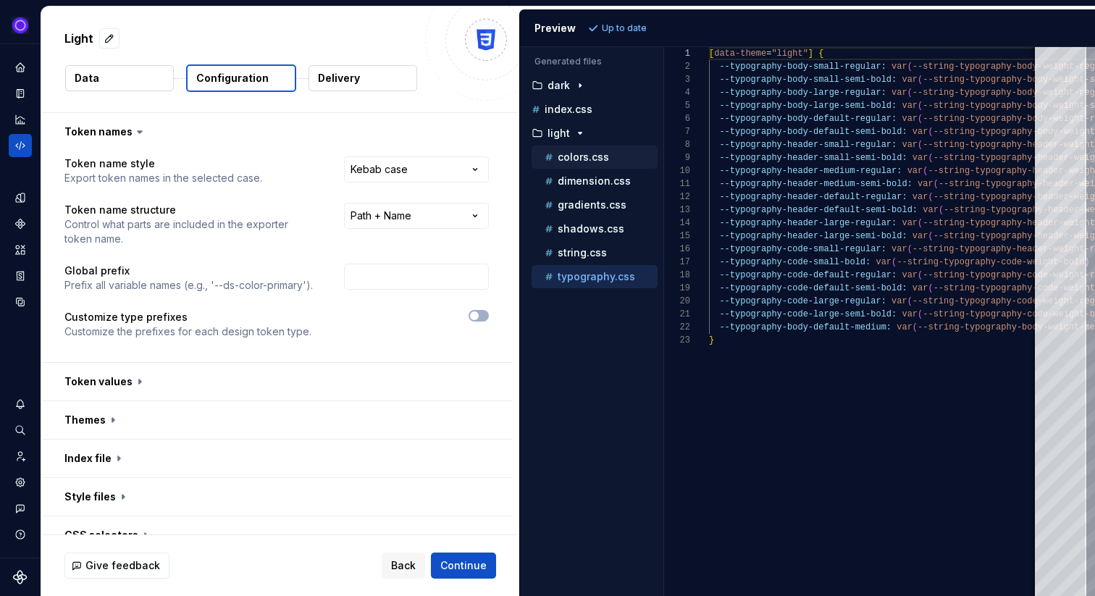
click at [578, 157] on p "colors.css" at bounding box center [582, 157] width 51 height 12
type textarea "**********"
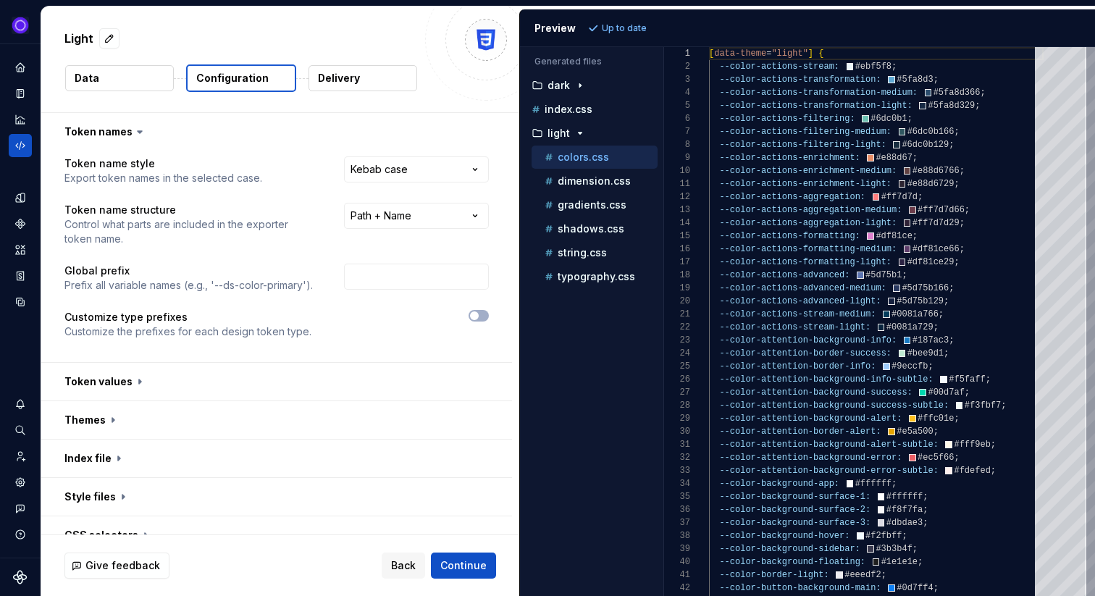
click at [361, 82] on button "Delivery" at bounding box center [362, 78] width 109 height 26
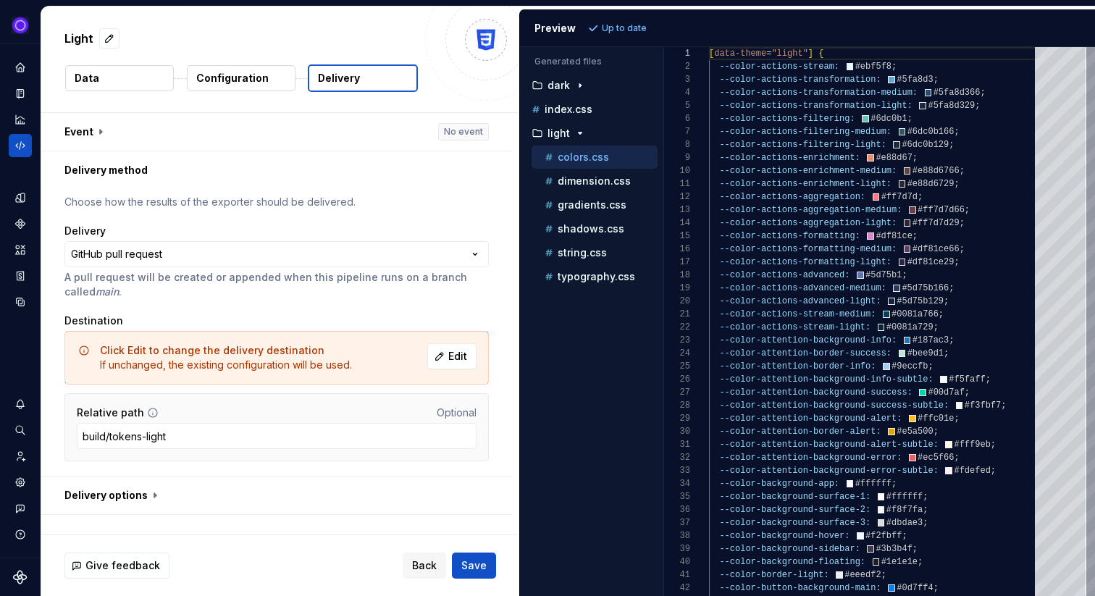
click at [258, 80] on p "Configuration" at bounding box center [232, 78] width 72 height 14
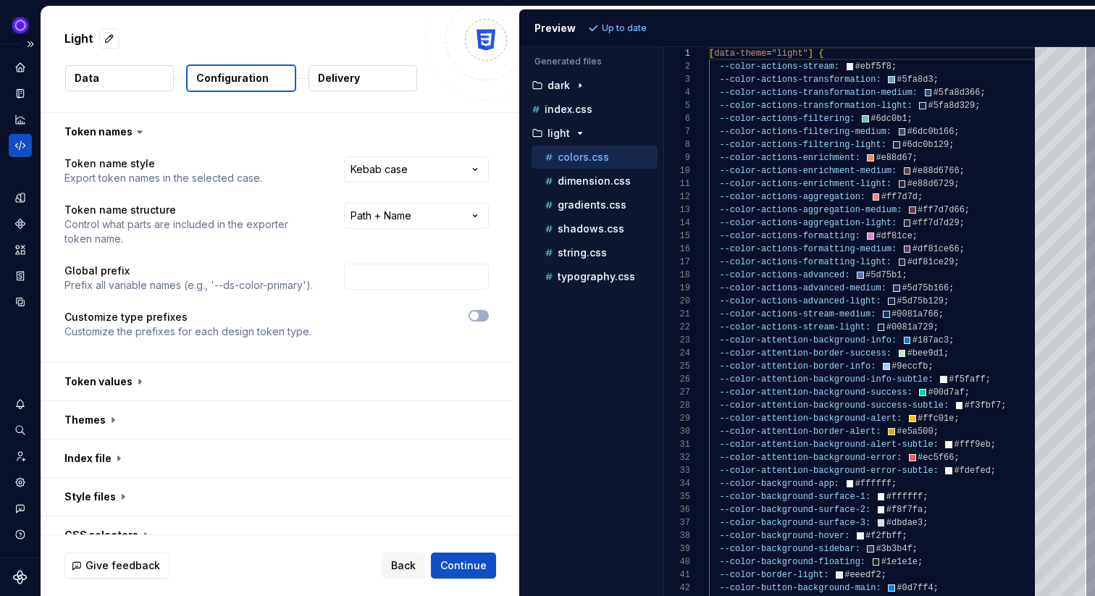
click at [20, 141] on icon "Code automation" at bounding box center [20, 145] width 13 height 13
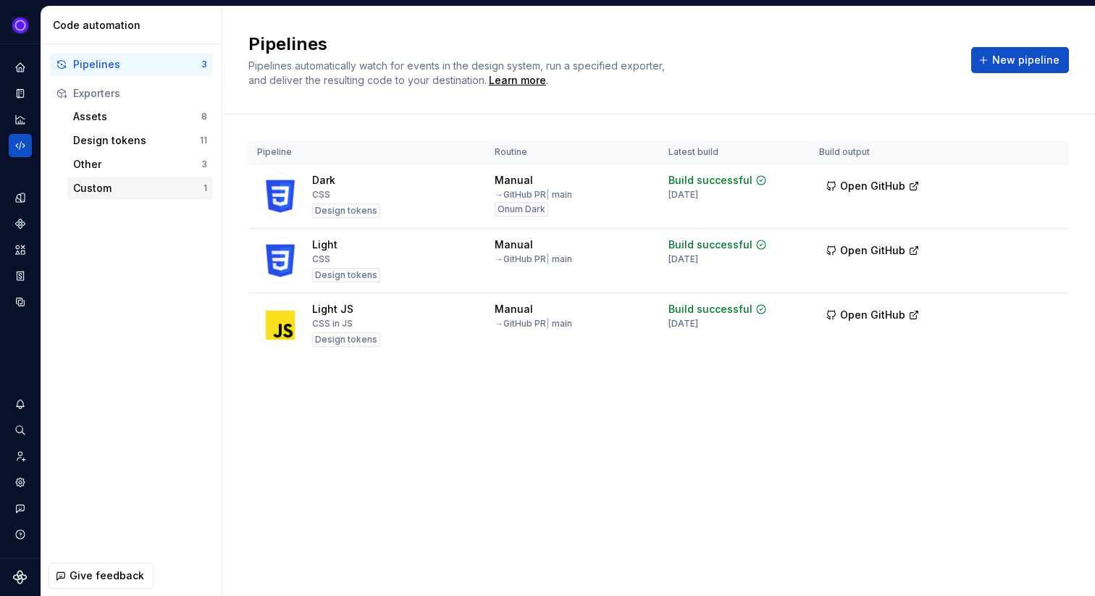
click at [102, 187] on div "Custom" at bounding box center [138, 188] width 130 height 14
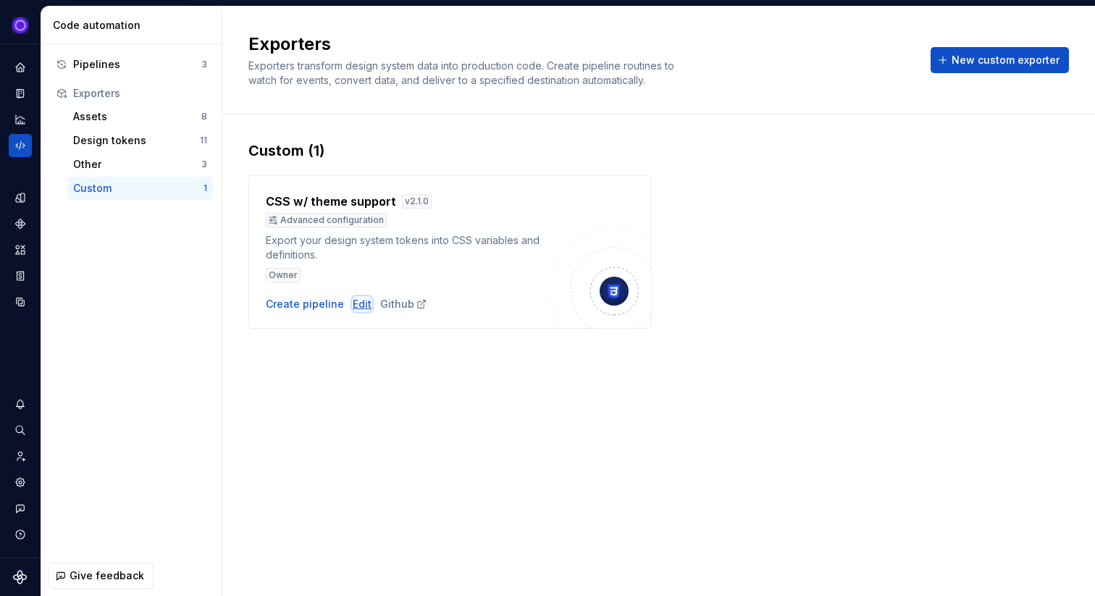
click at [353, 301] on div "Edit" at bounding box center [362, 304] width 19 height 14
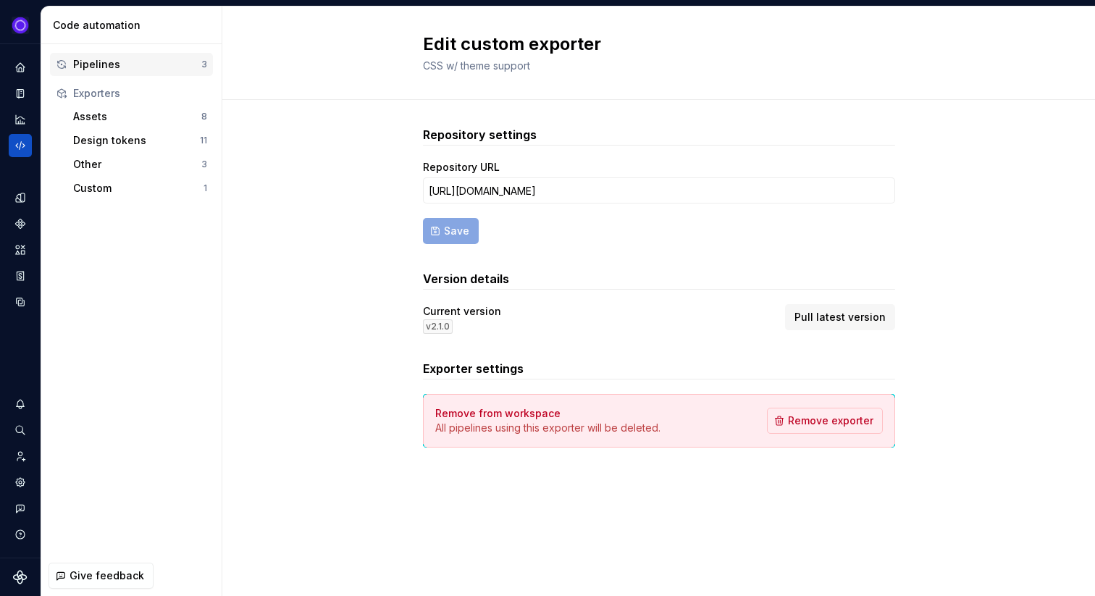
click at [94, 68] on div "Pipelines" at bounding box center [137, 64] width 128 height 14
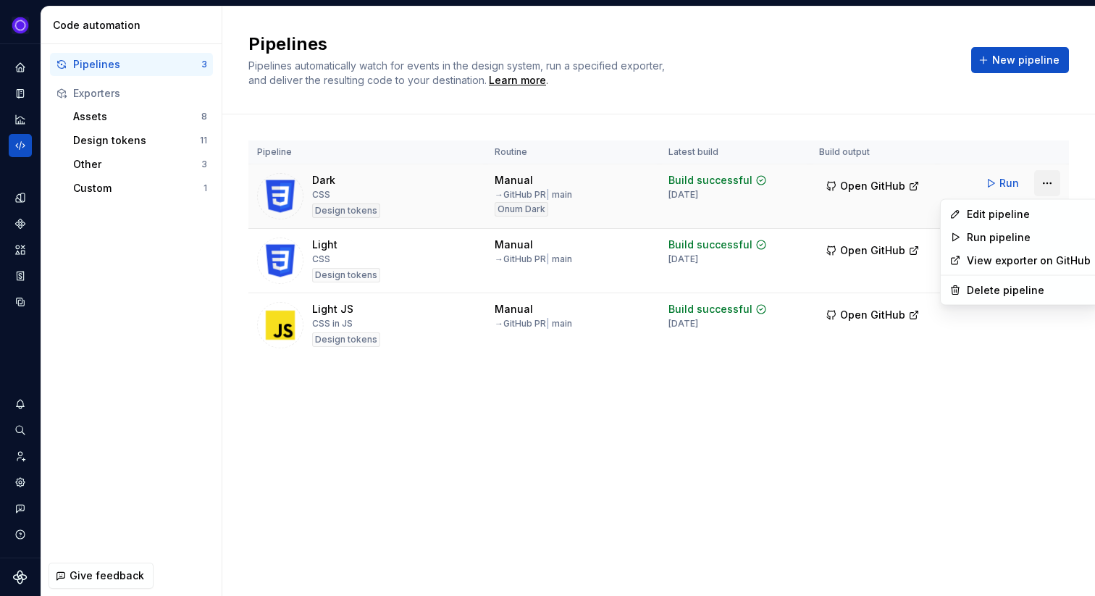
click at [1045, 188] on html "Ixel Design system data Code automation Pipelines 3 Exporters Assets 8 Design t…" at bounding box center [547, 298] width 1095 height 596
click at [990, 216] on div "Edit pipeline" at bounding box center [1028, 214] width 124 height 14
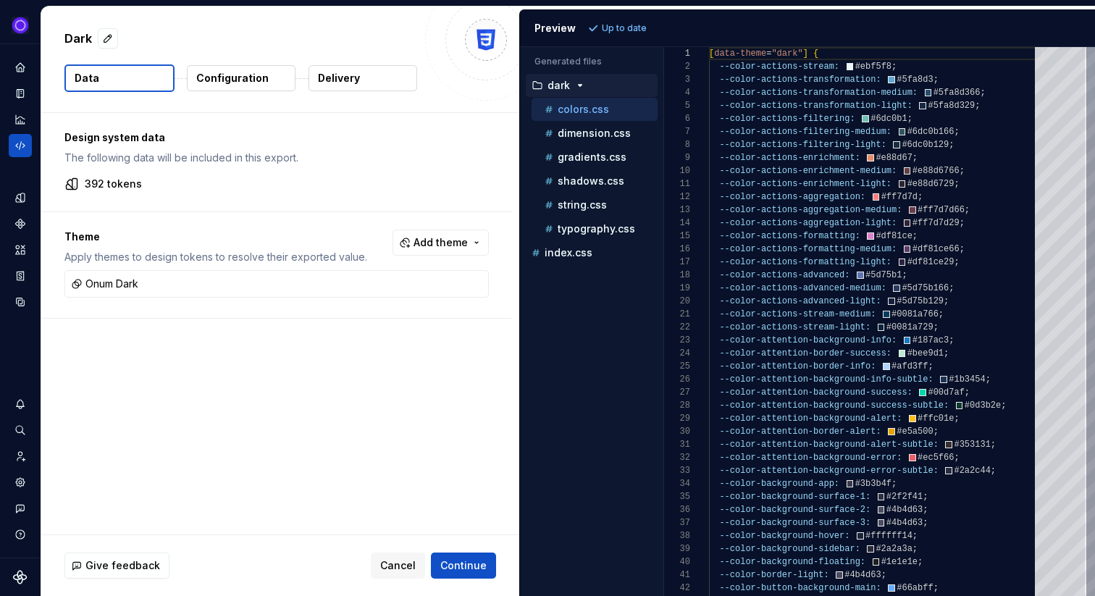
scroll to position [117, 115]
type textarea "**********"
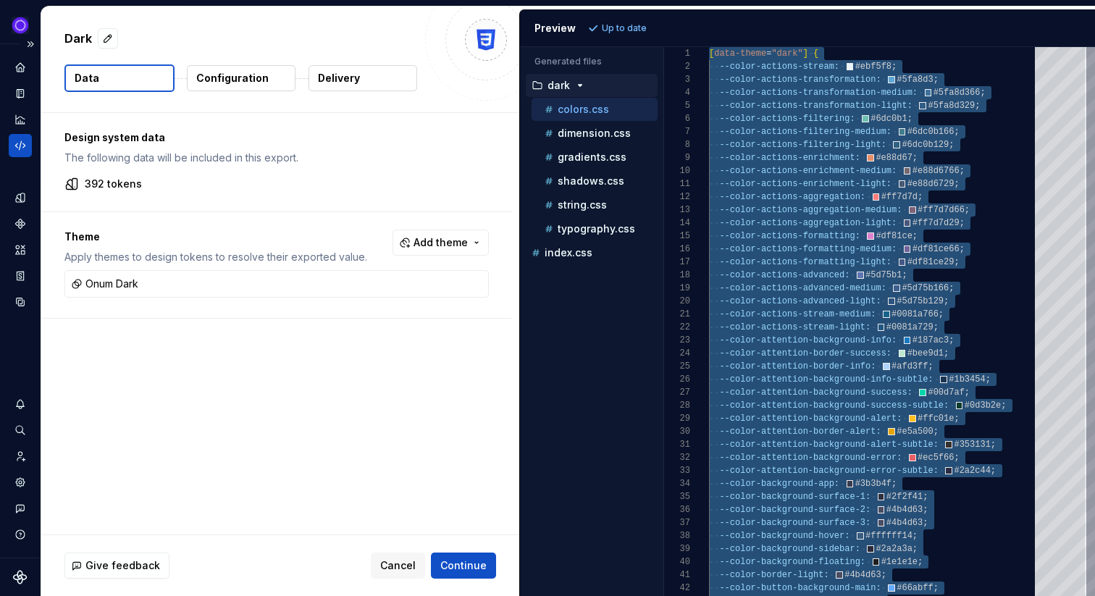
click at [17, 145] on icon "Code automation" at bounding box center [20, 145] width 13 height 13
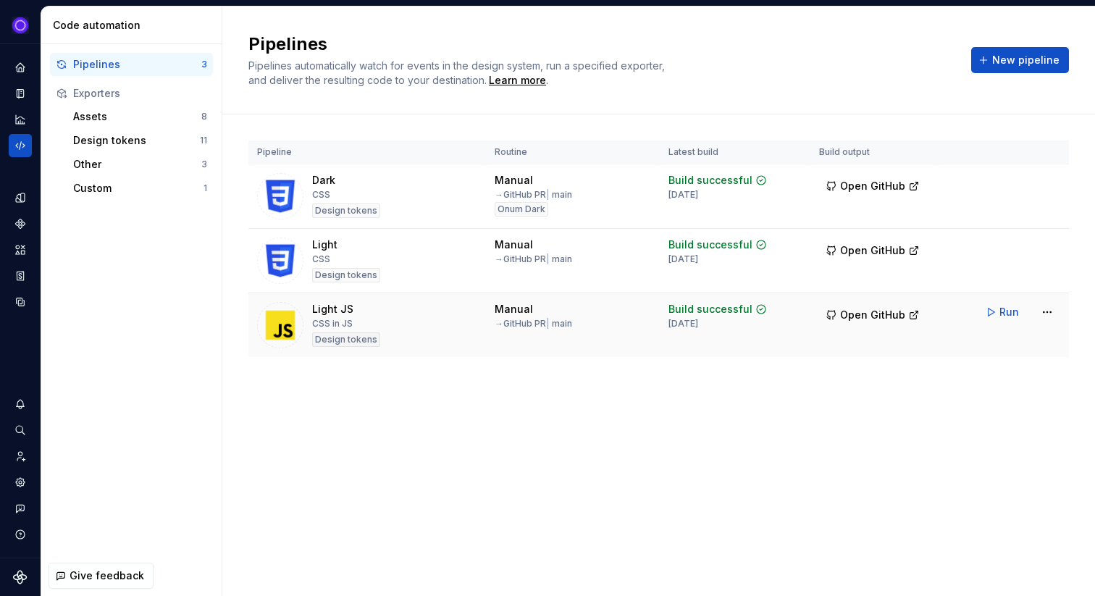
click at [269, 319] on img at bounding box center [280, 325] width 46 height 46
click at [1048, 313] on html "Ixel Design system data Code automation Pipelines 3 Exporters Assets 8 Design t…" at bounding box center [547, 298] width 1095 height 596
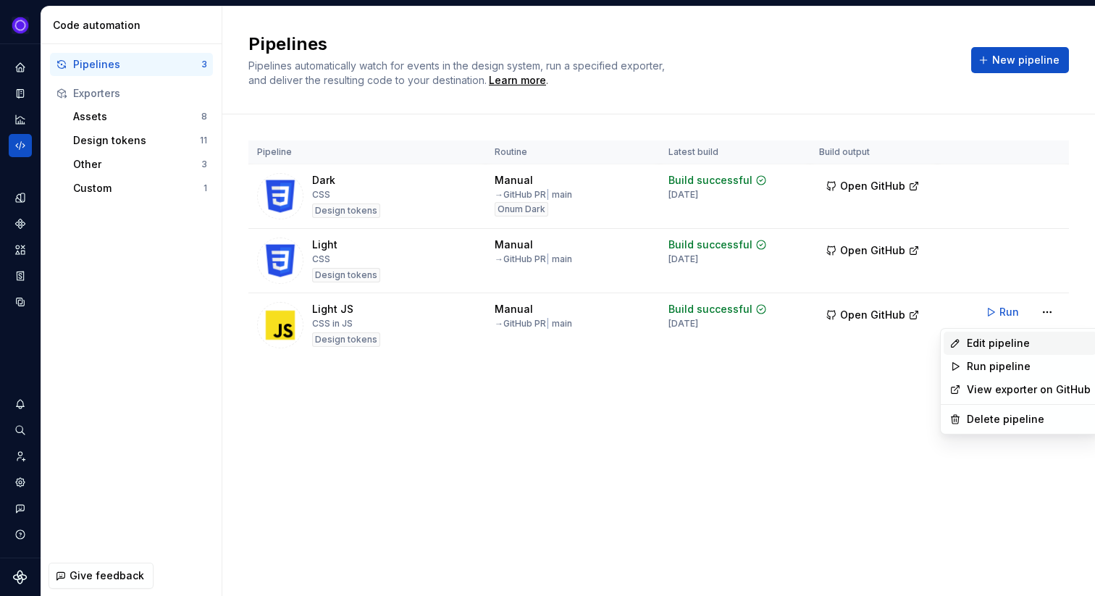
click at [1002, 347] on div "Edit pipeline" at bounding box center [1028, 343] width 124 height 14
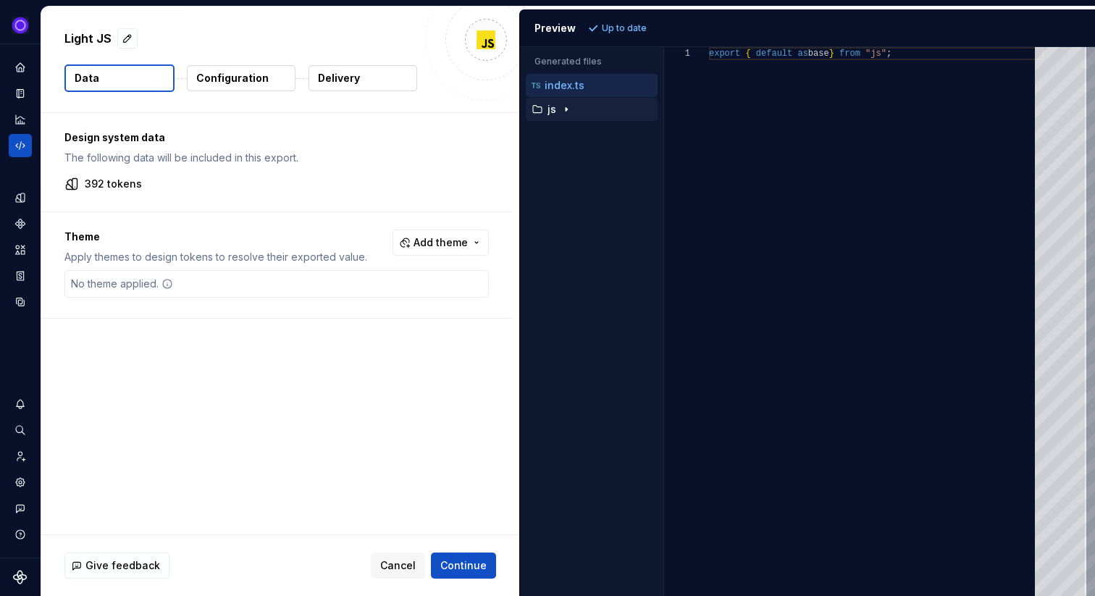
click at [563, 106] on icon "button" at bounding box center [566, 110] width 12 height 12
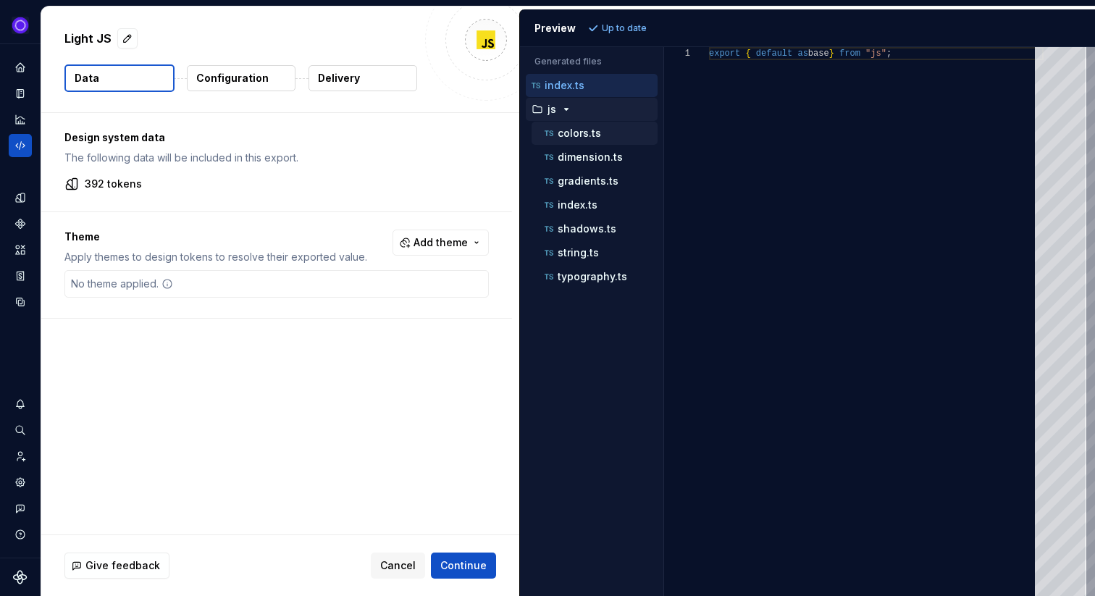
click at [575, 132] on p "colors.ts" at bounding box center [578, 133] width 43 height 12
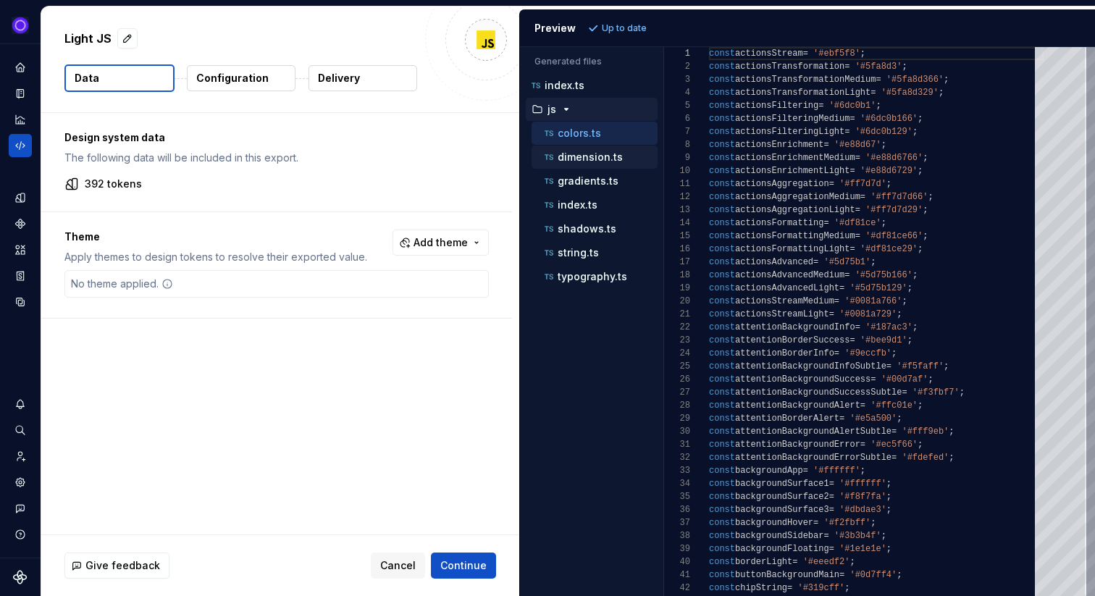
click at [569, 166] on div "dimension.ts" at bounding box center [594, 157] width 126 height 23
click at [578, 158] on p "dimension.ts" at bounding box center [589, 157] width 65 height 12
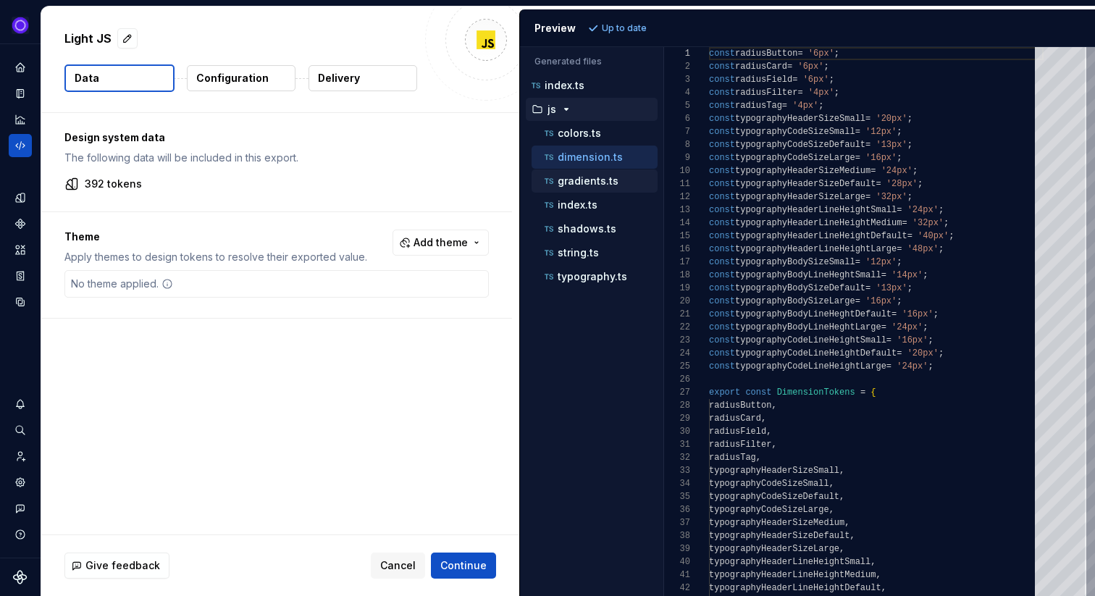
click at [576, 180] on p "gradients.ts" at bounding box center [587, 181] width 61 height 12
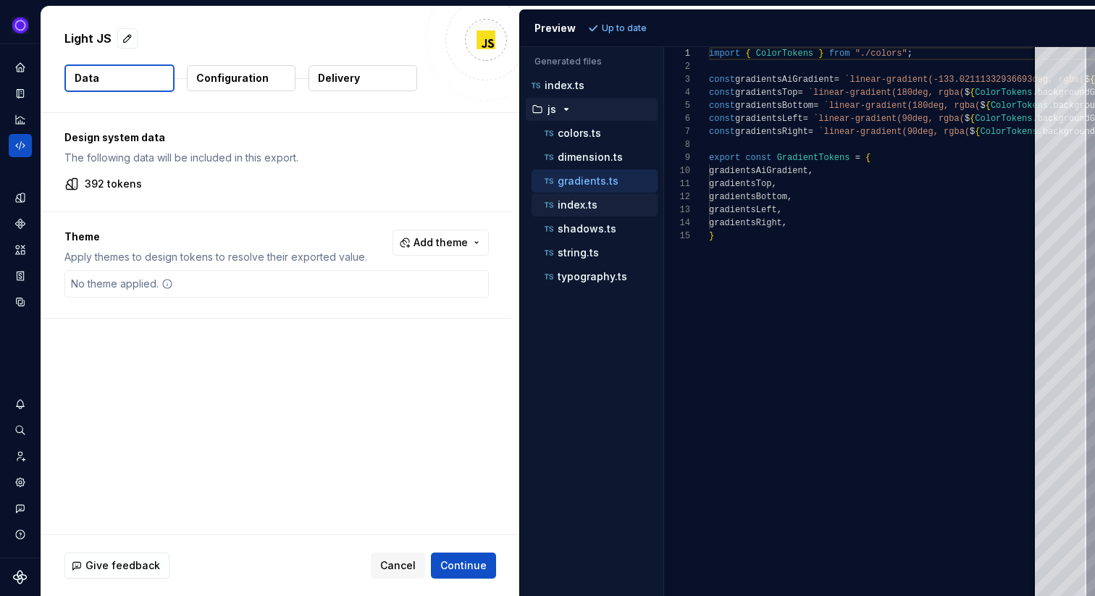
click at [573, 205] on p "index.ts" at bounding box center [577, 205] width 40 height 12
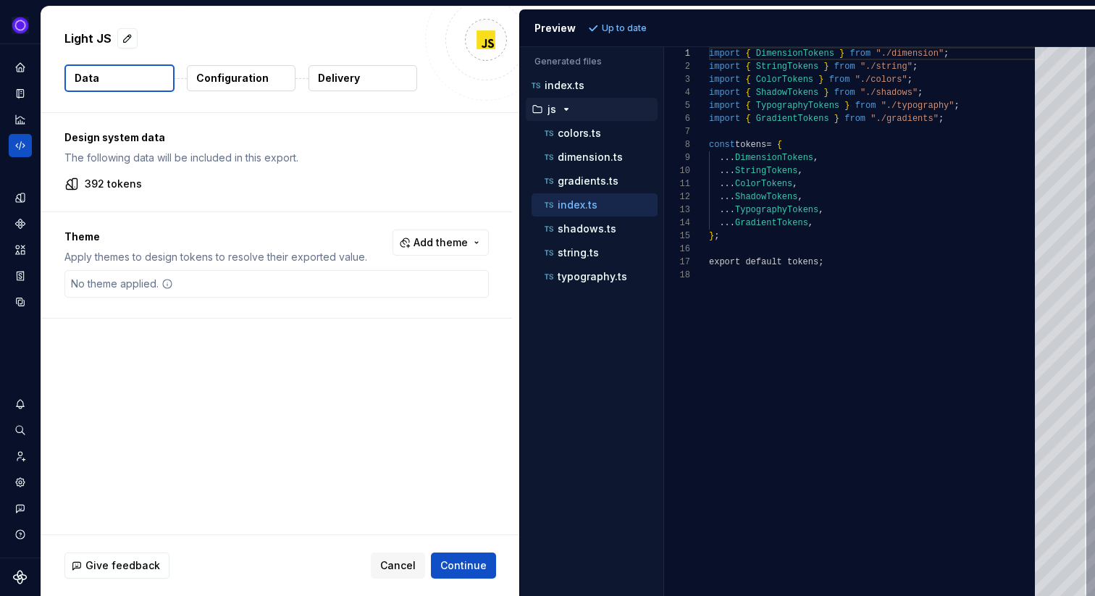
scroll to position [130, 0]
click at [563, 85] on p "index.ts" at bounding box center [564, 86] width 40 height 12
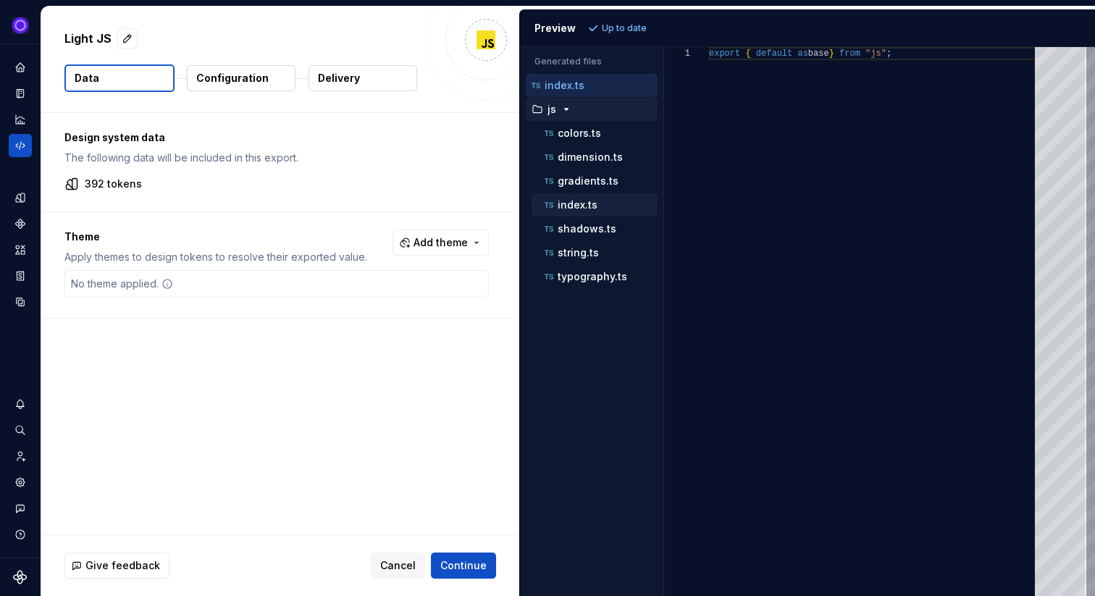
click at [573, 215] on div "index.ts" at bounding box center [594, 204] width 126 height 23
click at [577, 207] on p "index.ts" at bounding box center [577, 205] width 40 height 12
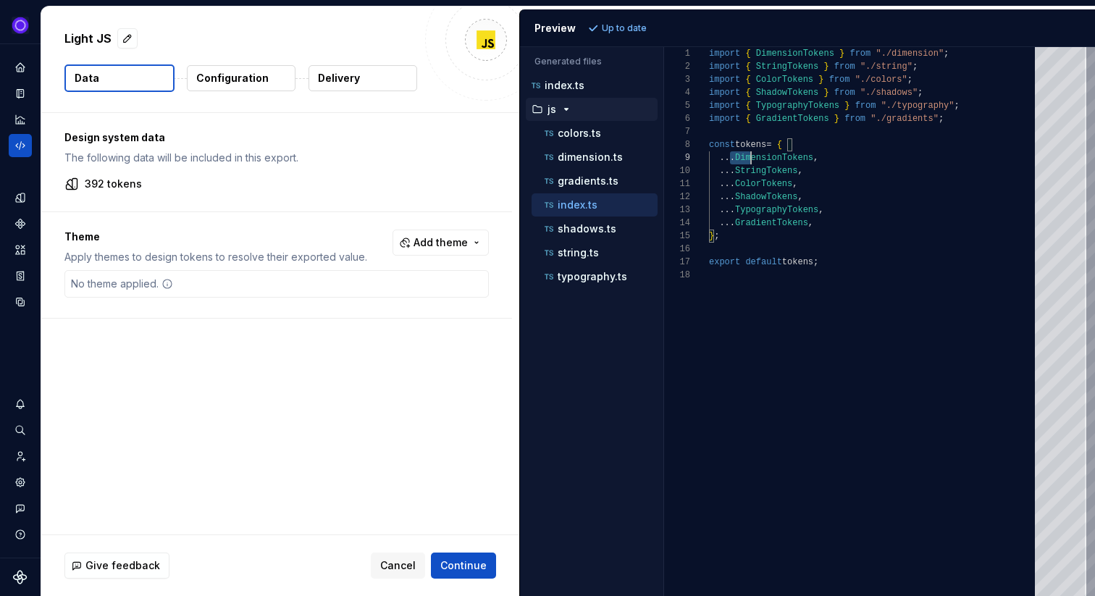
scroll to position [104, 105]
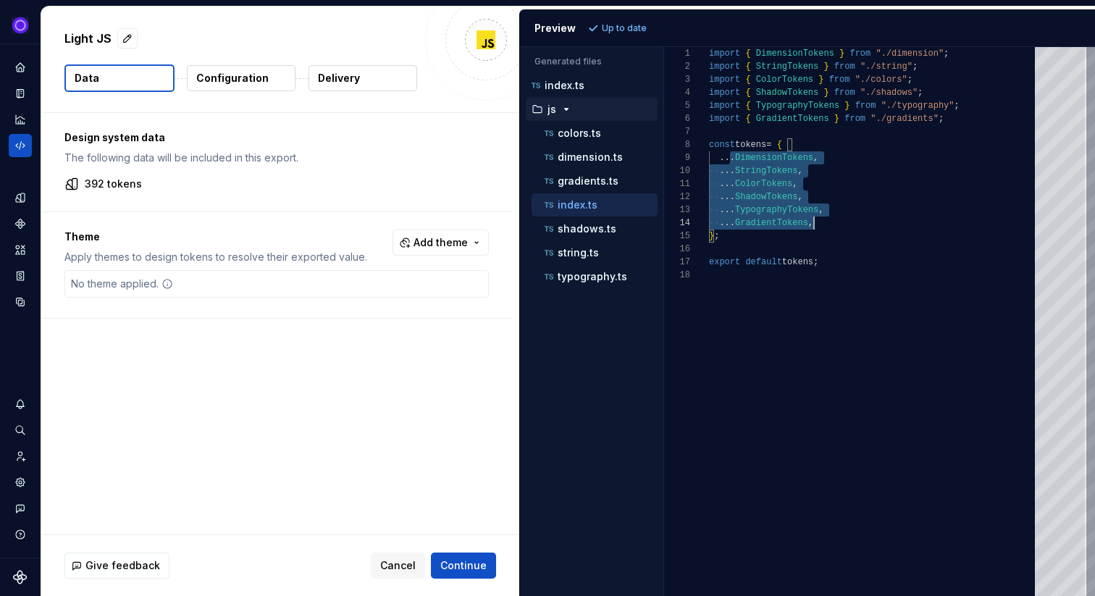
drag, startPoint x: 731, startPoint y: 156, endPoint x: 821, endPoint y: 229, distance: 115.8
click at [820, 228] on div "import { DimensionTokens } from "./dimension" ; import { StringTokens } from ".…" at bounding box center [876, 321] width 334 height 549
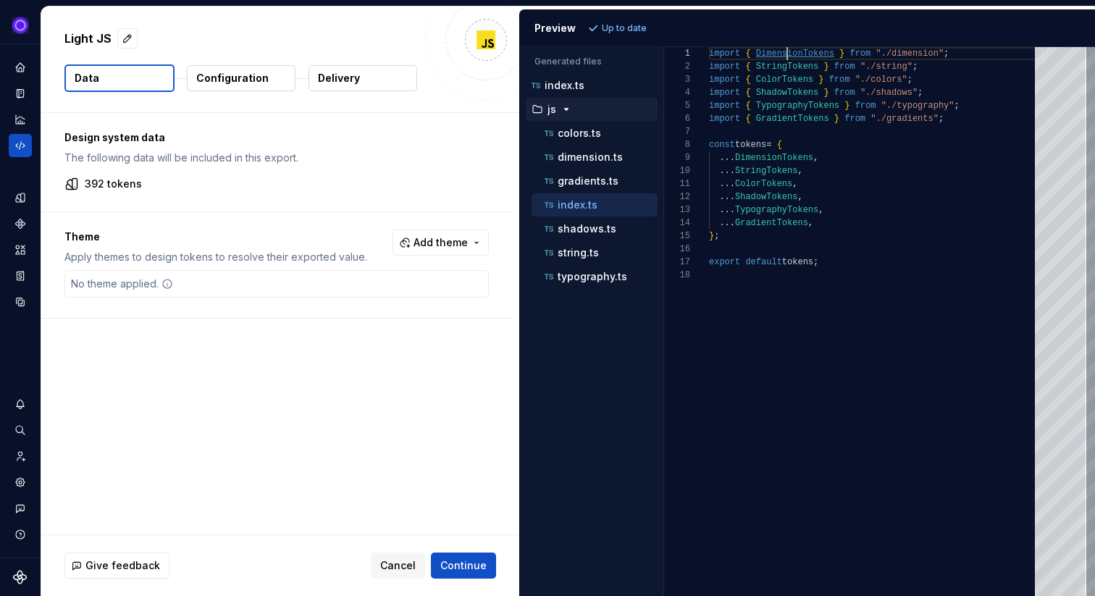
scroll to position [0, 78]
click at [788, 51] on div "import { DimensionTokens } from "./dimension" ; import { StringTokens } from ".…" at bounding box center [876, 321] width 334 height 549
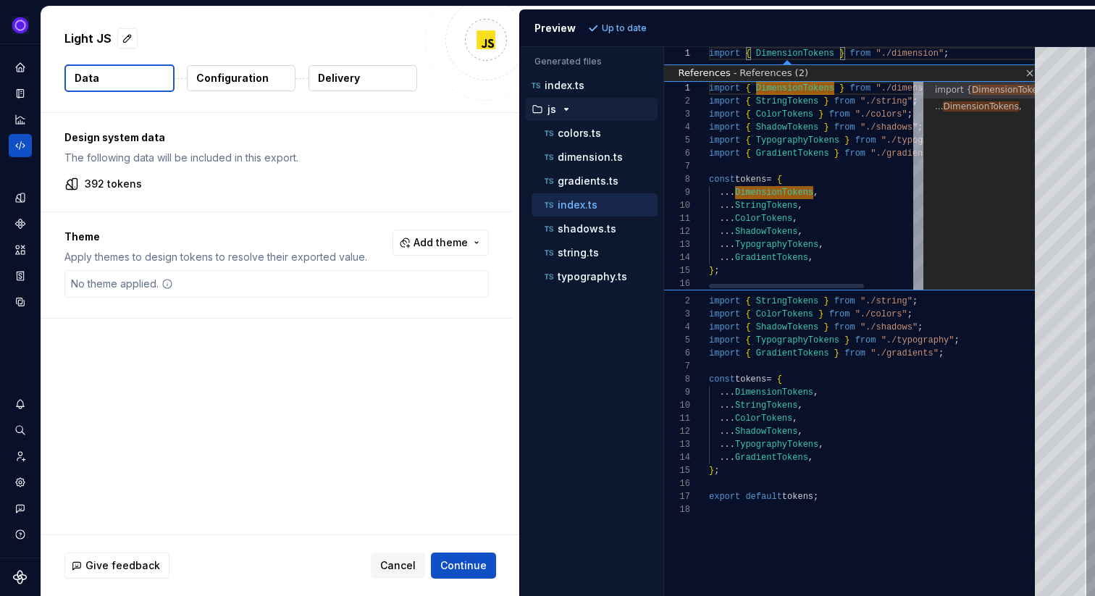
scroll to position [130, 47]
click at [977, 109] on span "DimensionTokens" at bounding box center [980, 106] width 75 height 10
click at [1030, 74] on link "Close" at bounding box center [1027, 73] width 12 height 12
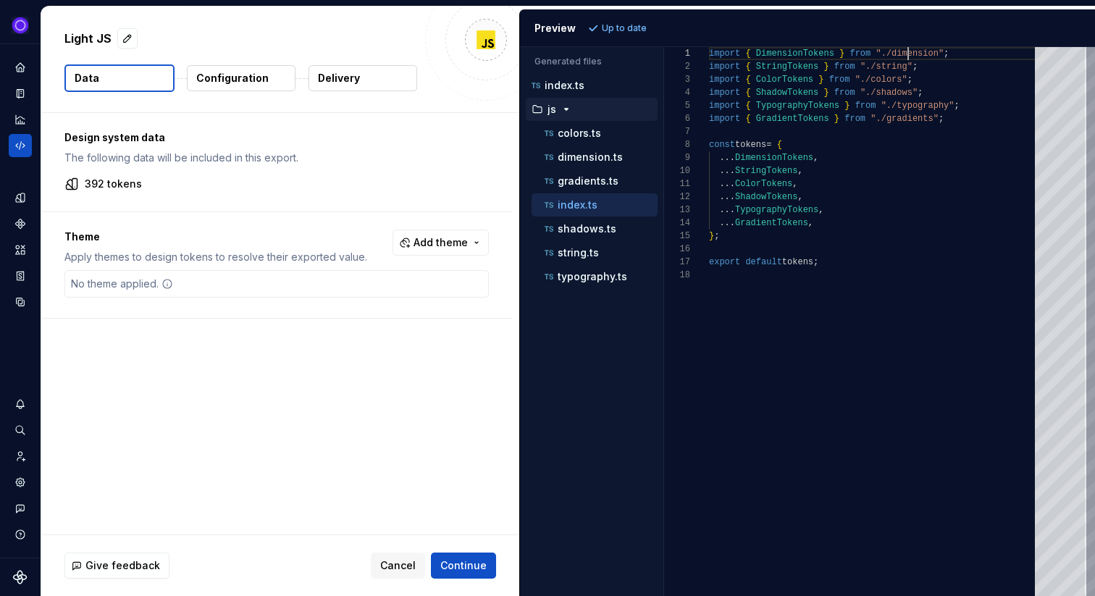
scroll to position [0, 199]
click at [906, 55] on div "import { DimensionTokens } from "./dimension" ; import { StringTokens } from ".…" at bounding box center [876, 321] width 334 height 549
click at [583, 138] on p "colors.ts" at bounding box center [578, 133] width 43 height 12
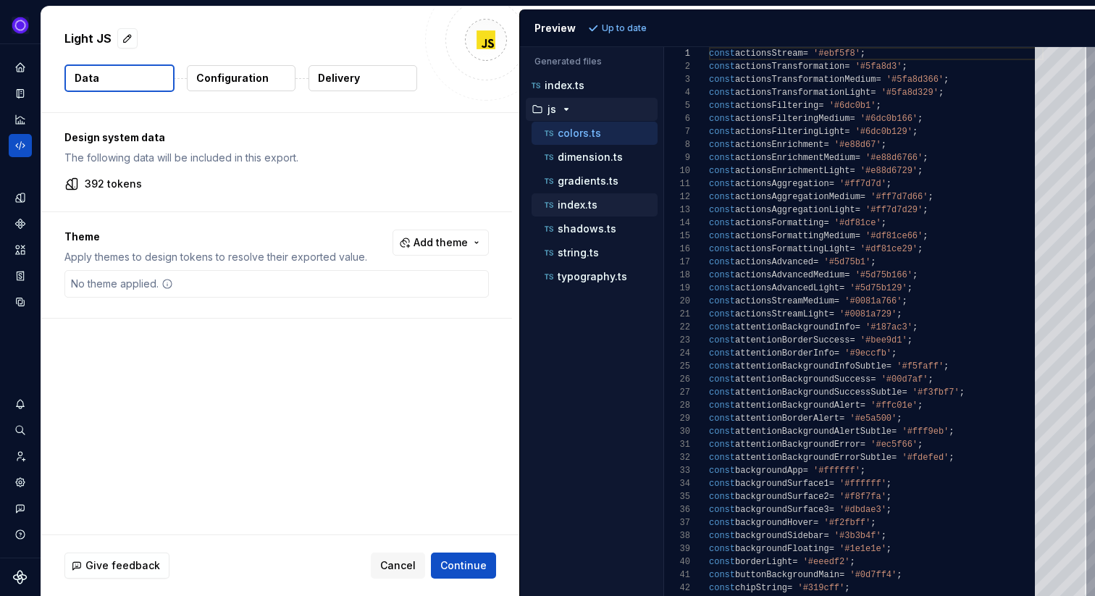
click at [575, 207] on p "index.ts" at bounding box center [577, 205] width 40 height 12
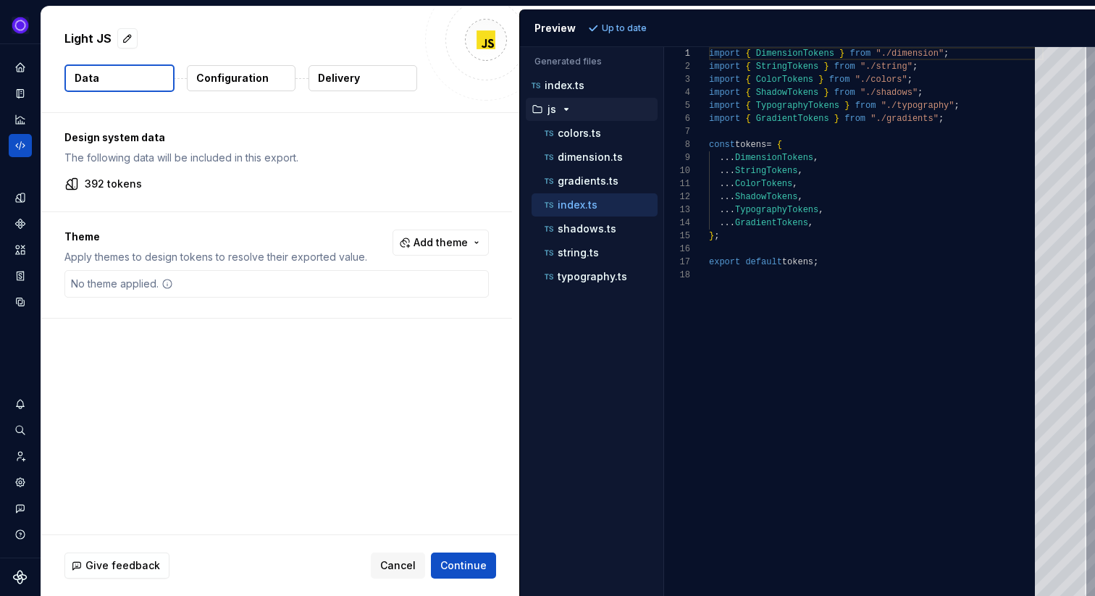
click at [243, 72] on p "Configuration" at bounding box center [232, 78] width 72 height 14
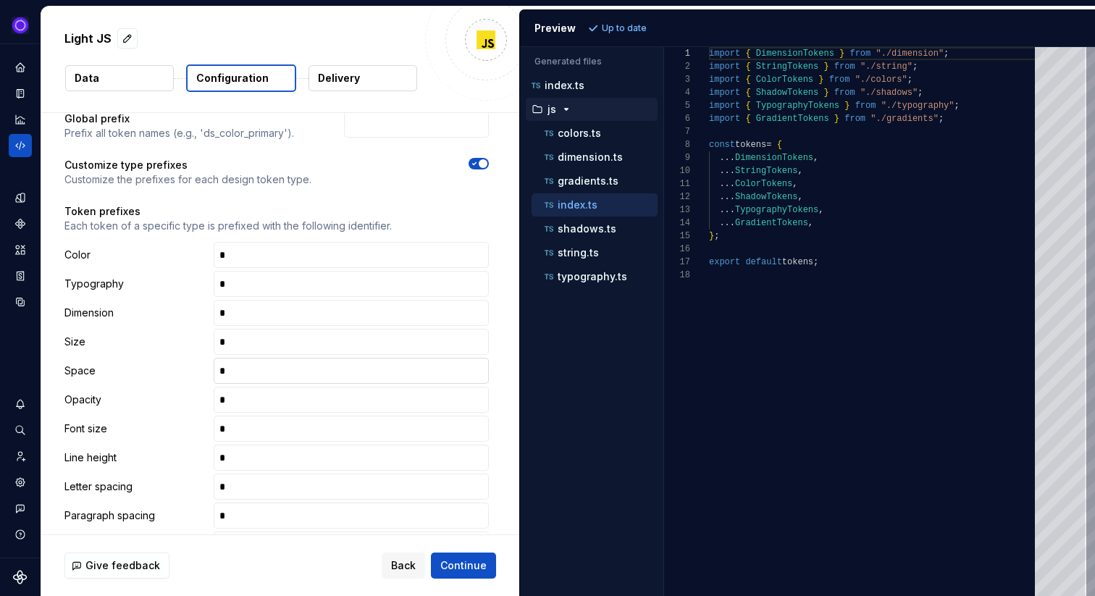
scroll to position [44, 0]
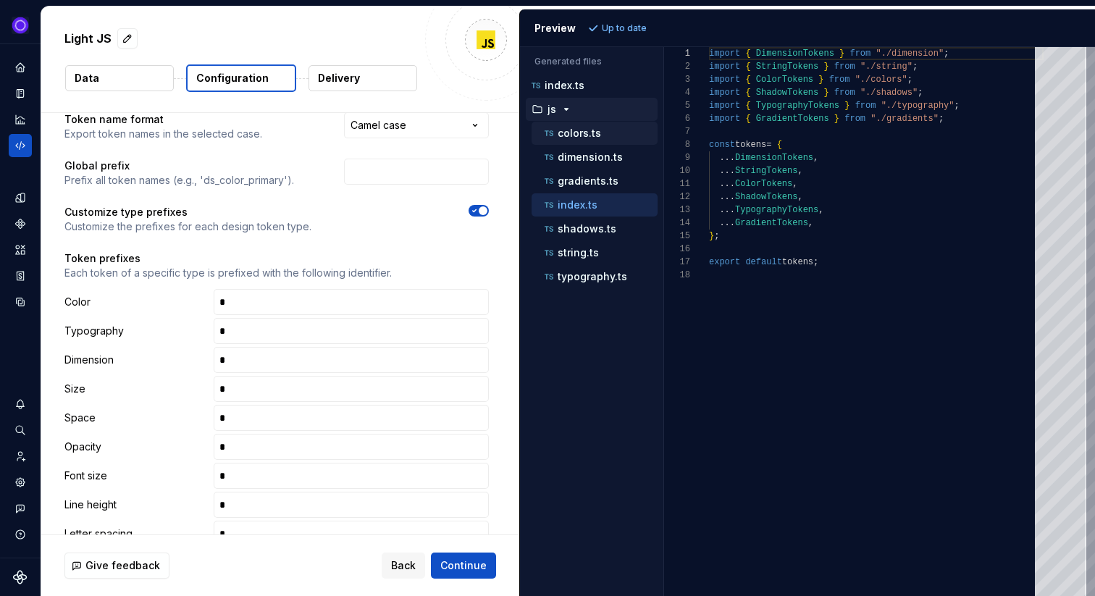
click at [574, 138] on p "colors.ts" at bounding box center [578, 133] width 43 height 12
type textarea "**********"
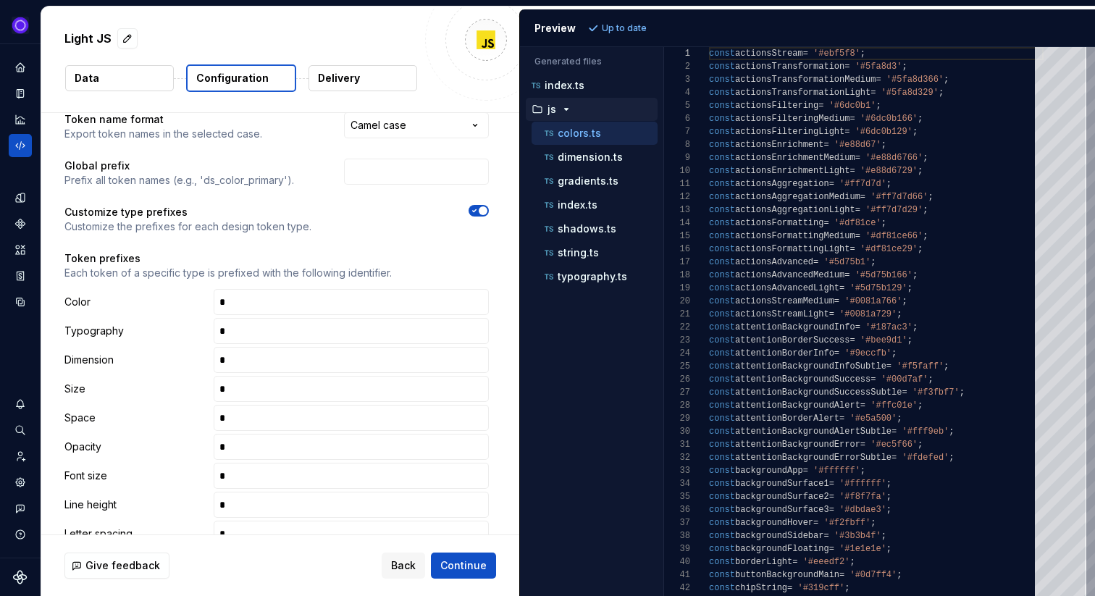
scroll to position [0, 0]
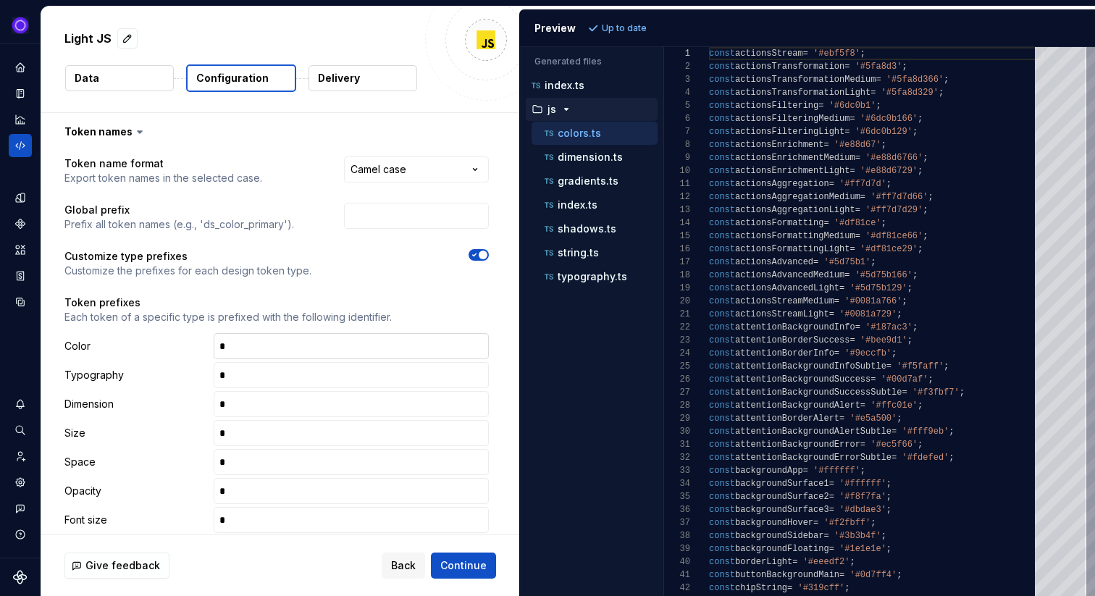
click at [264, 353] on input "text" at bounding box center [351, 346] width 275 height 26
click at [631, 26] on span "Refresh preview" at bounding box center [638, 28] width 72 height 12
type textarea "**********"
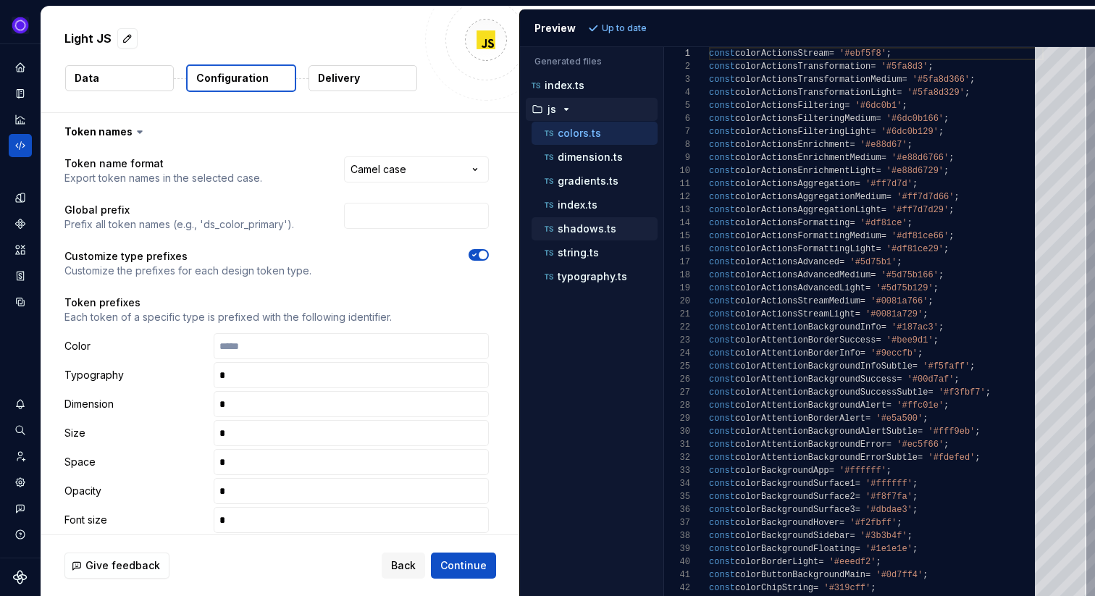
scroll to position [130, 0]
click at [268, 379] on input "text" at bounding box center [351, 375] width 275 height 26
click at [245, 408] on input "text" at bounding box center [351, 404] width 275 height 26
click at [241, 434] on input "text" at bounding box center [351, 433] width 275 height 26
click at [238, 463] on input "text" at bounding box center [351, 462] width 275 height 26
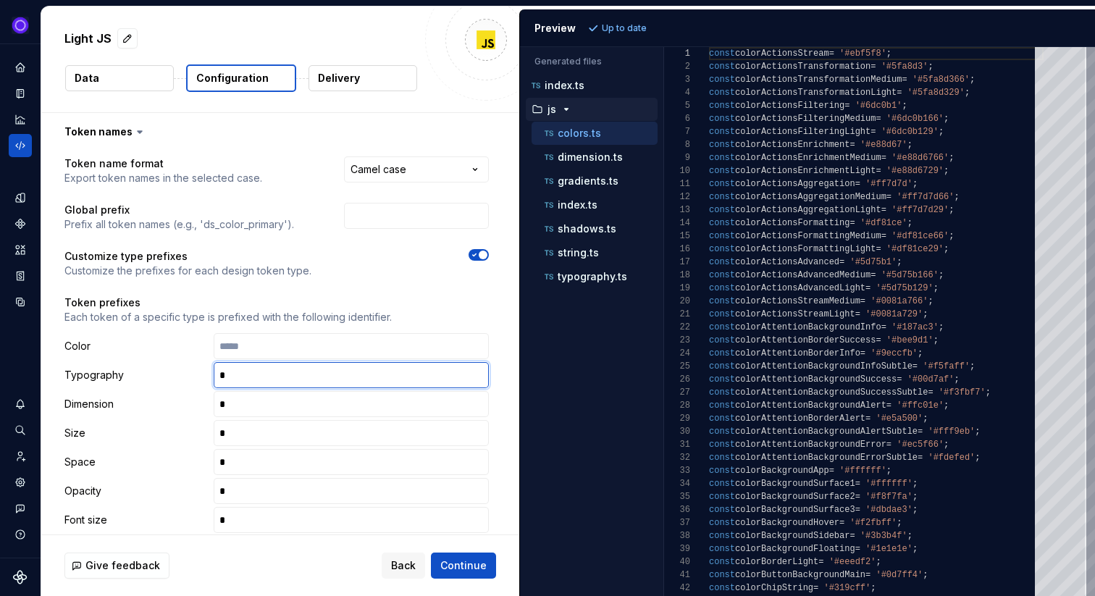
click at [248, 377] on input "text" at bounding box center [351, 375] width 275 height 26
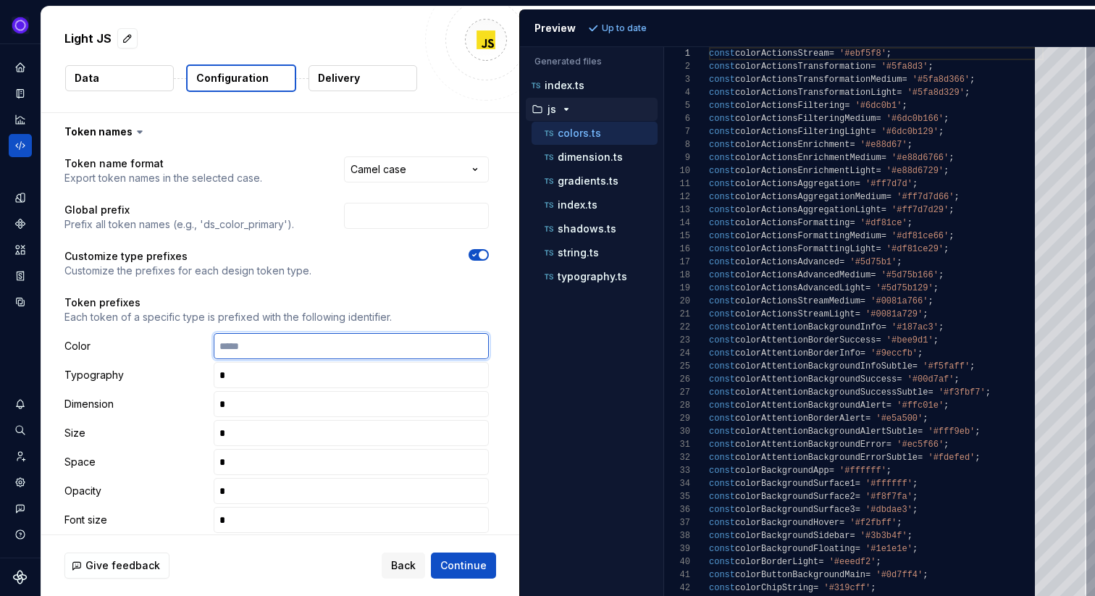
click at [235, 344] on input "text" at bounding box center [351, 346] width 275 height 26
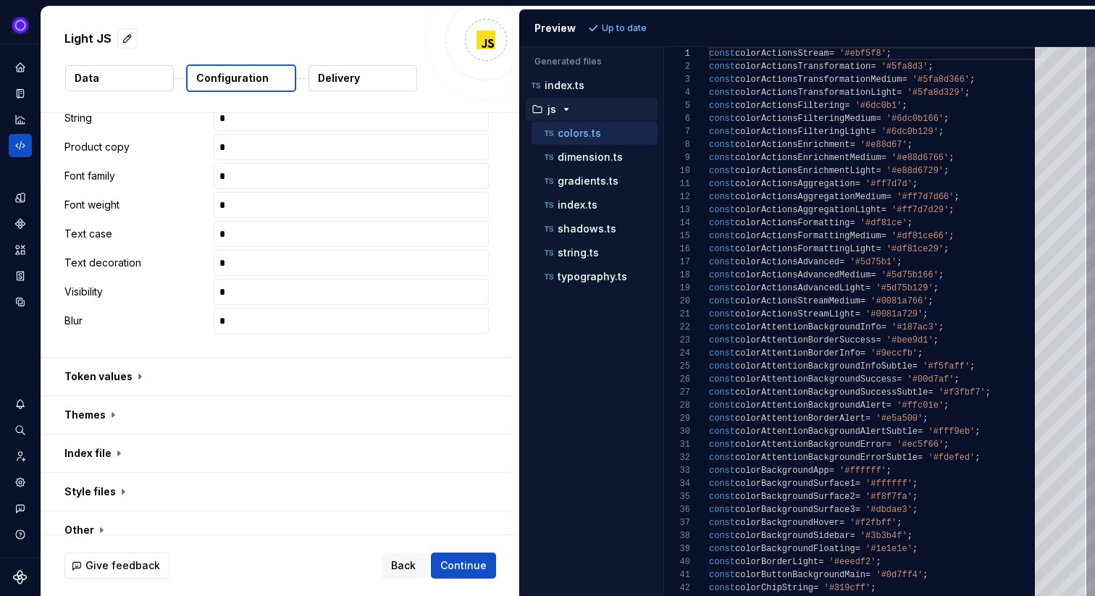
scroll to position [774, 0]
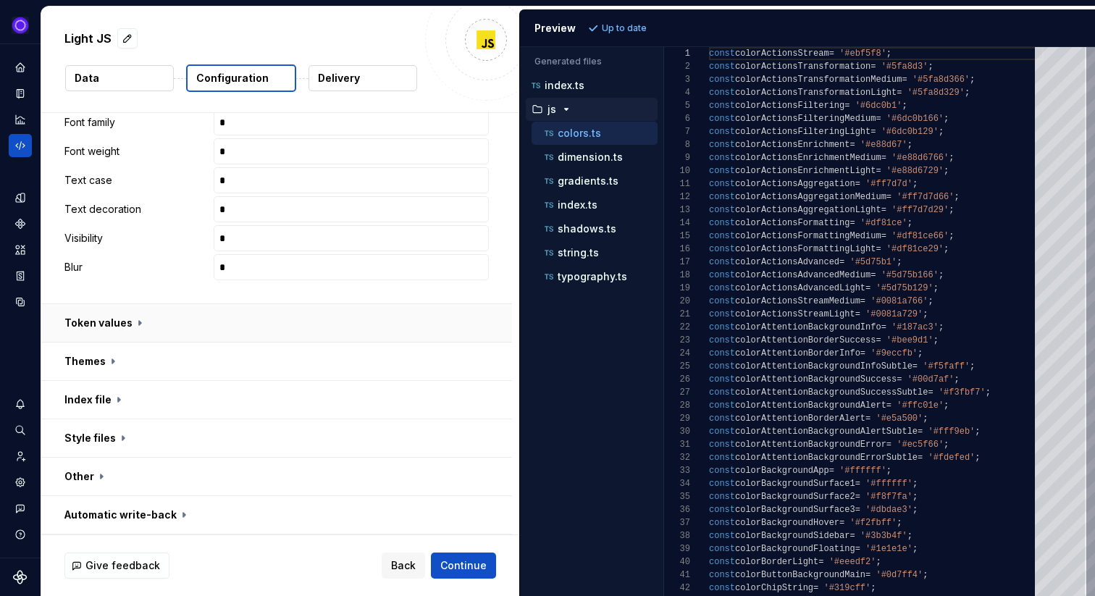
click at [119, 311] on button "button" at bounding box center [276, 323] width 471 height 38
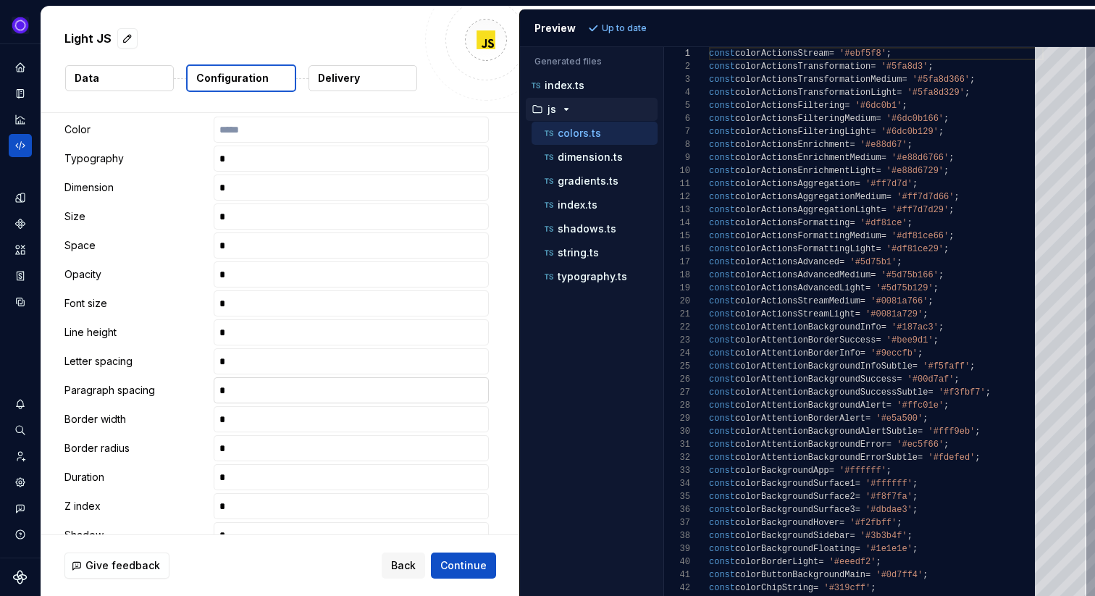
scroll to position [172, 0]
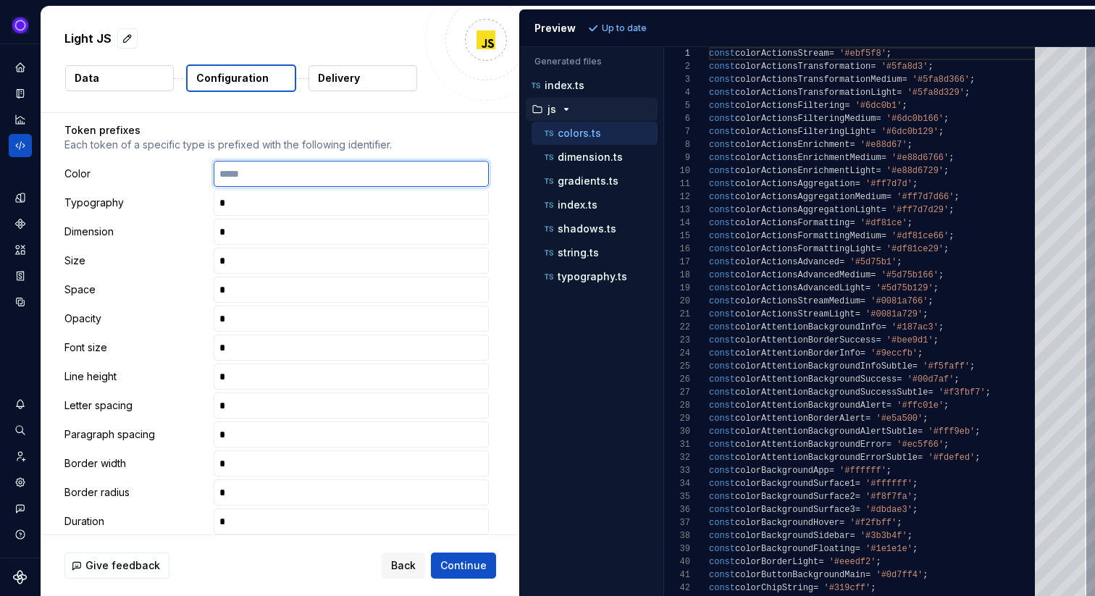
click at [268, 179] on input "text" at bounding box center [351, 174] width 275 height 26
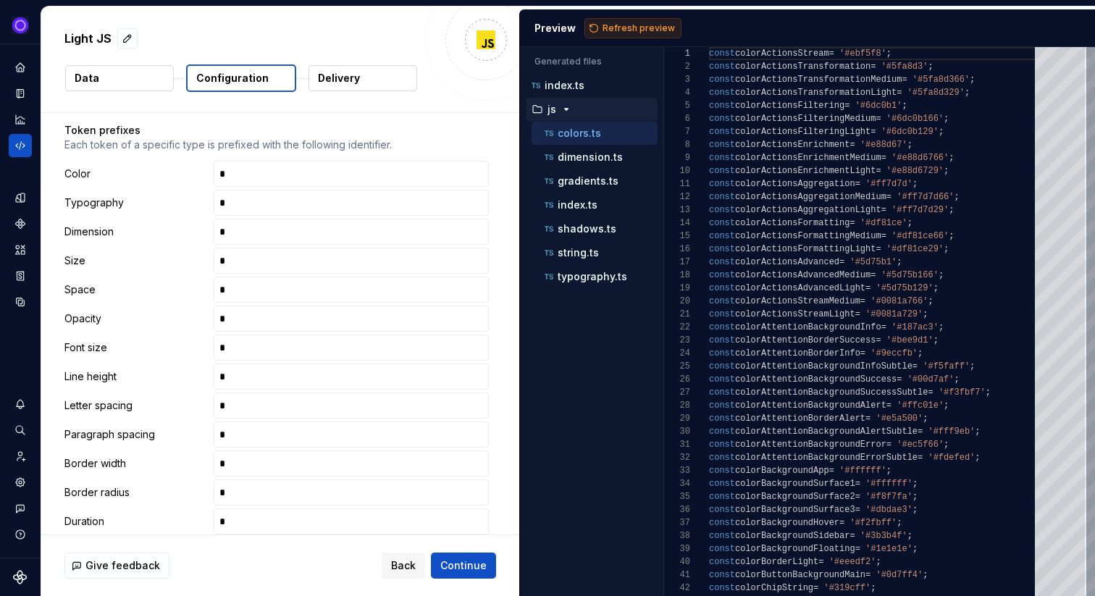
click at [627, 23] on span "Refresh preview" at bounding box center [638, 28] width 72 height 12
type textarea "**********"
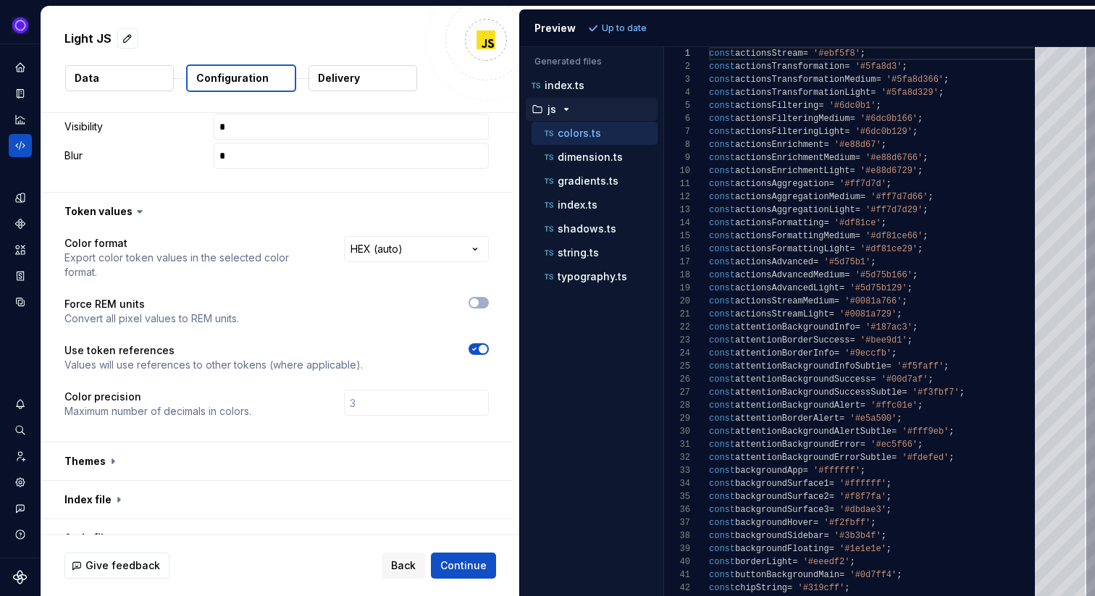
scroll to position [971, 0]
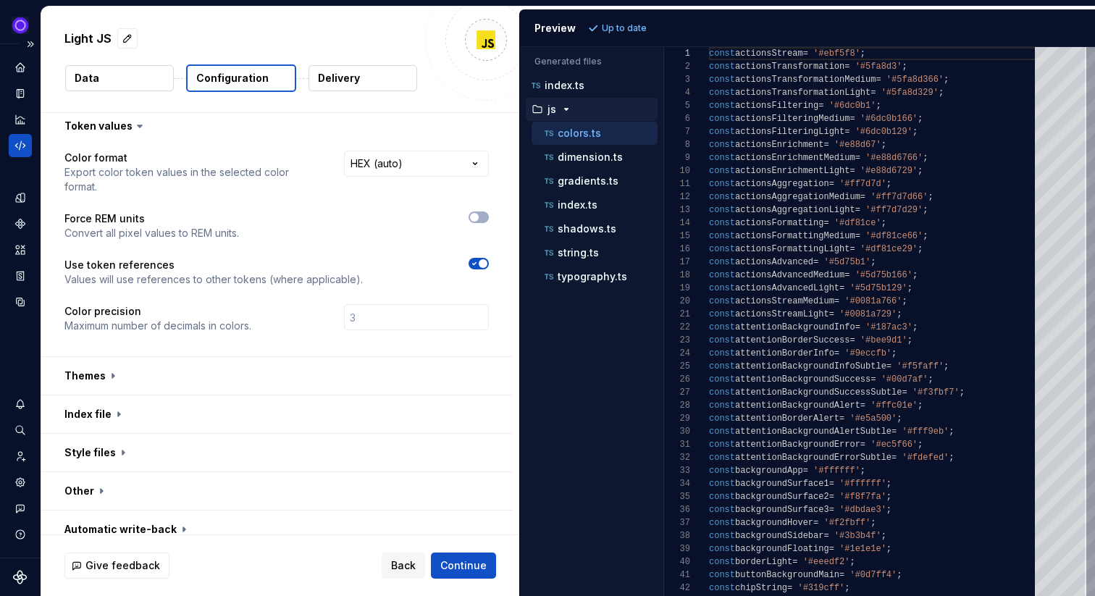
click at [23, 148] on icon "Code automation" at bounding box center [20, 145] width 13 height 13
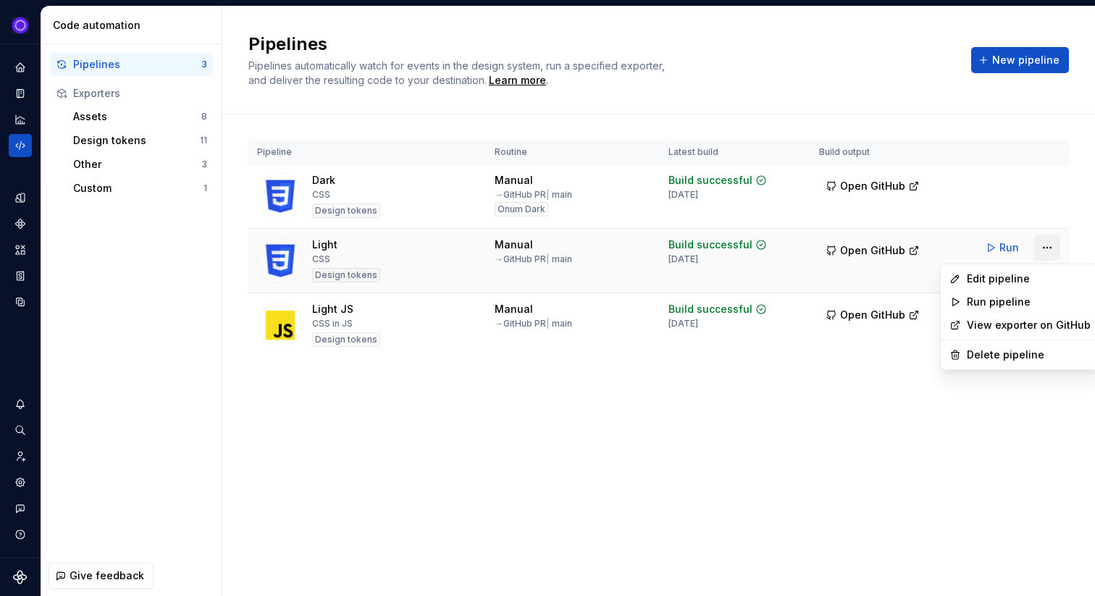
click at [1045, 249] on html "Ixel Design system data Code automation Pipelines 3 Exporters Assets 8 Design t…" at bounding box center [547, 298] width 1095 height 596
click at [998, 279] on div "Edit pipeline" at bounding box center [1028, 278] width 124 height 14
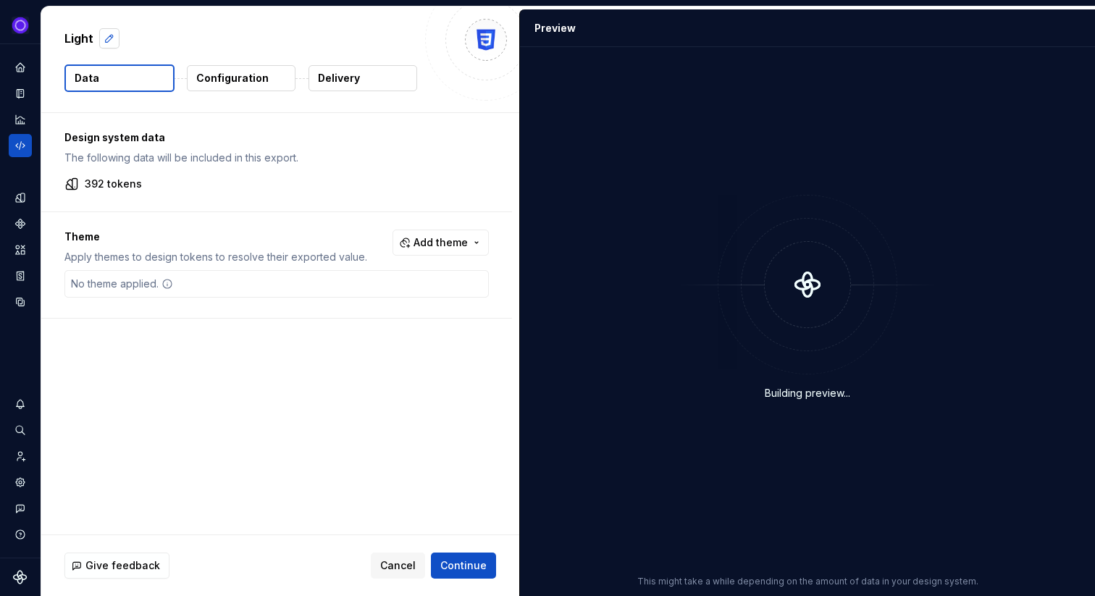
click at [108, 35] on button "button" at bounding box center [109, 38] width 20 height 20
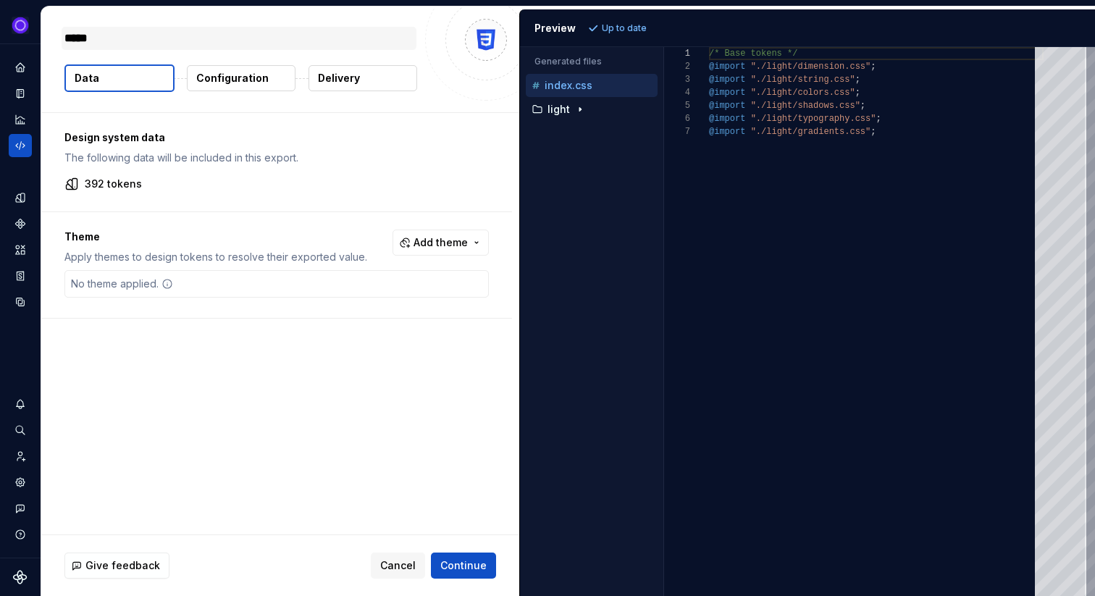
type textarea "*"
type textarea "***"
type textarea "*"
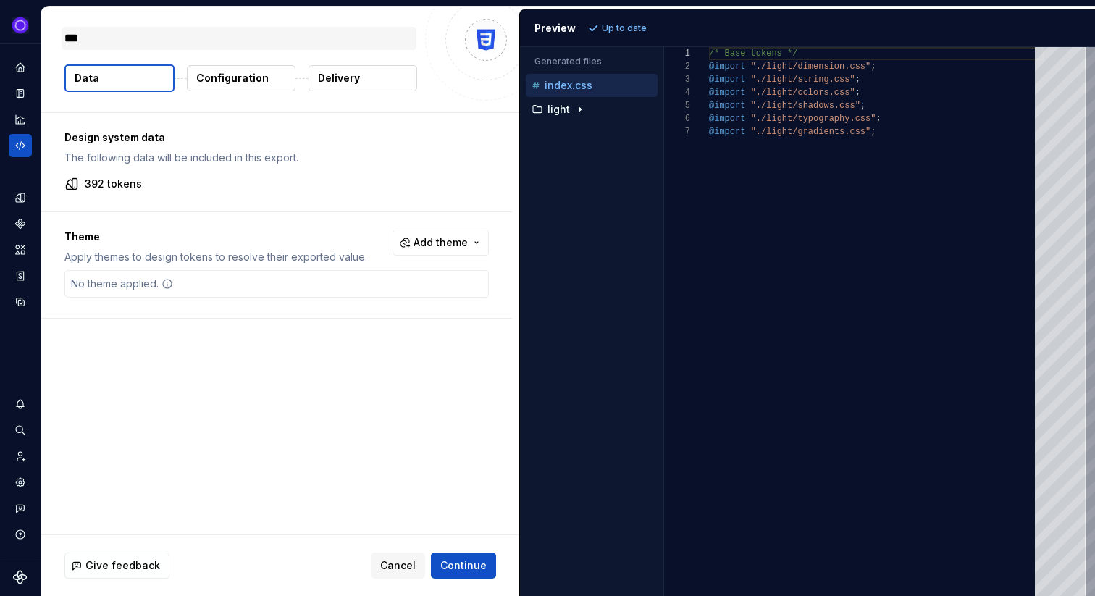
type textarea "****"
type textarea "*"
type textarea "*****"
click at [465, 570] on span "Continue" at bounding box center [463, 565] width 46 height 14
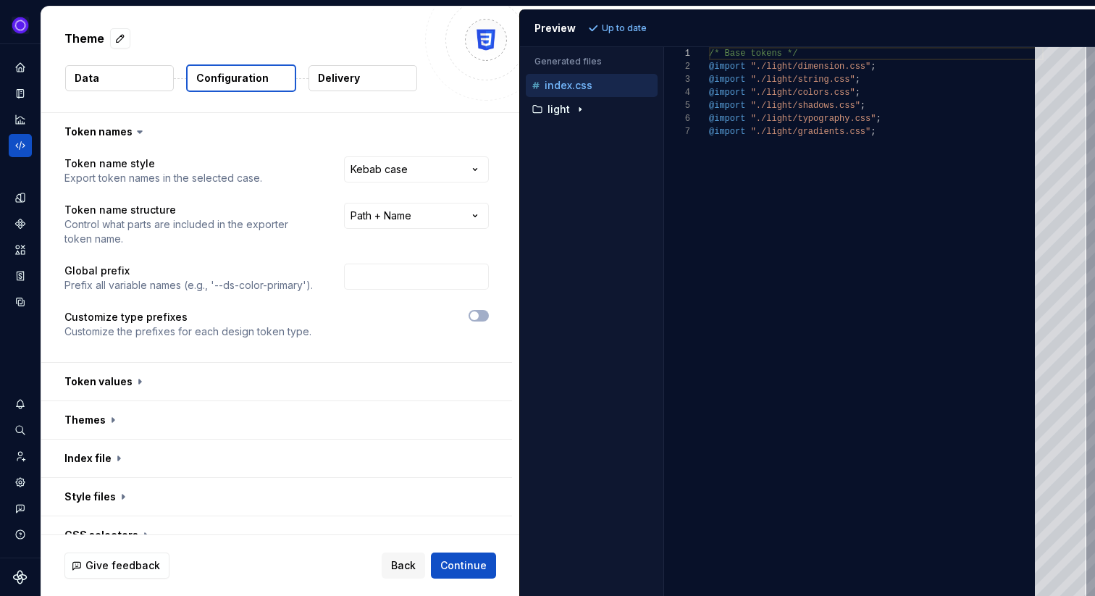
click at [101, 81] on button "Data" at bounding box center [119, 78] width 109 height 26
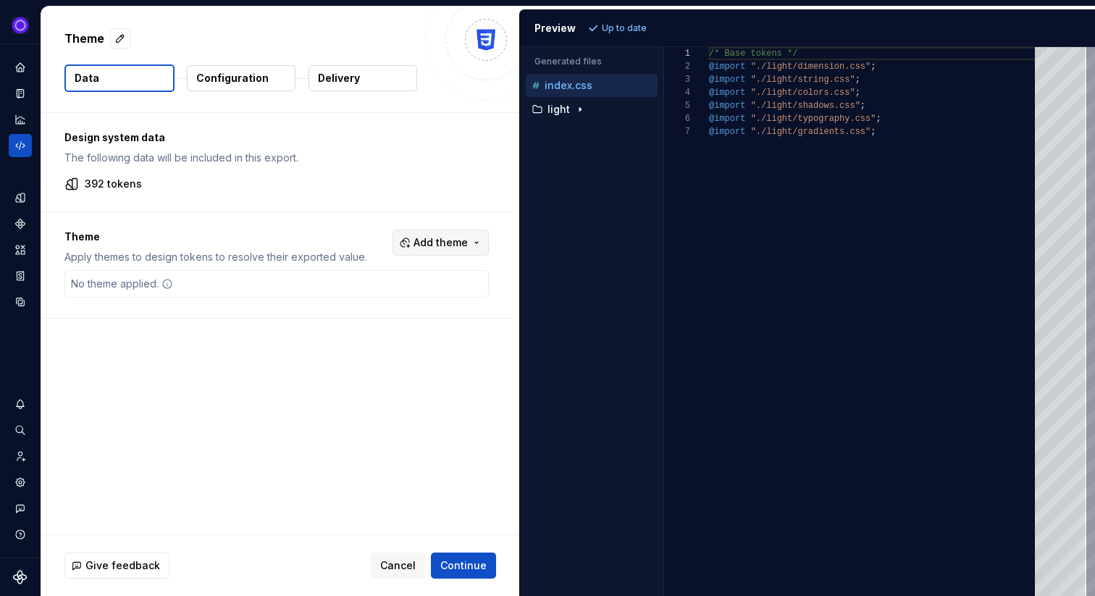
click at [468, 243] on span "Add theme" at bounding box center [440, 242] width 54 height 14
click at [372, 300] on div "Onum Dark" at bounding box center [377, 300] width 56 height 14
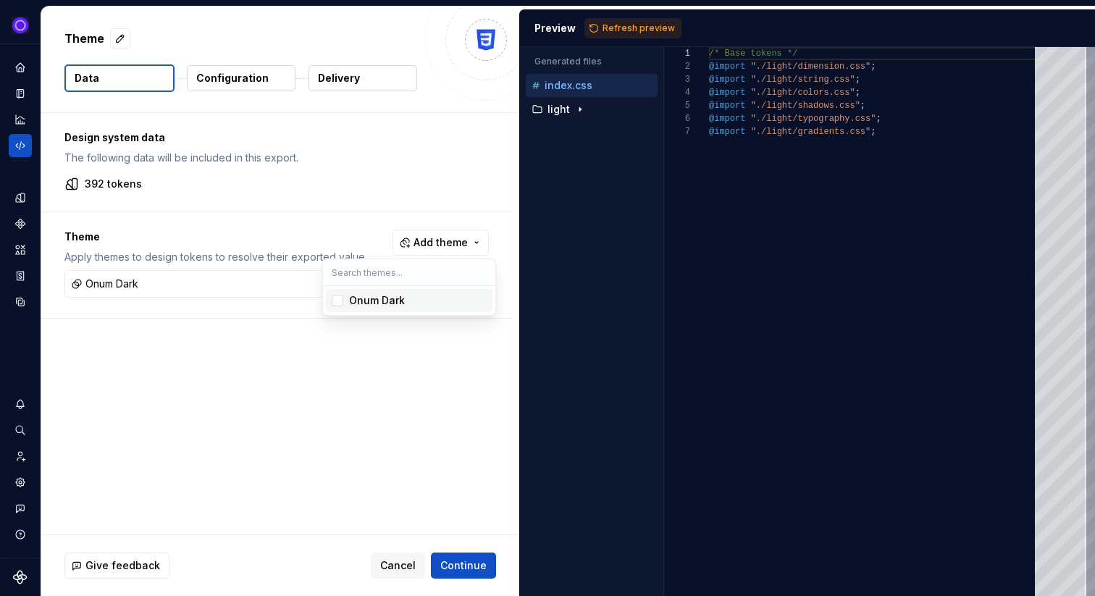
click at [353, 348] on html "Ixel Design system data Theme Data Configuration Delivery Design system data Th…" at bounding box center [547, 298] width 1095 height 596
click at [617, 25] on span "Refresh preview" at bounding box center [638, 28] width 72 height 12
type textarea "**********"
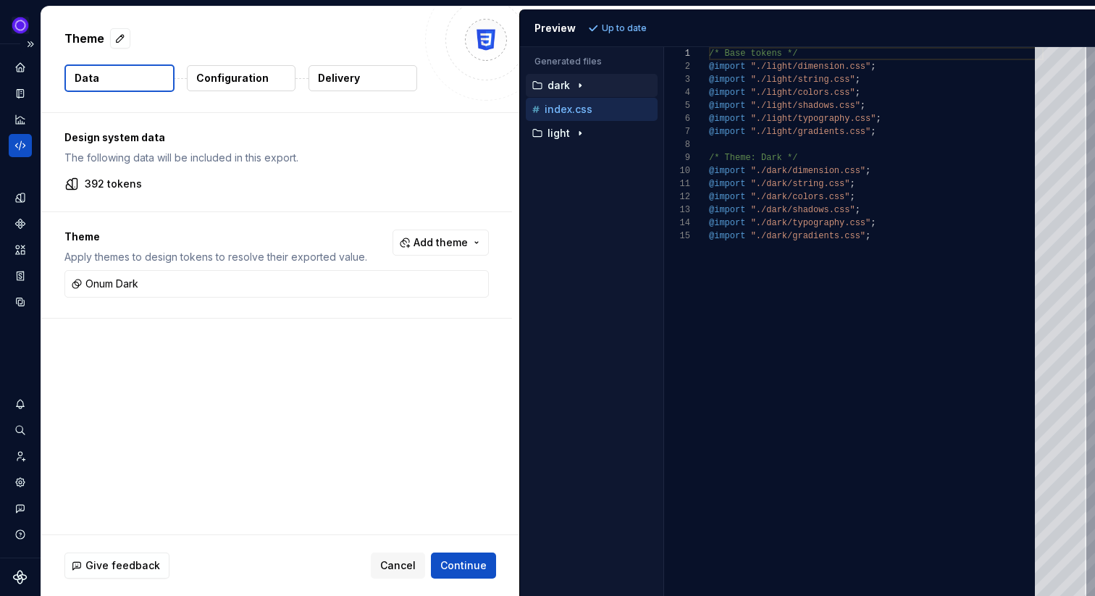
click at [16, 146] on icon "Code automation" at bounding box center [20, 145] width 13 height 13
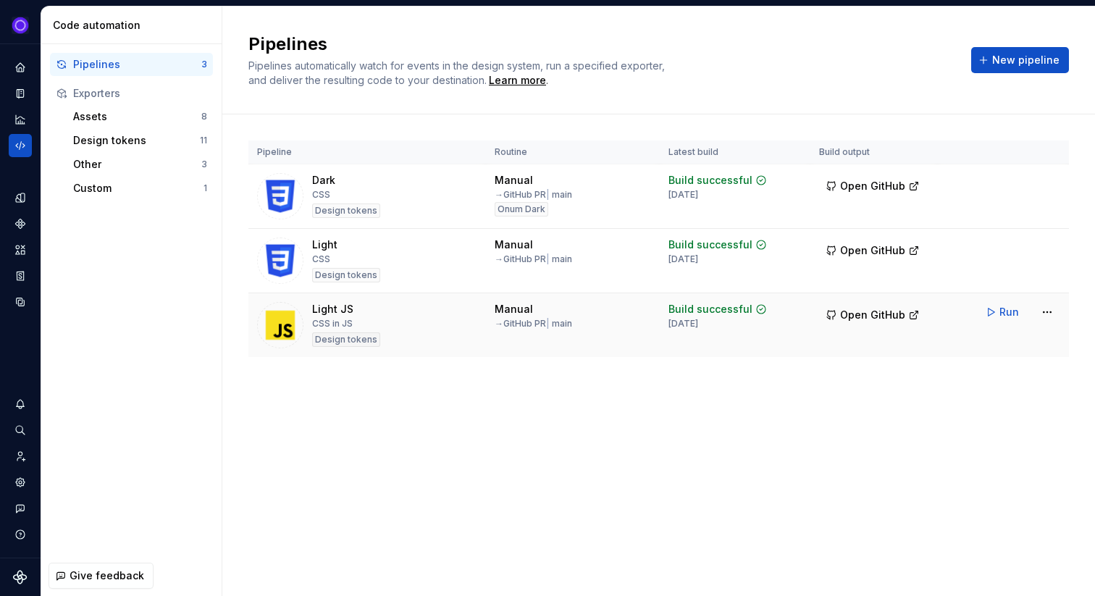
click at [337, 325] on div "CSS in JS" at bounding box center [332, 324] width 41 height 12
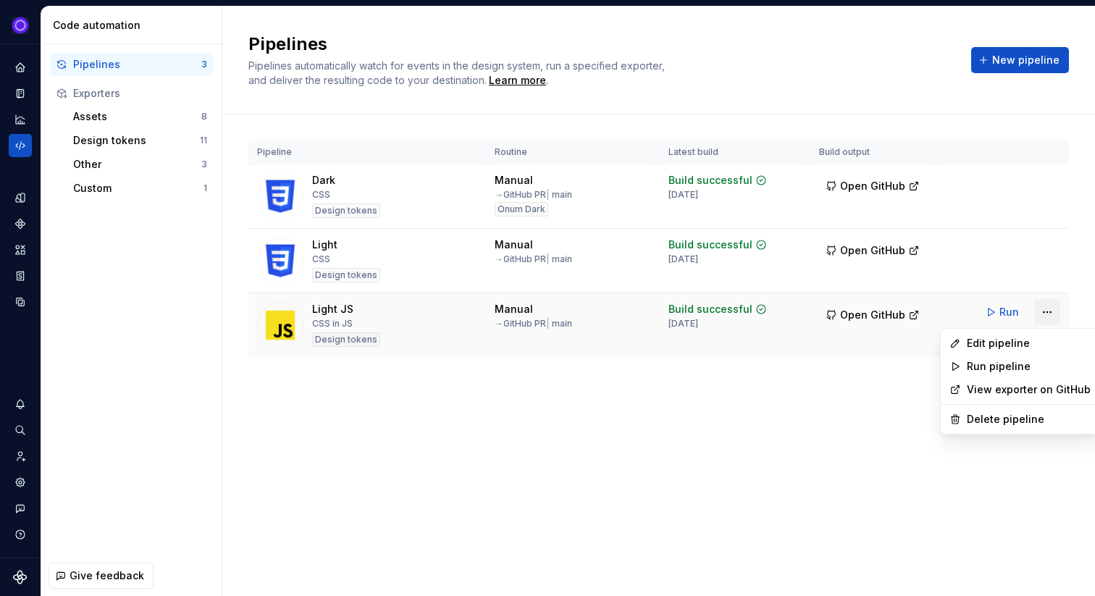
click at [1044, 313] on html "Ixel Design system data Code automation Pipelines 3 Exporters Assets 8 Design t…" at bounding box center [547, 298] width 1095 height 596
click at [999, 345] on div "Edit pipeline" at bounding box center [1028, 343] width 124 height 14
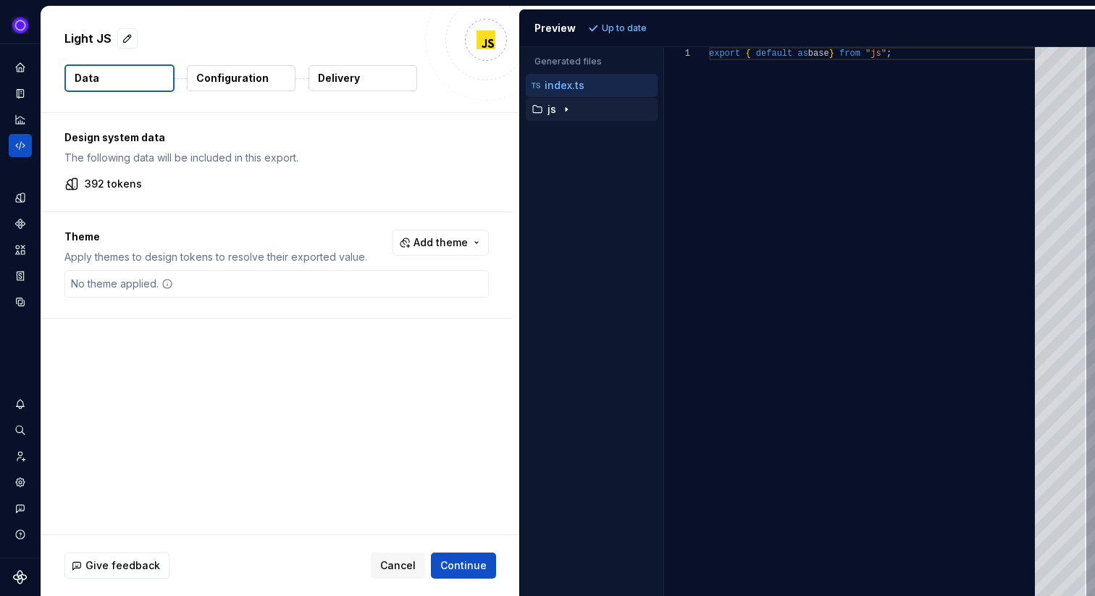
click at [545, 109] on div "button" at bounding box center [536, 110] width 17 height 12
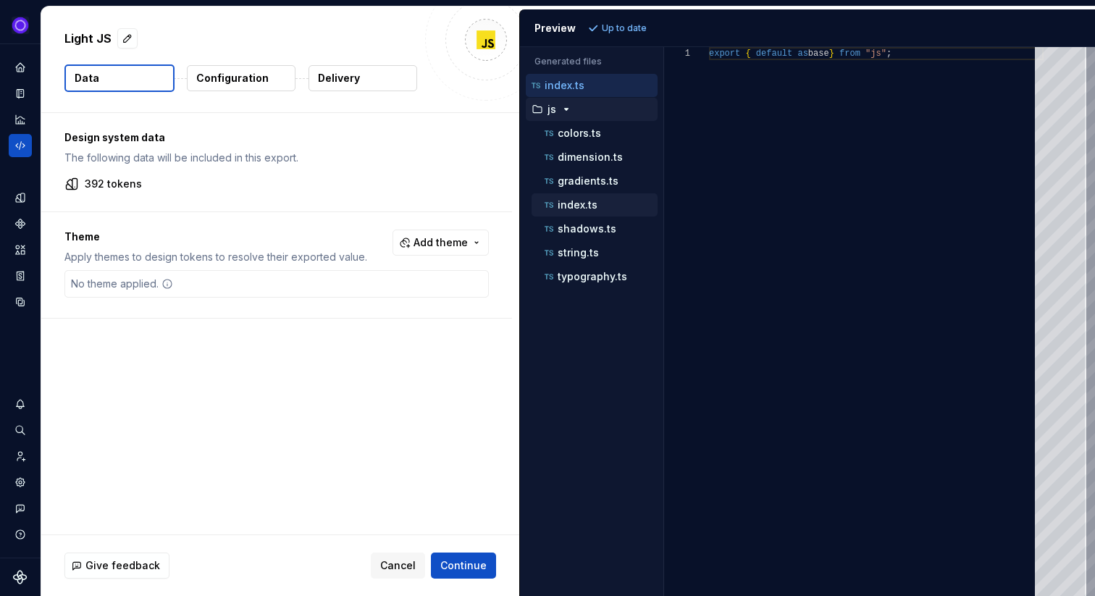
click at [570, 206] on p "index.ts" at bounding box center [577, 205] width 40 height 12
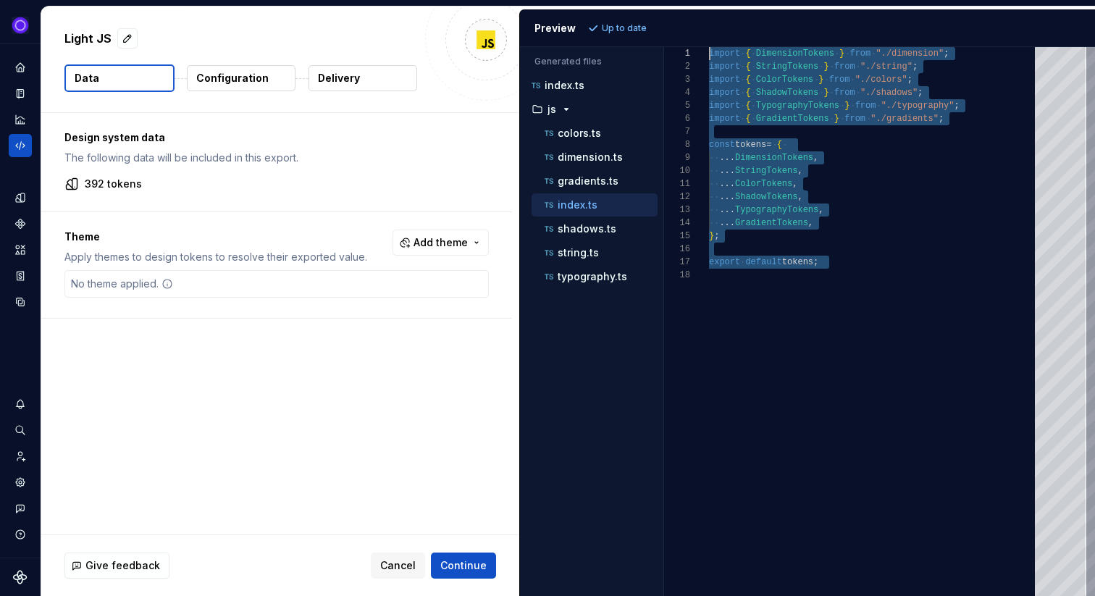
drag, startPoint x: 858, startPoint y: 272, endPoint x: 652, endPoint y: 58, distance: 297.5
click at [709, 58] on div "import { DimensionTokens } from "./dimension" ; import { StringTokens } from ".…" at bounding box center [876, 321] width 334 height 549
type textarea "**********"
click at [851, 220] on div "import { DimensionTokens } from "./dimension" ; import { StringTokens } from ".…" at bounding box center [876, 321] width 334 height 549
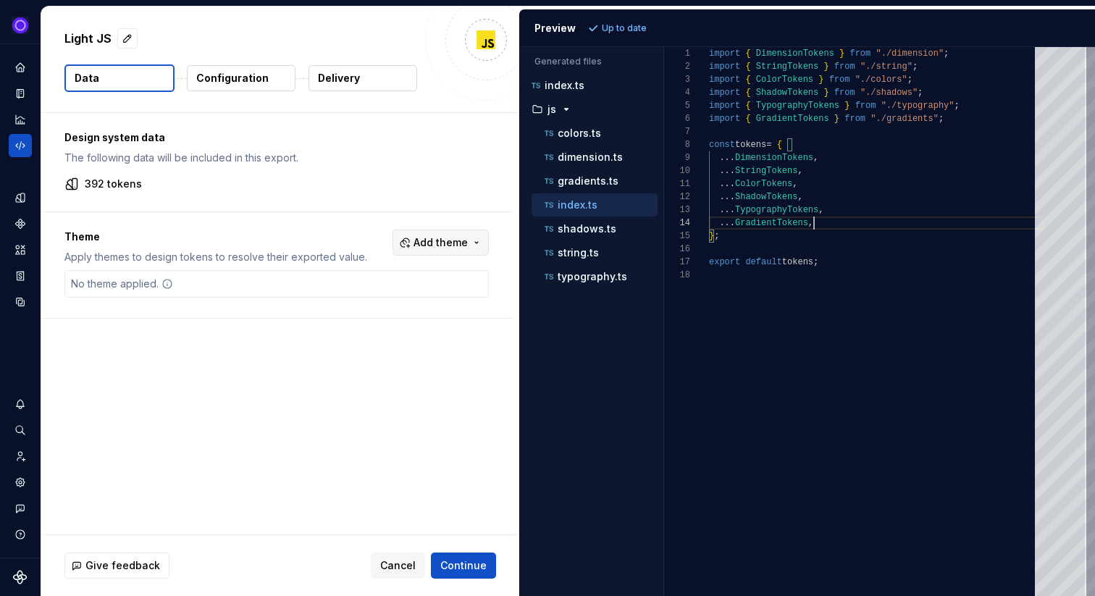
click at [457, 240] on span "Add theme" at bounding box center [440, 242] width 54 height 14
click at [379, 298] on div "Onum Dark" at bounding box center [377, 300] width 56 height 14
click at [231, 349] on html "Ixel Design system data Light JS Data Configuration Delivery Design system data…" at bounding box center [547, 298] width 1095 height 596
click at [621, 31] on span "Refresh preview" at bounding box center [638, 28] width 72 height 12
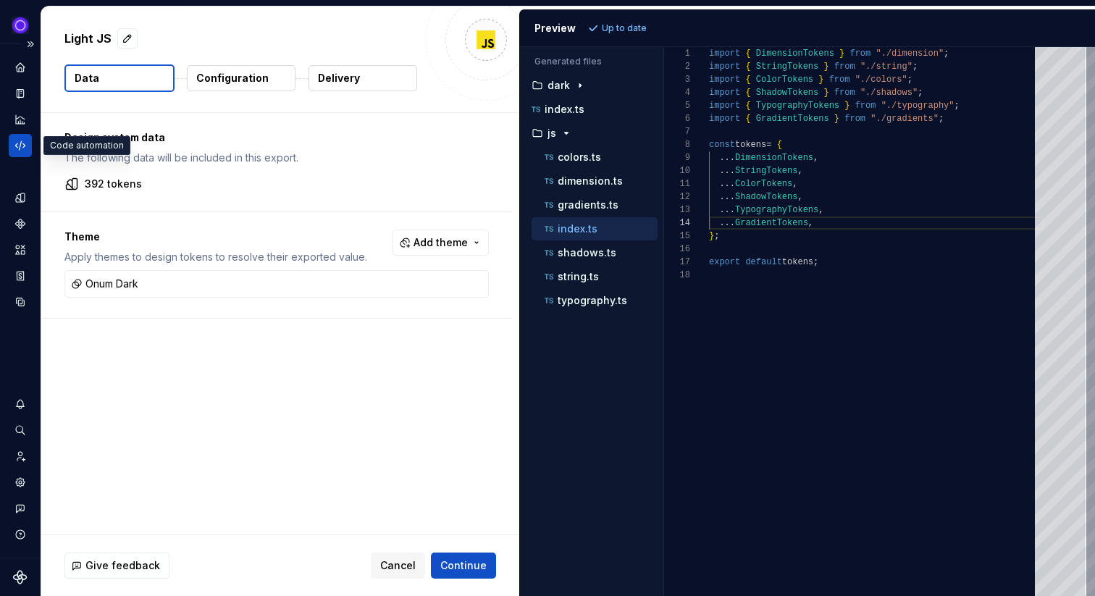
click at [20, 144] on icon "Code automation" at bounding box center [19, 145] width 9 height 9
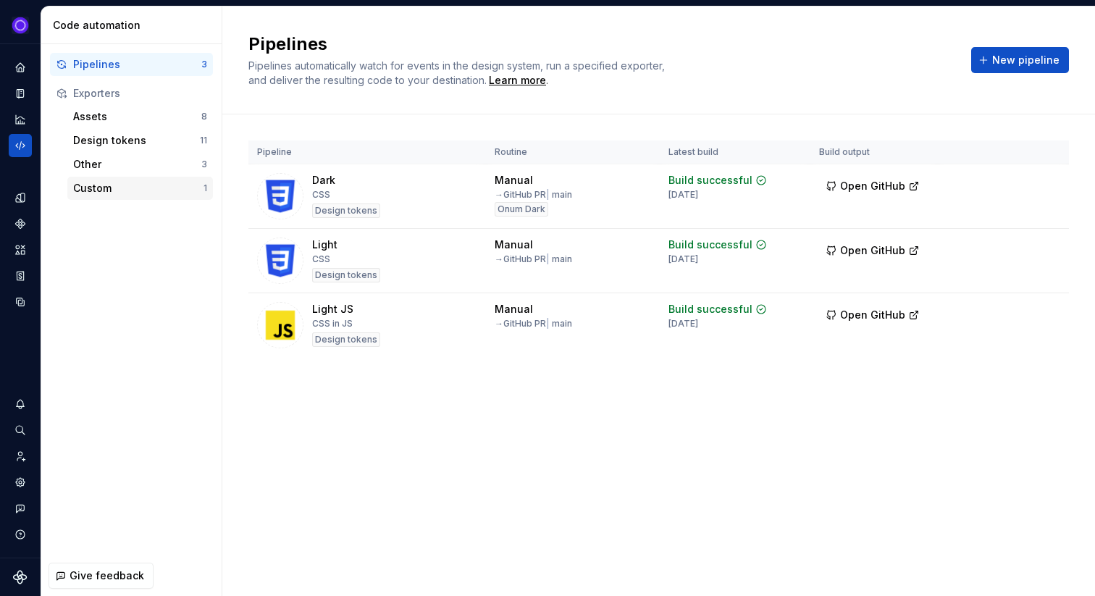
click at [111, 193] on div "Custom" at bounding box center [138, 188] width 130 height 14
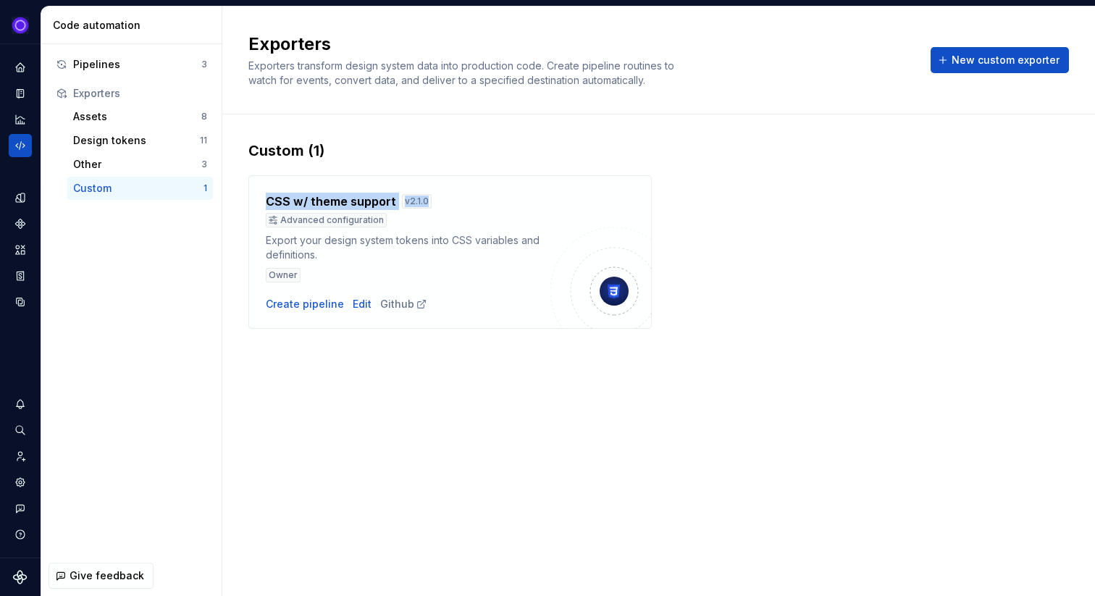
drag, startPoint x: 266, startPoint y: 198, endPoint x: 437, endPoint y: 201, distance: 170.2
click at [437, 201] on div "CSS w/ theme support v 2.1.0" at bounding box center [408, 201] width 285 height 17
click at [485, 223] on div "Advanced configuration" at bounding box center [408, 220] width 285 height 14
click at [102, 67] on div "Pipelines" at bounding box center [137, 64] width 128 height 14
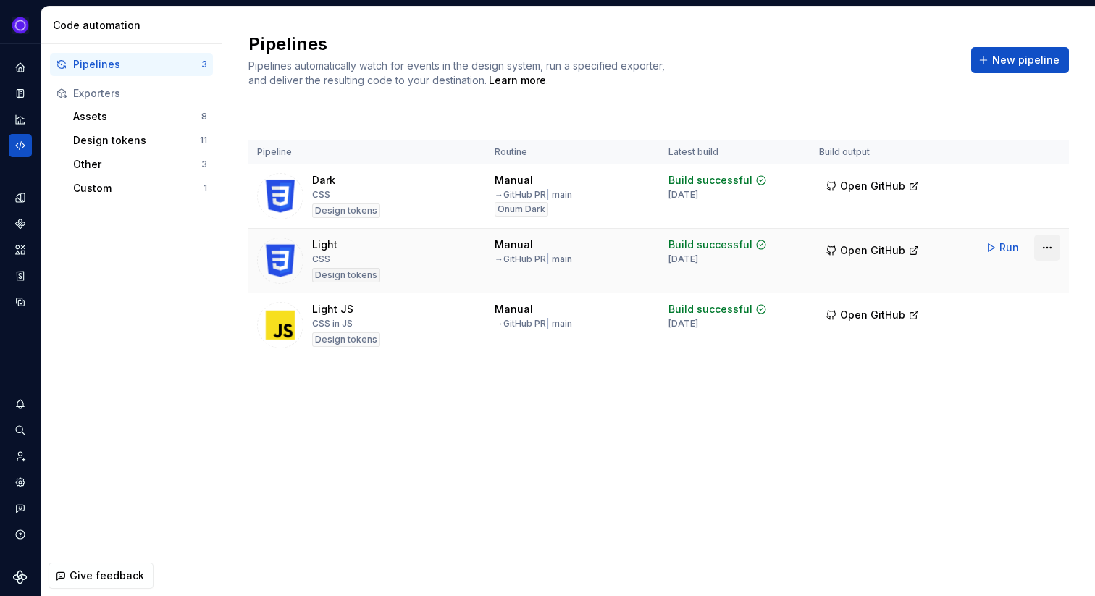
click at [1044, 250] on html "Ixel Design system data Code automation Pipelines 3 Exporters Assets 8 Design t…" at bounding box center [547, 298] width 1095 height 596
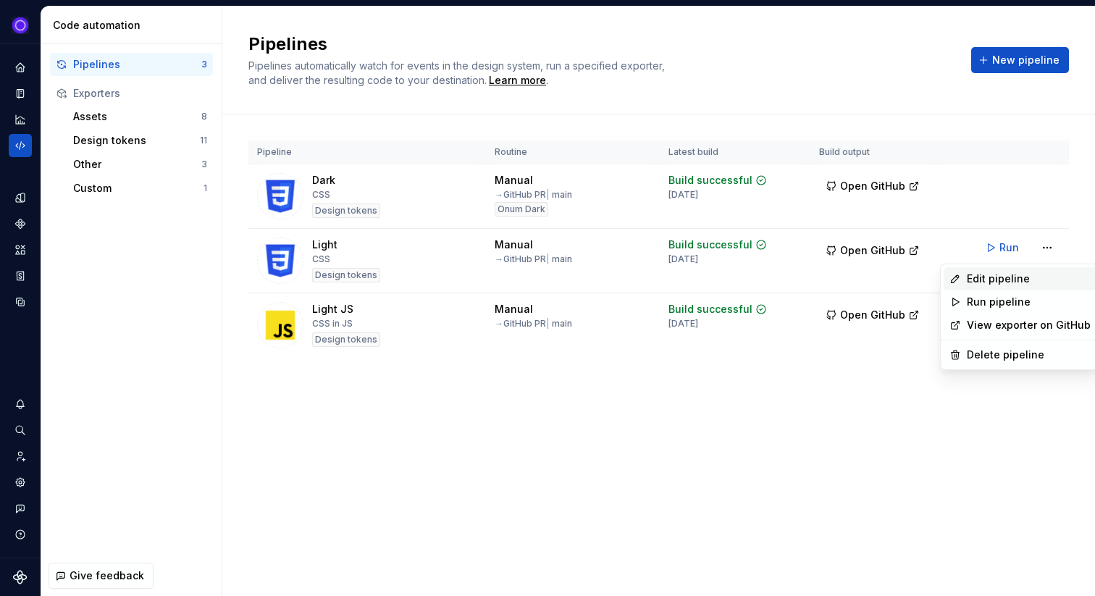
click at [985, 281] on div "Edit pipeline" at bounding box center [1028, 278] width 124 height 14
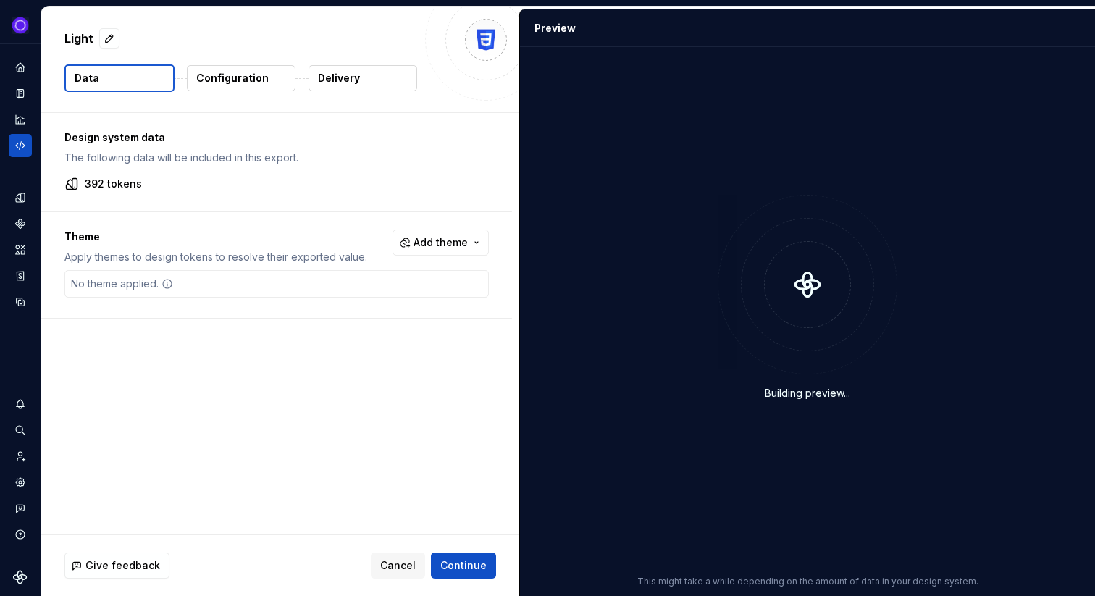
click at [97, 34] on div "Light" at bounding box center [240, 38] width 353 height 26
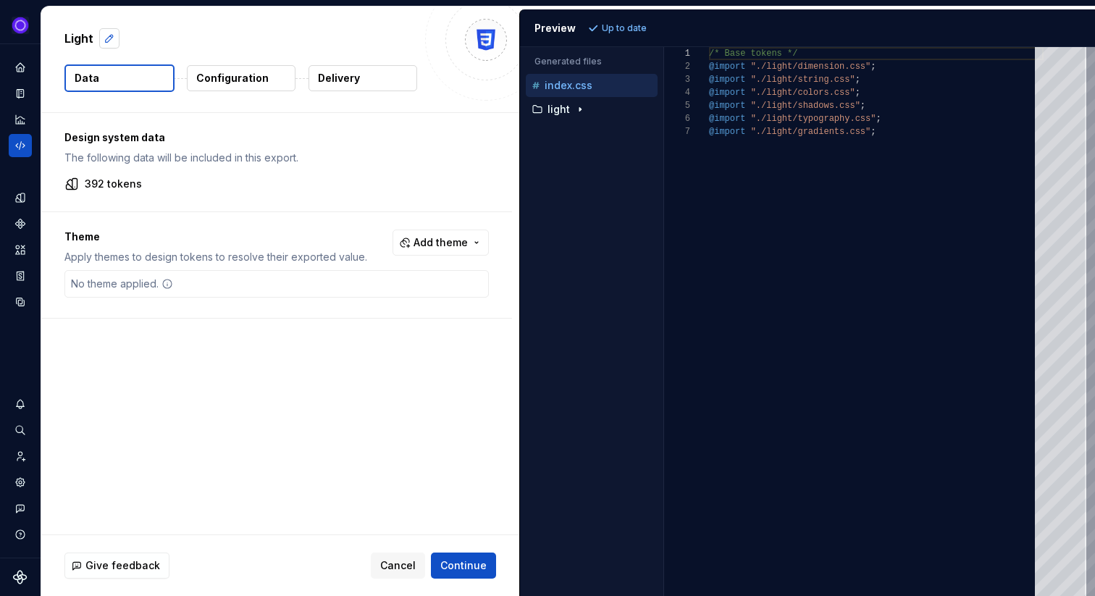
click at [106, 35] on button "button" at bounding box center [109, 38] width 20 height 20
click at [87, 38] on textarea "*****" at bounding box center [239, 38] width 355 height 23
type textarea "*"
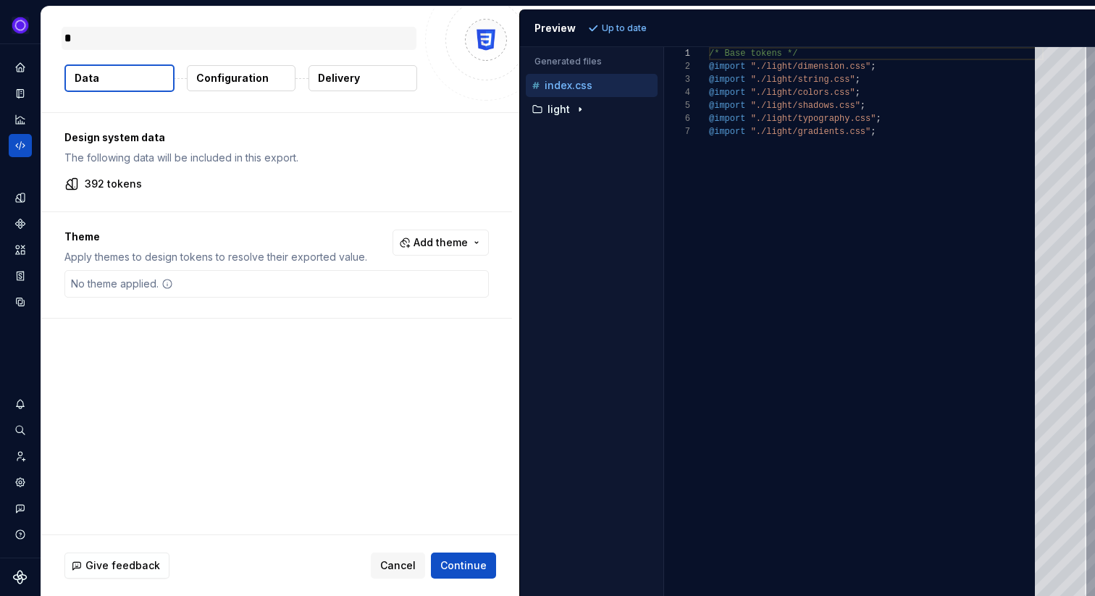
type textarea "*"
type textarea "***"
type textarea "*"
type textarea "****"
type textarea "*"
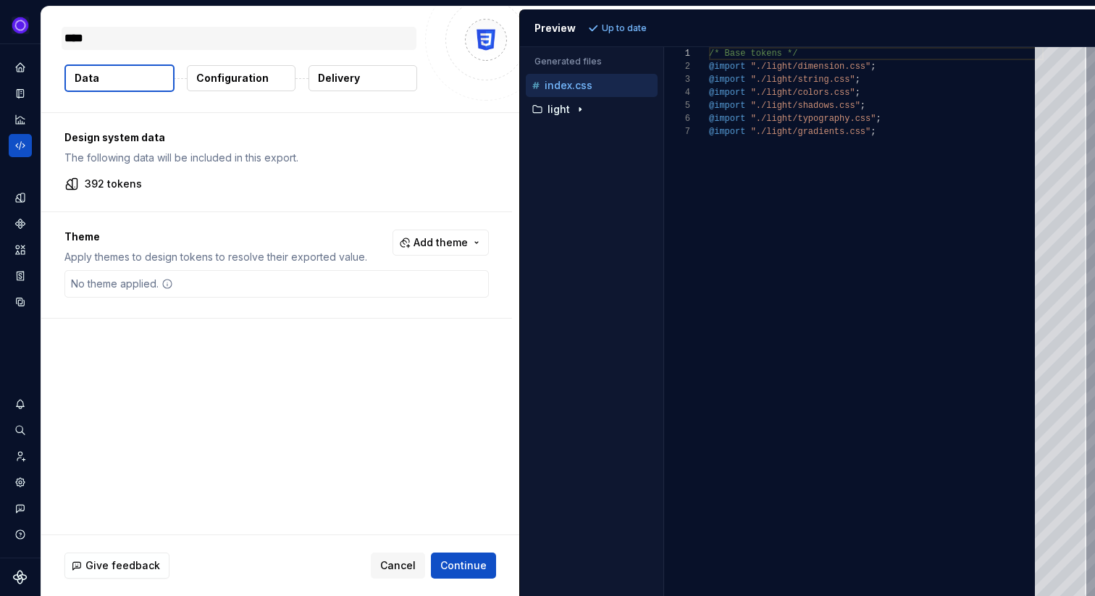
type textarea "*****"
type textarea "*"
type textarea "*****"
type textarea "*"
type textarea "*******"
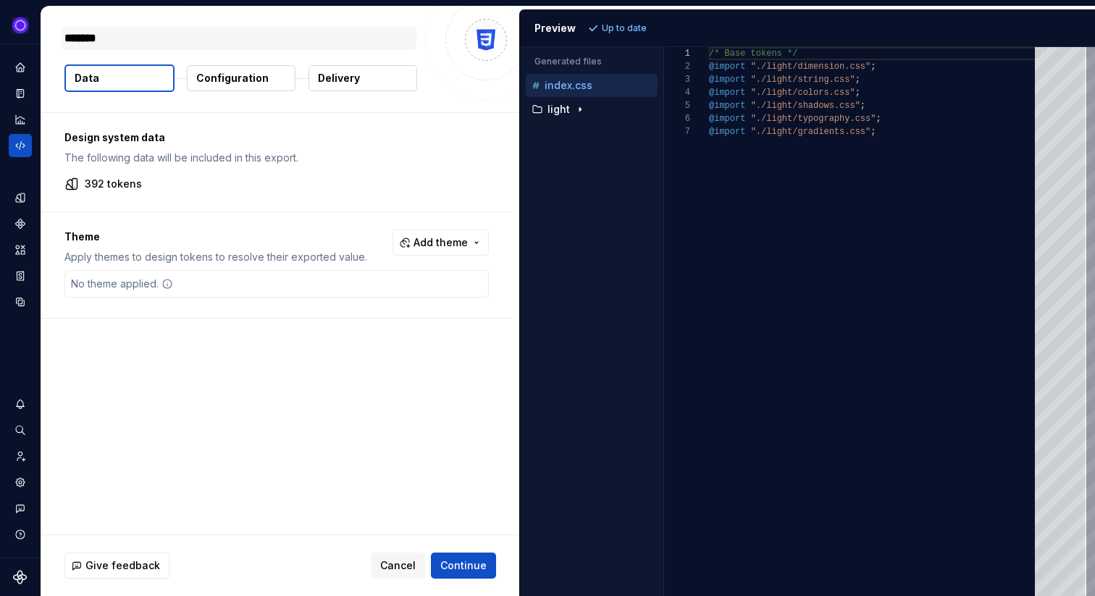
type textarea "*"
type textarea "********"
type textarea "*"
type textarea "*********"
type textarea "*"
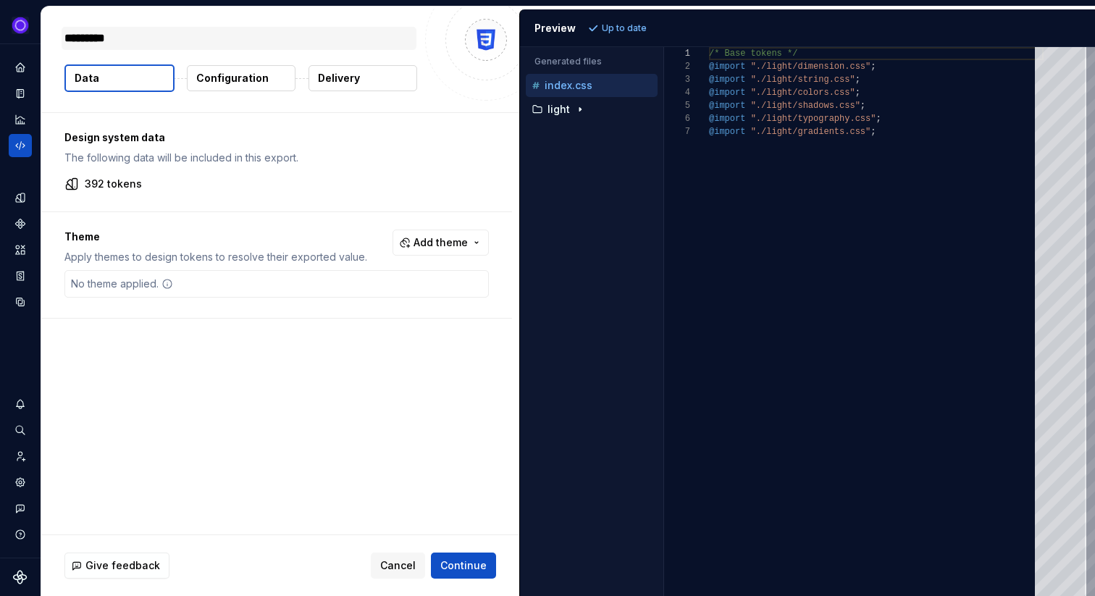
type textarea "**********"
click at [153, 422] on div "Design system data The following data will be included in this export. 392 toke…" at bounding box center [280, 323] width 478 height 421
click at [436, 235] on span "Add theme" at bounding box center [440, 242] width 54 height 14
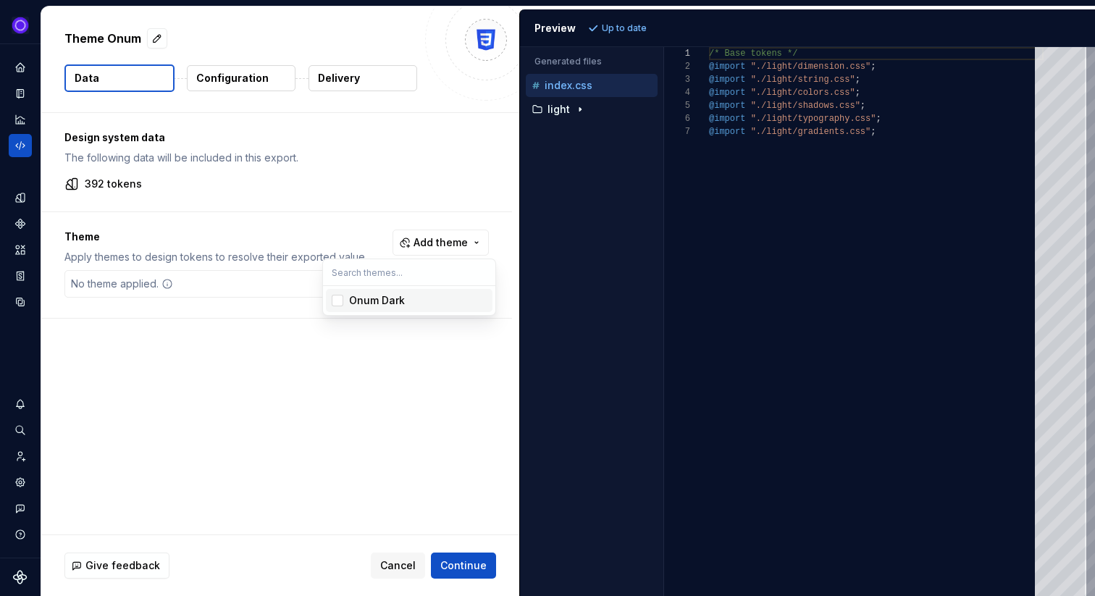
click at [368, 302] on div "Onum Dark" at bounding box center [377, 300] width 56 height 14
click at [222, 347] on html "Ixel Design system data Theme Onum Data Configuration Delivery Design system da…" at bounding box center [547, 298] width 1095 height 596
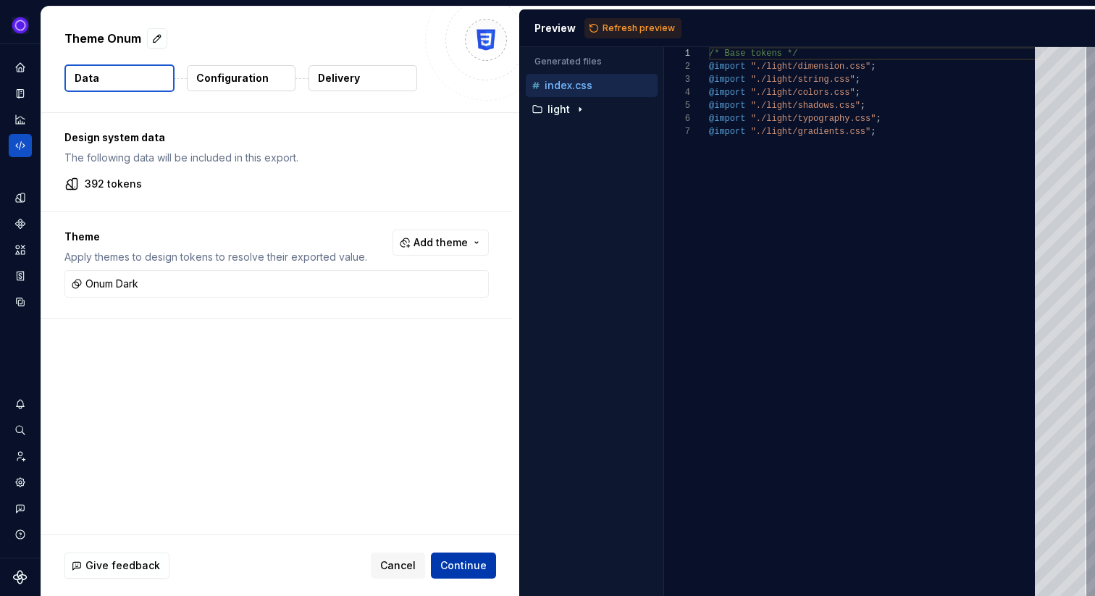
click at [454, 561] on span "Continue" at bounding box center [463, 565] width 46 height 14
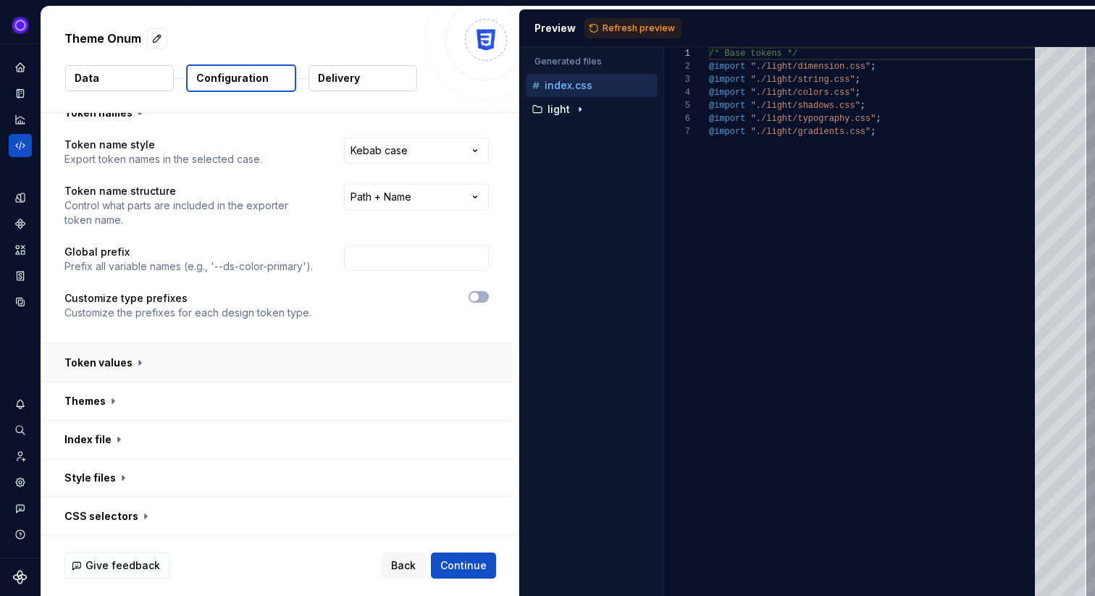
scroll to position [97, 0]
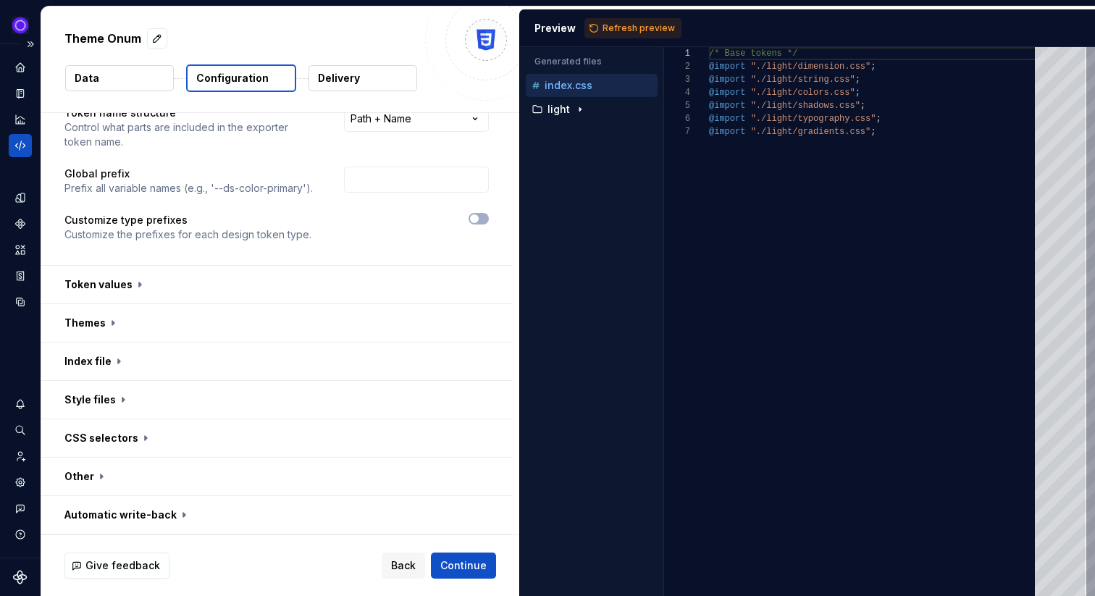
click at [20, 144] on icon "Code automation" at bounding box center [19, 145] width 9 height 9
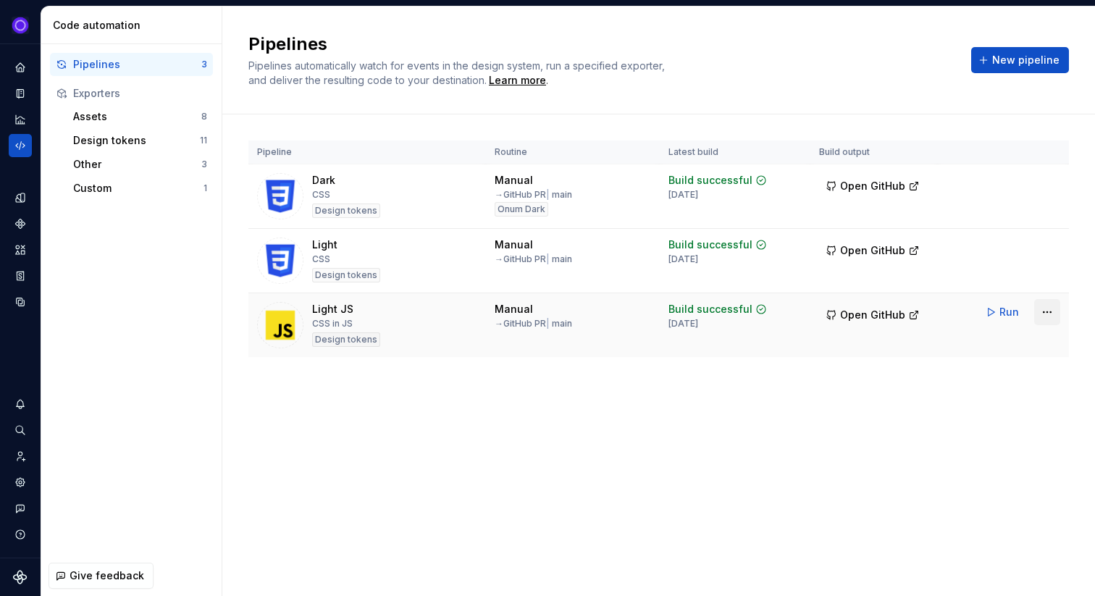
click at [1053, 313] on html "Ixel Design system data Code automation Pipelines 3 Exporters Assets 8 Design t…" at bounding box center [547, 298] width 1095 height 596
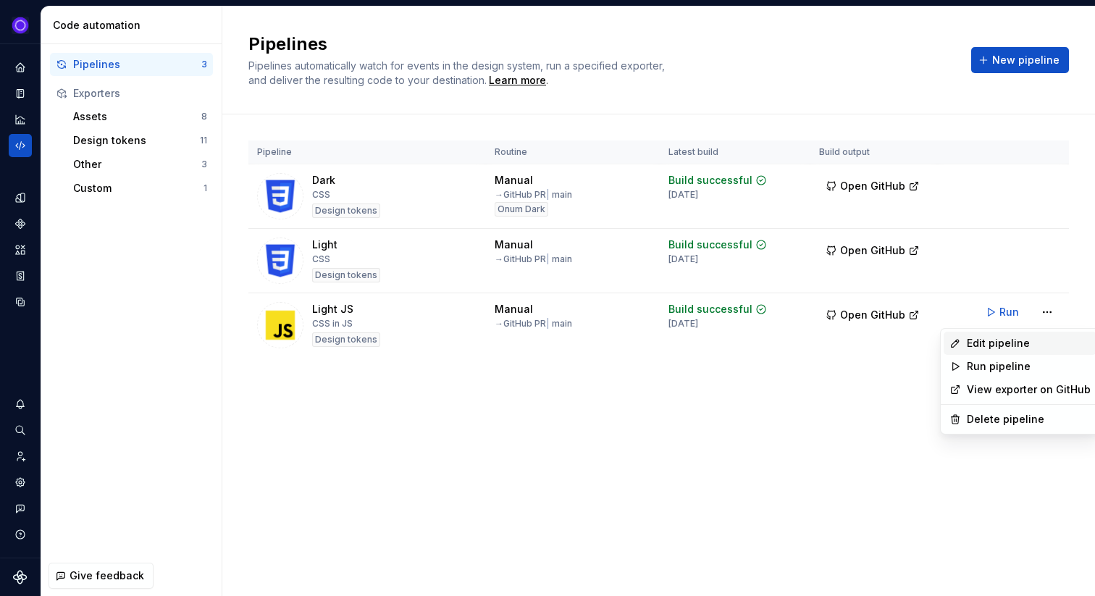
click at [990, 344] on div "Edit pipeline" at bounding box center [1028, 343] width 124 height 14
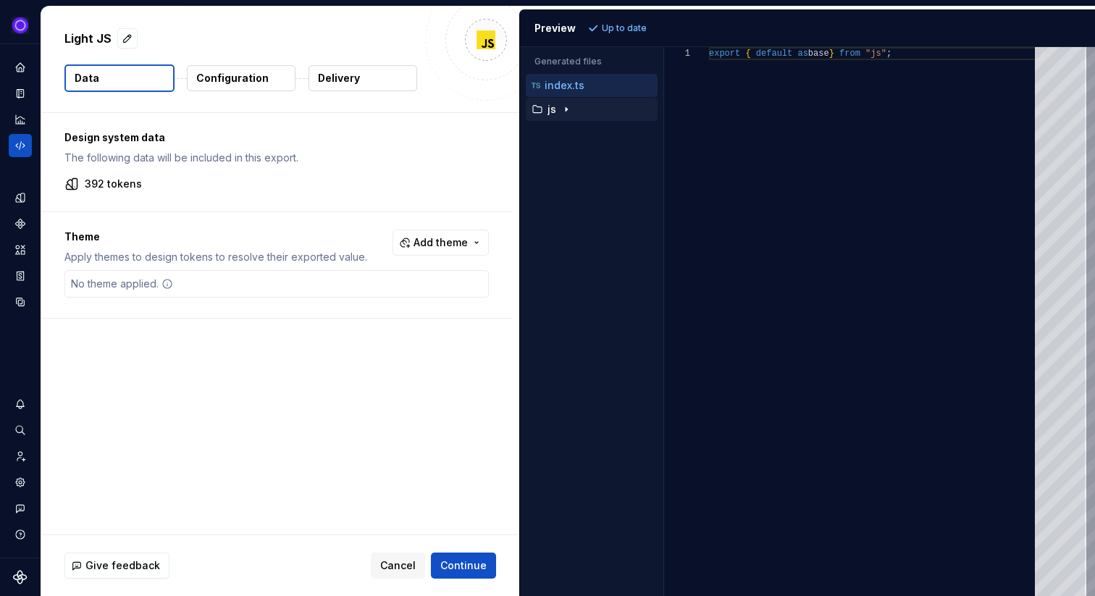
click at [559, 101] on button "js" at bounding box center [592, 109] width 132 height 16
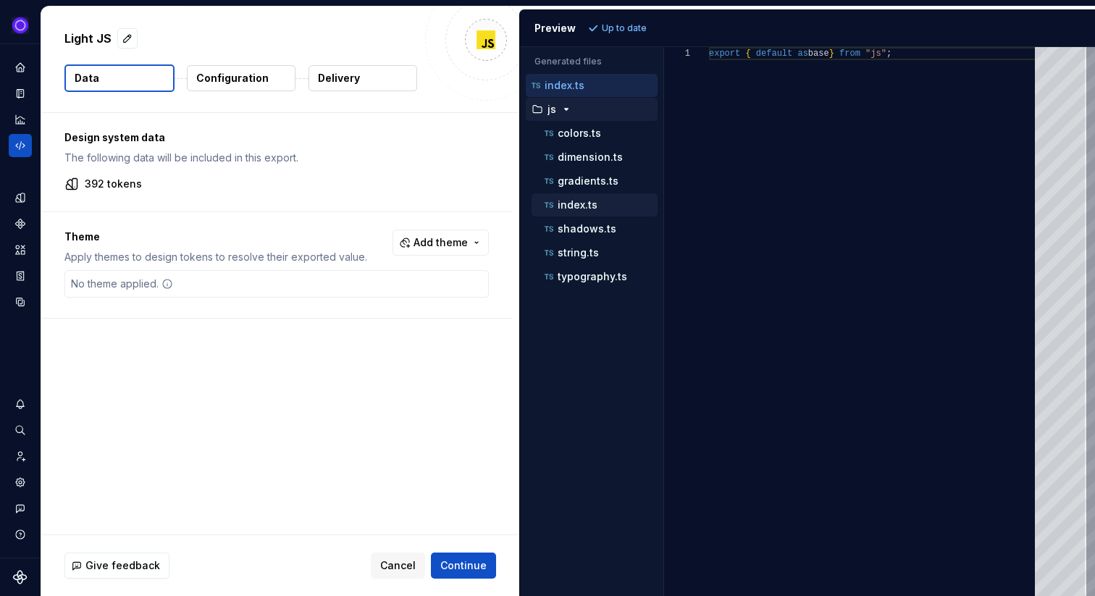
click at [576, 204] on p "index.ts" at bounding box center [577, 205] width 40 height 12
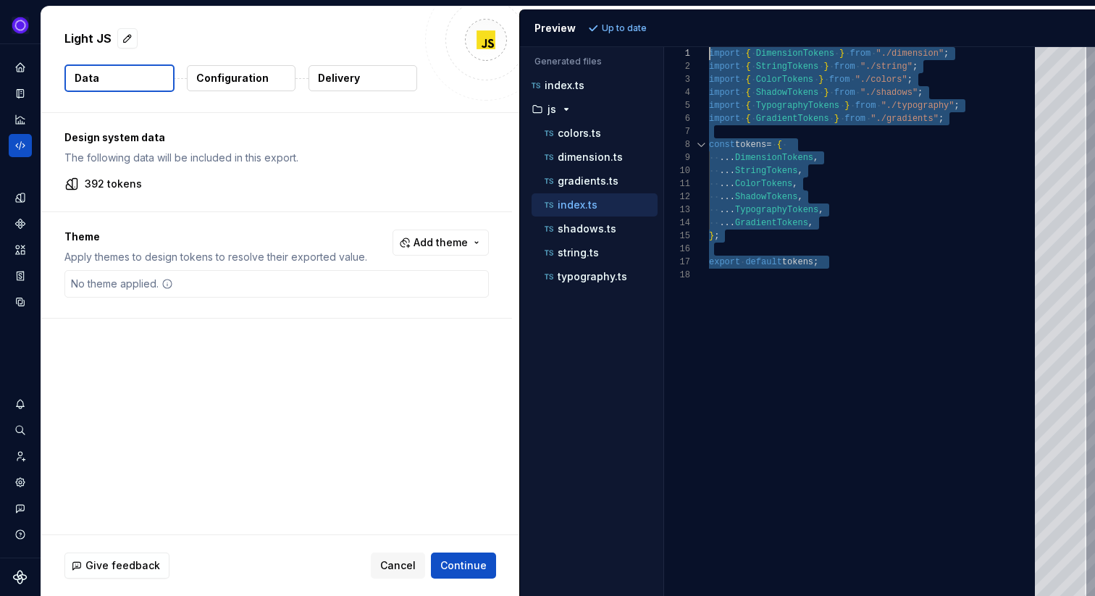
drag, startPoint x: 840, startPoint y: 274, endPoint x: 692, endPoint y: 57, distance: 262.4
click at [709, 57] on div "import { DimensionTokens } from "./dimension" ; import { StringTokens } from ".…" at bounding box center [876, 321] width 334 height 549
click at [576, 132] on p "colors.ts" at bounding box center [578, 133] width 43 height 12
type textarea "**********"
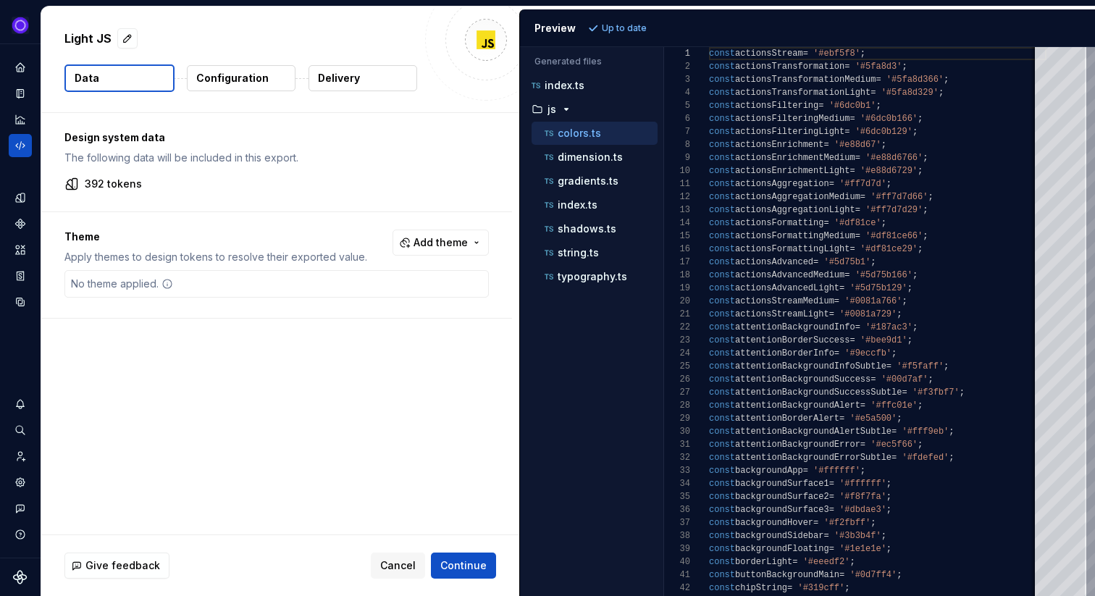
click at [230, 86] on button "Configuration" at bounding box center [241, 78] width 109 height 26
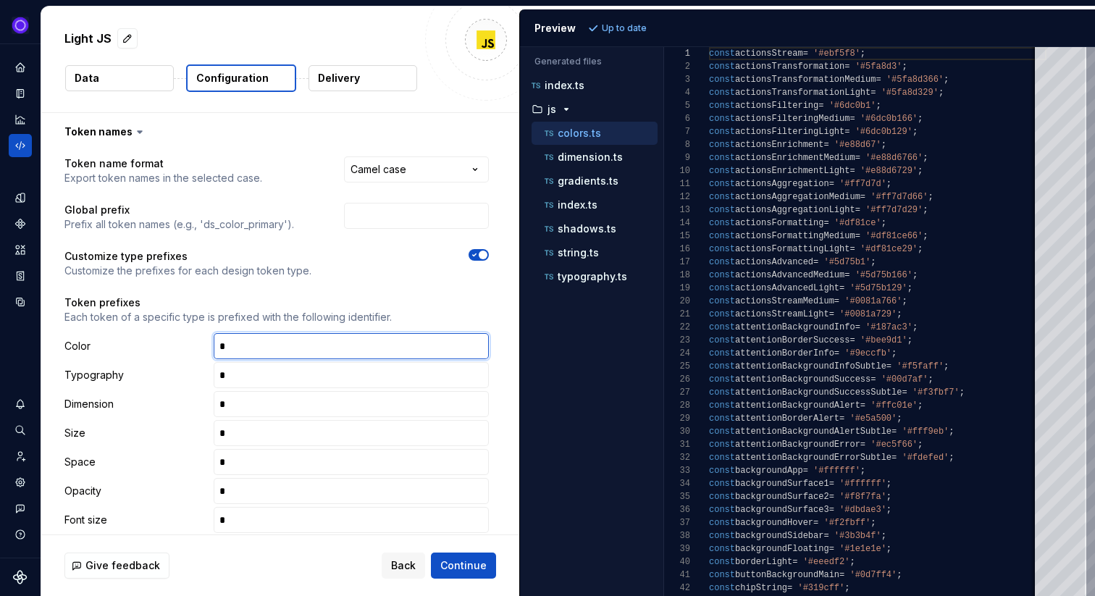
click at [275, 350] on input "text" at bounding box center [351, 346] width 275 height 26
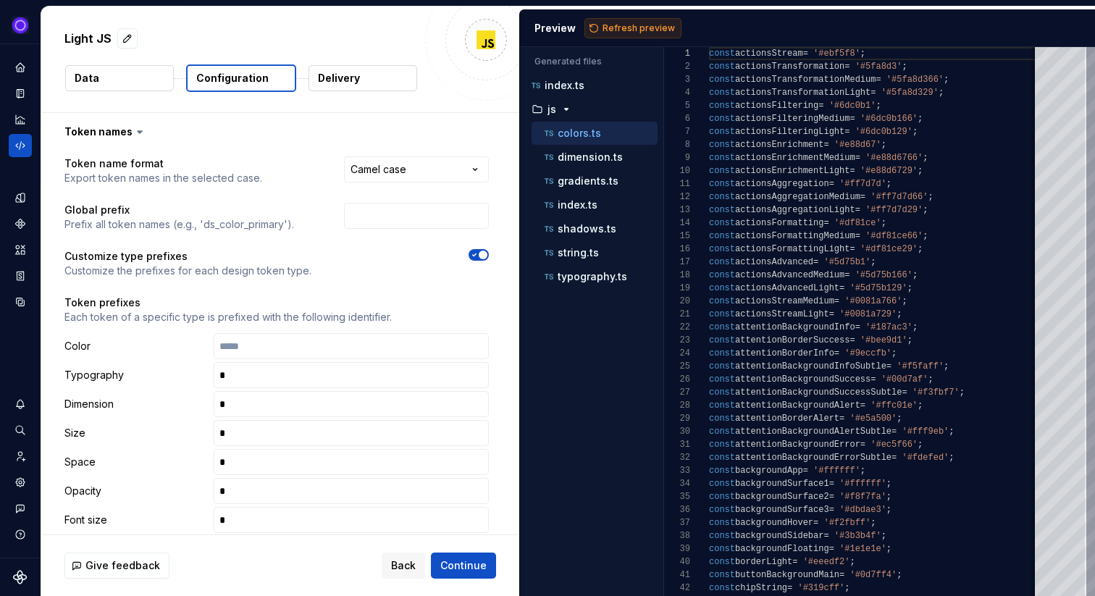
click at [616, 23] on span "Refresh preview" at bounding box center [638, 28] width 72 height 12
type textarea "**********"
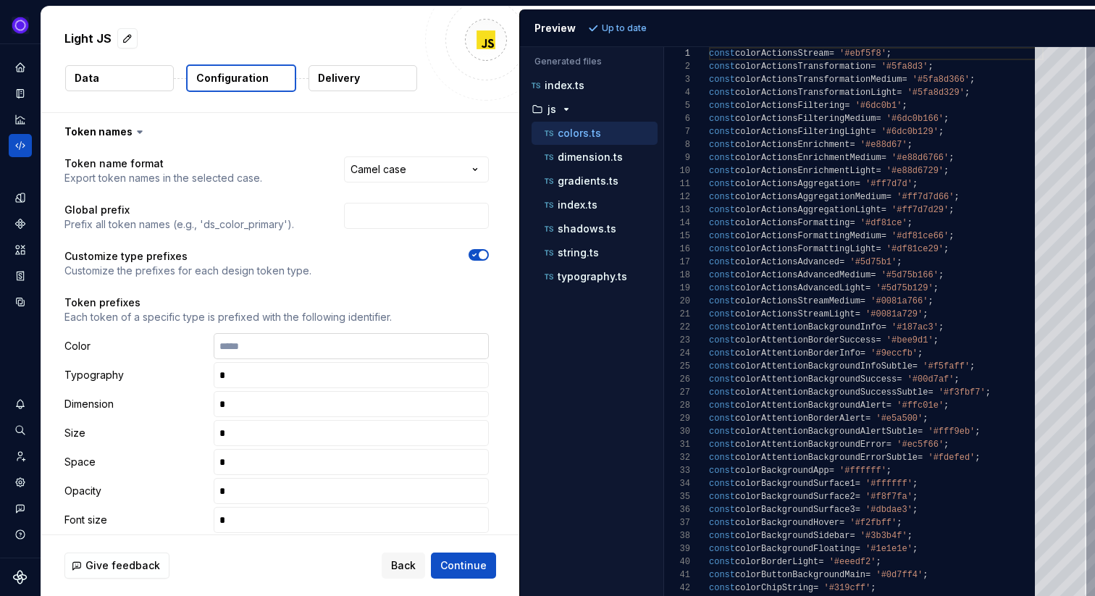
click at [307, 347] on input "text" at bounding box center [351, 346] width 275 height 26
click at [602, 32] on span "Refresh preview" at bounding box center [638, 28] width 72 height 12
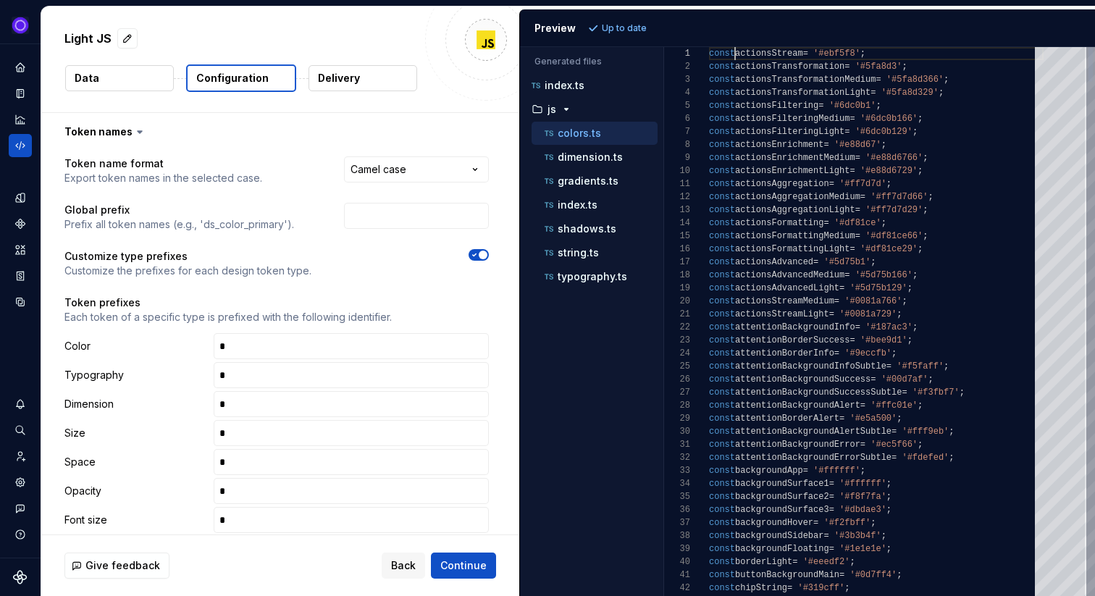
scroll to position [0, 31]
drag, startPoint x: 732, startPoint y: 56, endPoint x: 741, endPoint y: 56, distance: 9.4
type textarea "**********"
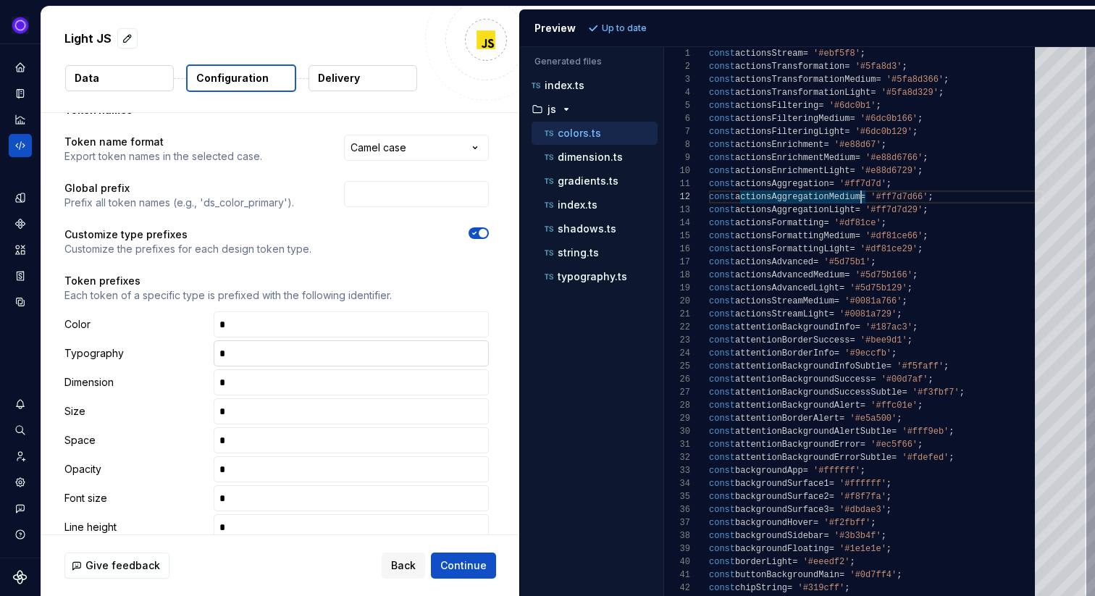
scroll to position [0, 0]
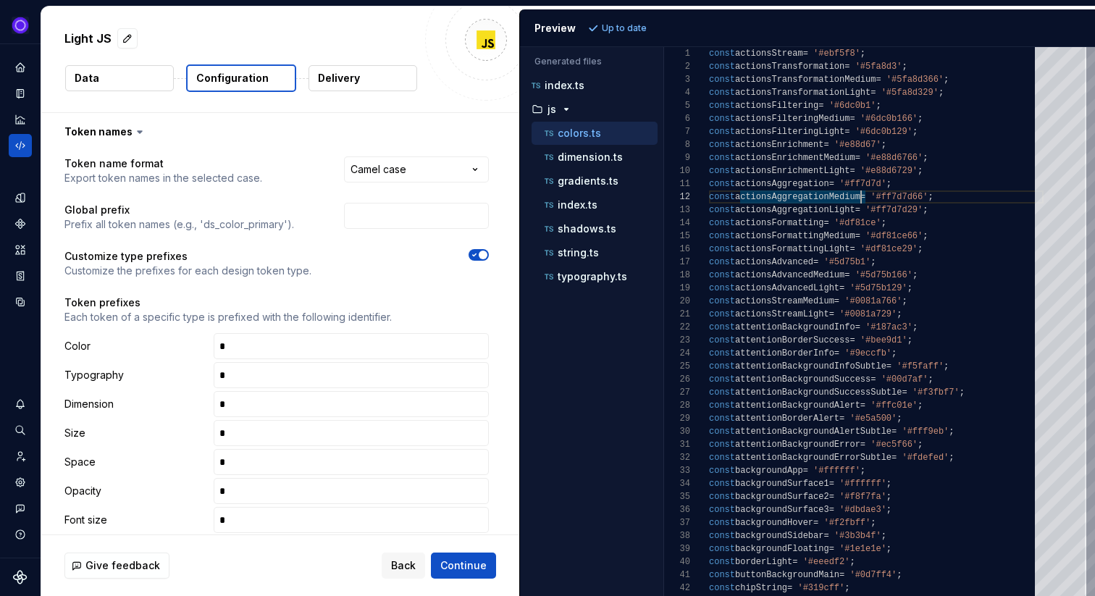
click at [334, 64] on div "Light JS Data Configuration Delivery" at bounding box center [280, 60] width 478 height 106
click at [347, 83] on p "Delivery" at bounding box center [339, 78] width 42 height 14
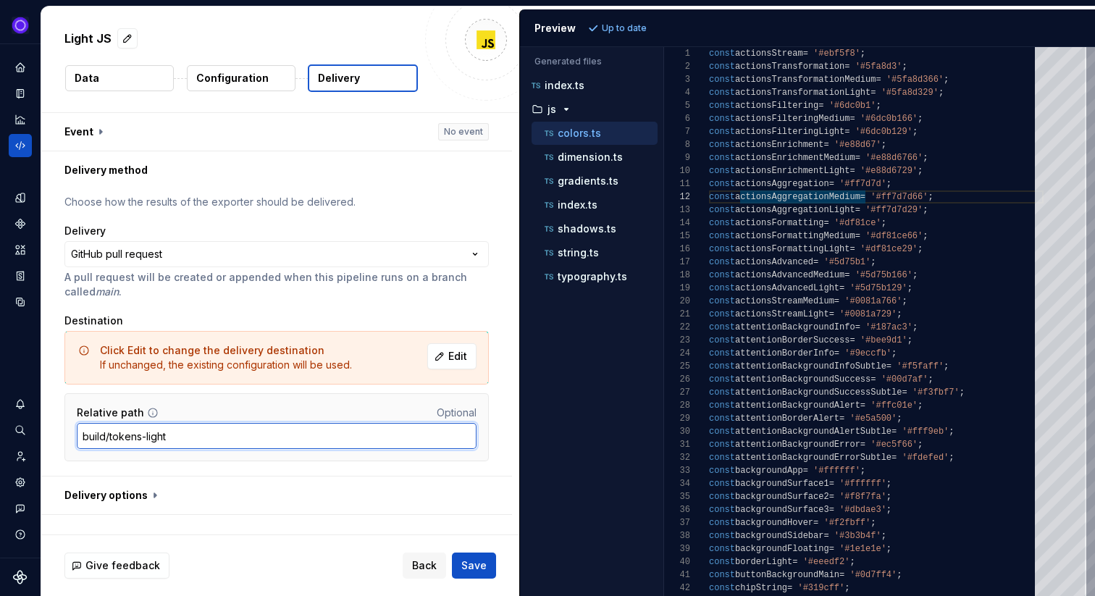
drag, startPoint x: 81, startPoint y: 437, endPoint x: 193, endPoint y: 438, distance: 111.5
click at [190, 439] on input "build/tokens-light" at bounding box center [277, 436] width 400 height 26
click at [186, 441] on input "build/tokens-light" at bounding box center [277, 436] width 400 height 26
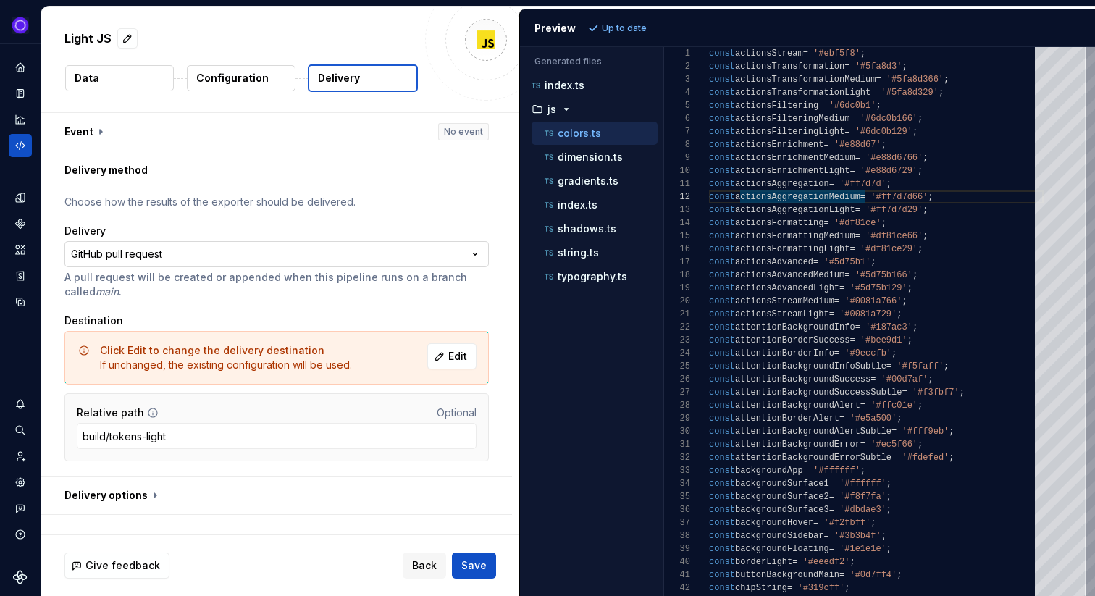
click at [92, 254] on html "**********" at bounding box center [547, 298] width 1095 height 596
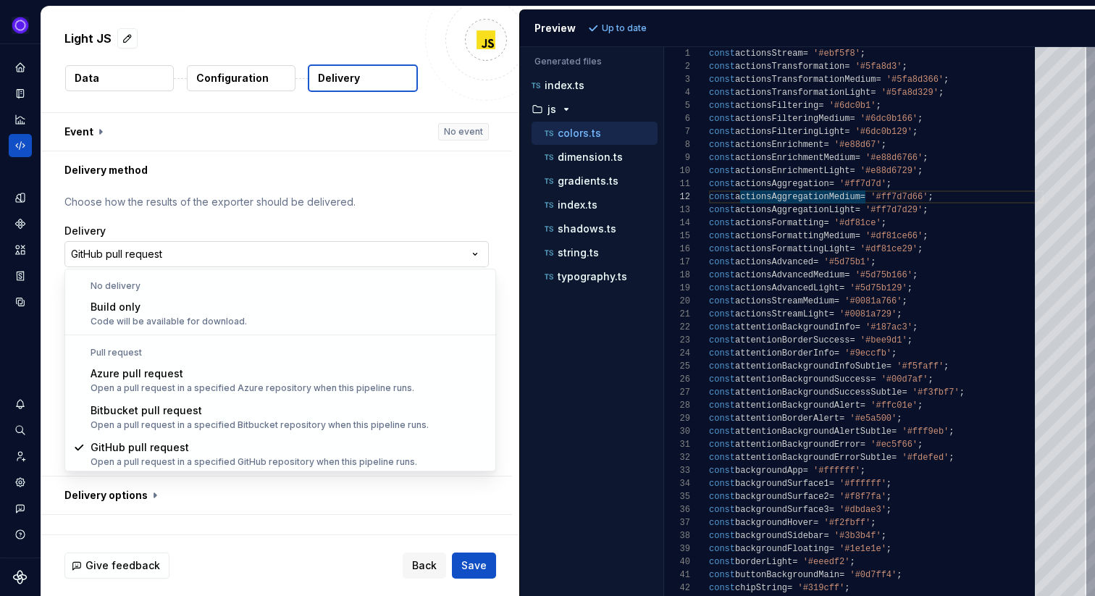
scroll to position [1, 0]
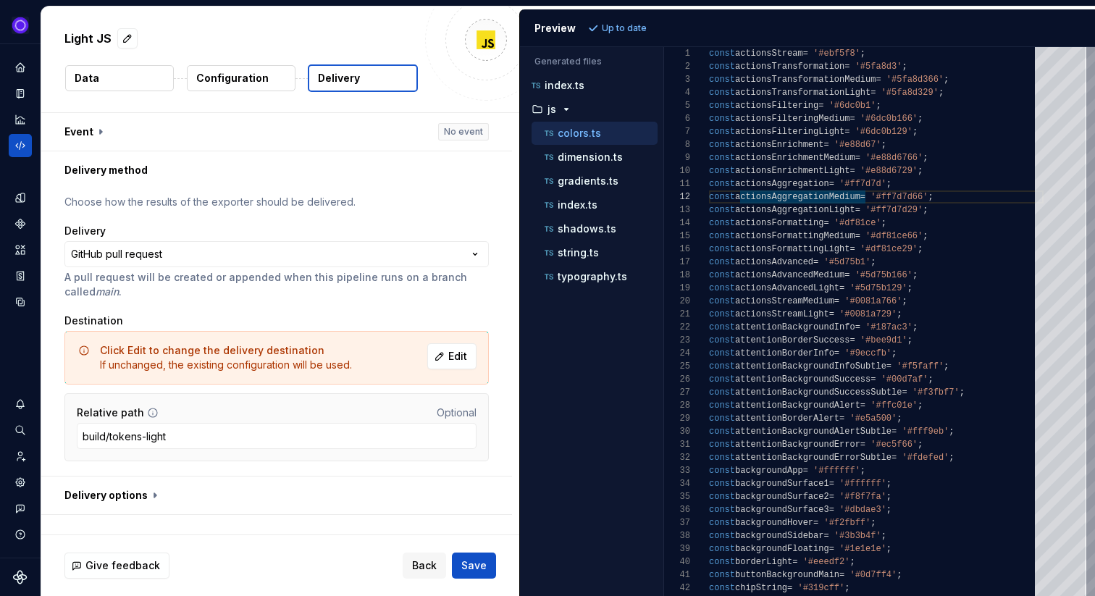
click at [133, 258] on html "**********" at bounding box center [547, 298] width 1095 height 596
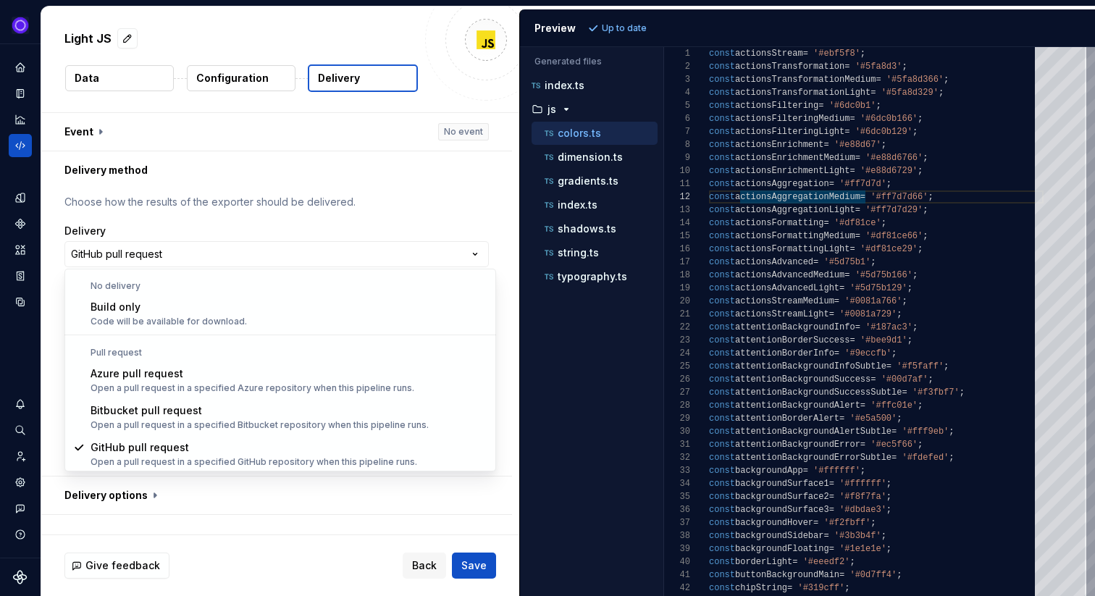
click at [133, 258] on html "**********" at bounding box center [547, 298] width 1095 height 596
click at [152, 259] on html "**********" at bounding box center [547, 298] width 1095 height 596
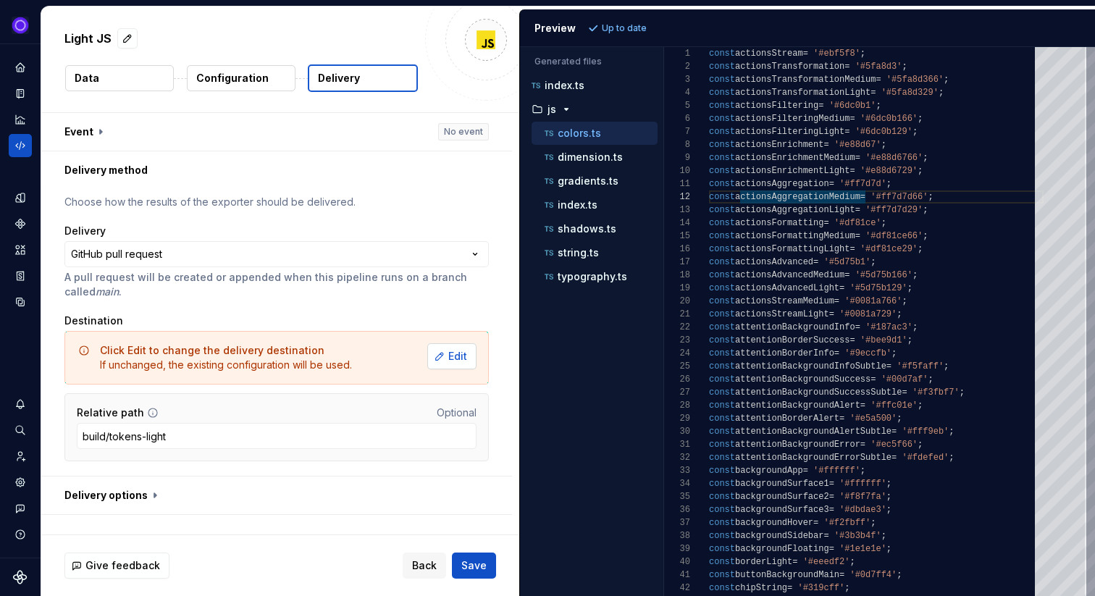
click at [467, 354] on span "Edit" at bounding box center [457, 356] width 19 height 14
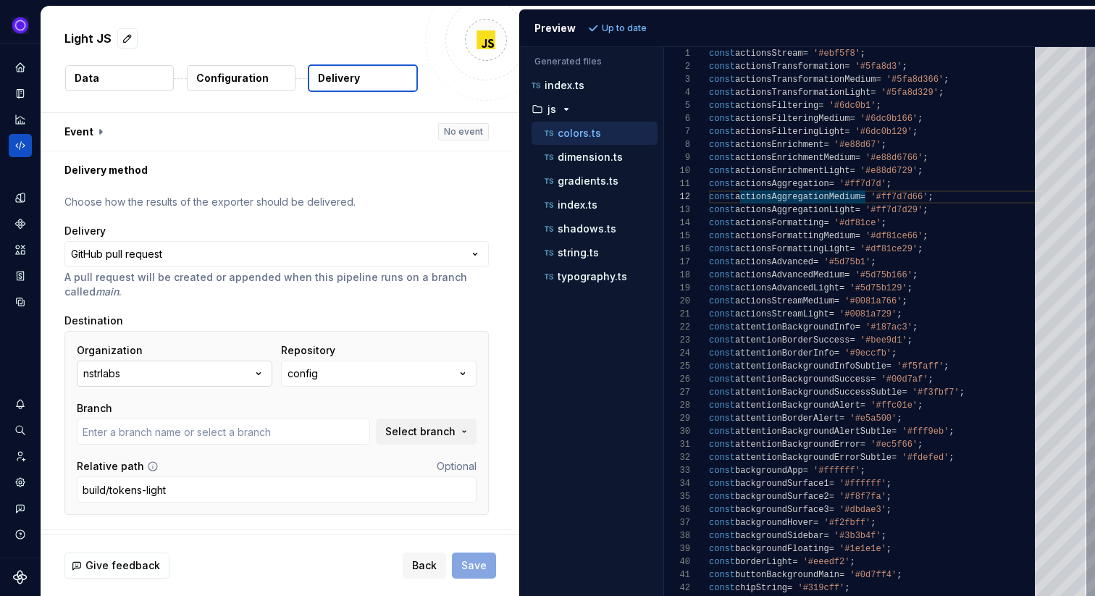
type input "fix-go-yml-vulnerability-dependency"
click at [329, 371] on button "config" at bounding box center [378, 374] width 195 height 26
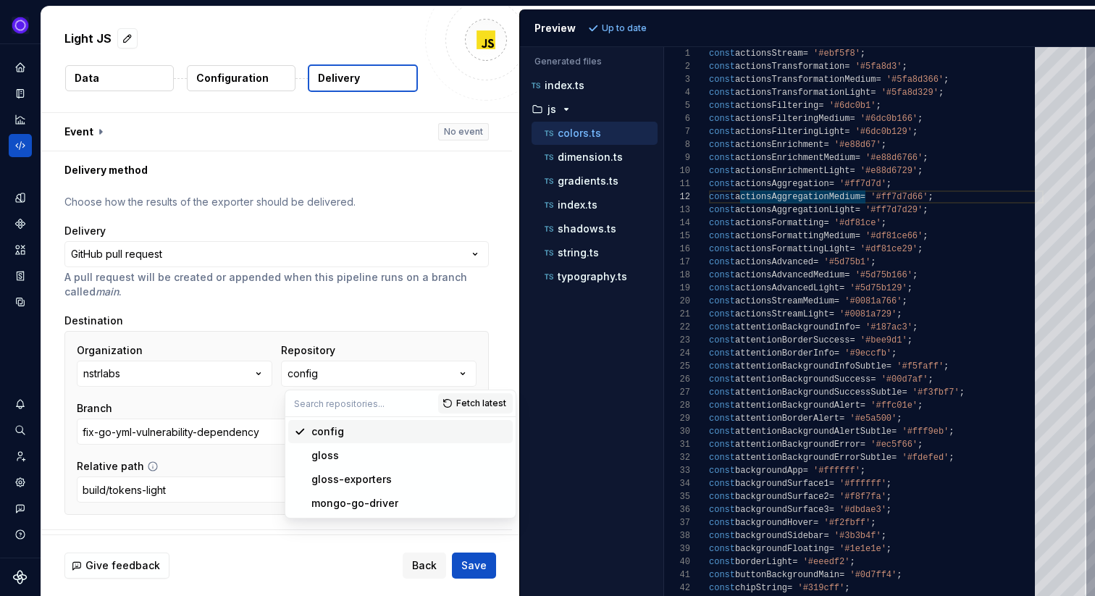
click at [377, 345] on div "Repository" at bounding box center [378, 350] width 195 height 14
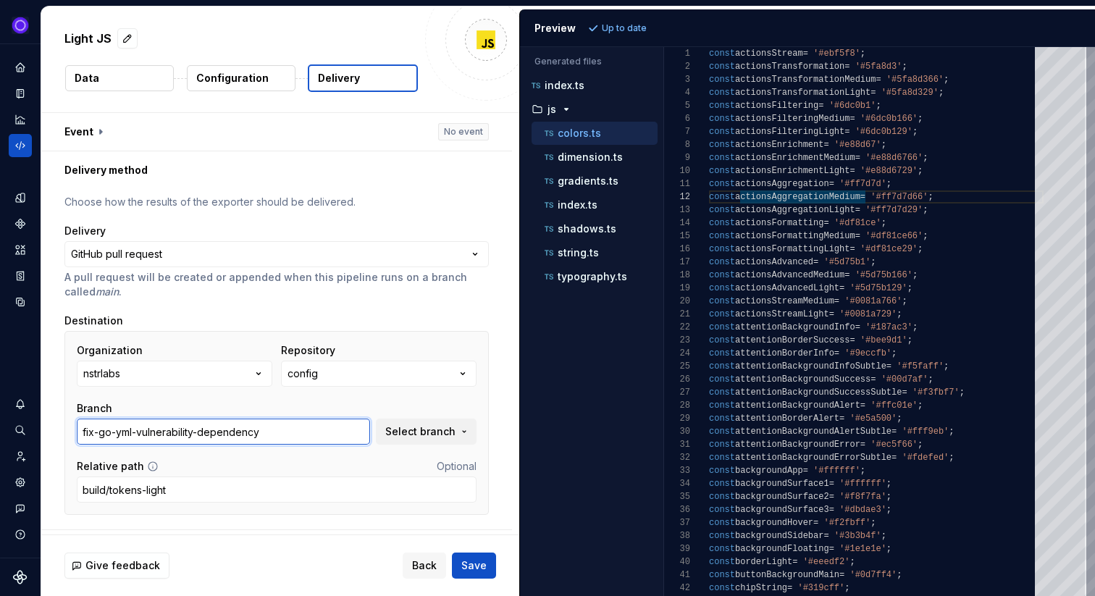
drag, startPoint x: 83, startPoint y: 432, endPoint x: 329, endPoint y: 444, distance: 247.1
click at [329, 444] on input "fix-go-yml-vulnerability-dependency" at bounding box center [223, 431] width 293 height 26
click at [421, 429] on span "Select branch" at bounding box center [420, 431] width 70 height 14
click at [455, 397] on div "Organization nstrlabs Repository config Branch fix-go-yml-vulnerability-depende…" at bounding box center [277, 393] width 400 height 101
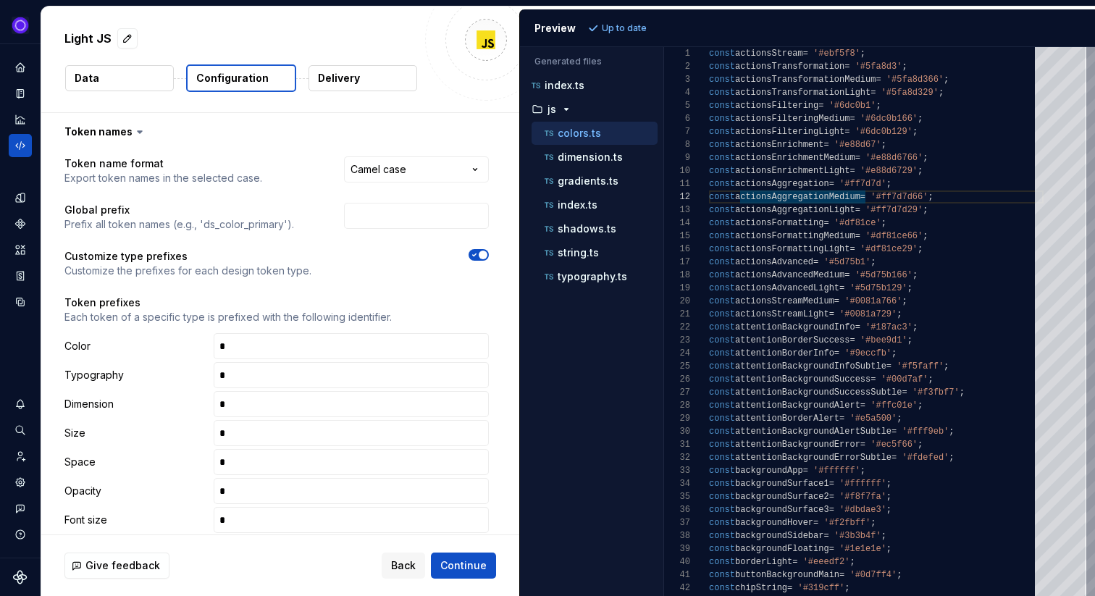
click at [355, 89] on button "Delivery" at bounding box center [362, 78] width 109 height 26
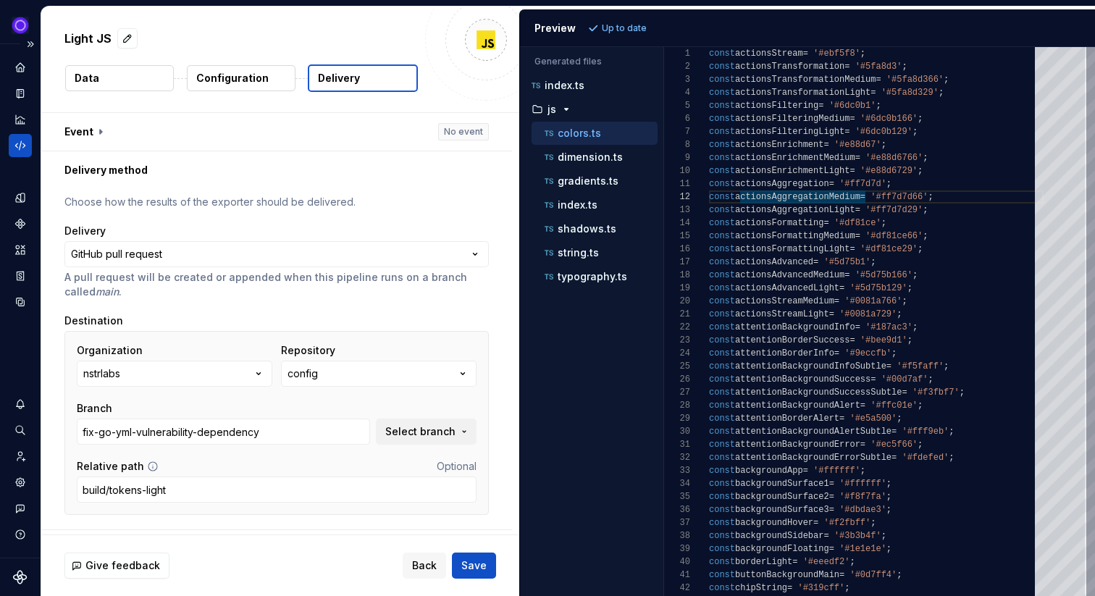
click at [22, 140] on icon "Code automation" at bounding box center [20, 145] width 13 height 13
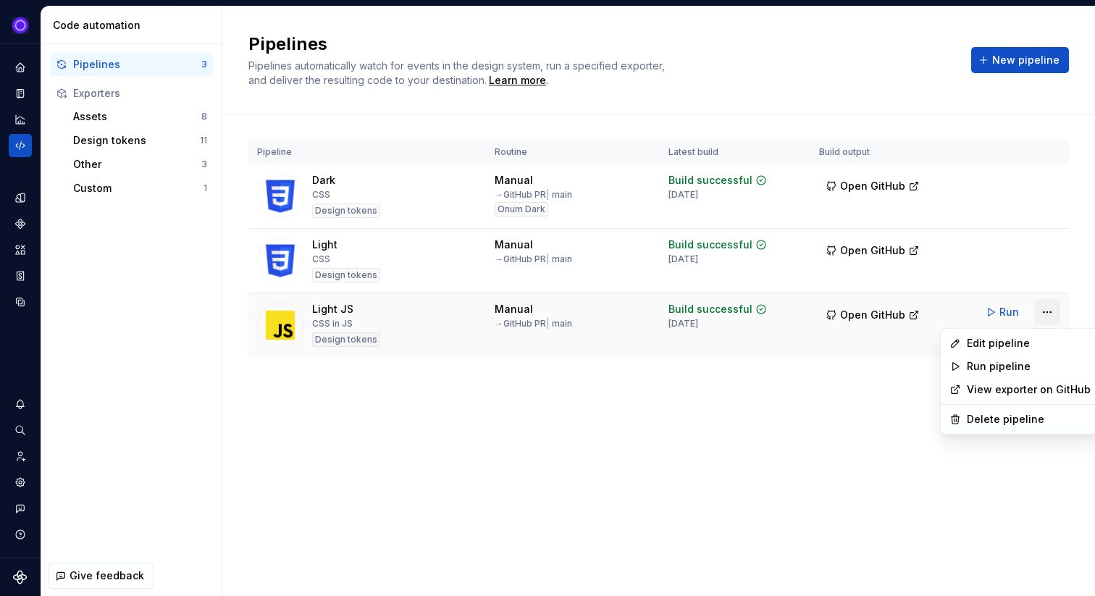
click at [1048, 311] on html "Ixel Design system data Code automation Pipelines 3 Exporters Assets 8 Design t…" at bounding box center [547, 298] width 1095 height 596
click at [990, 343] on div "Edit pipeline" at bounding box center [1028, 343] width 124 height 14
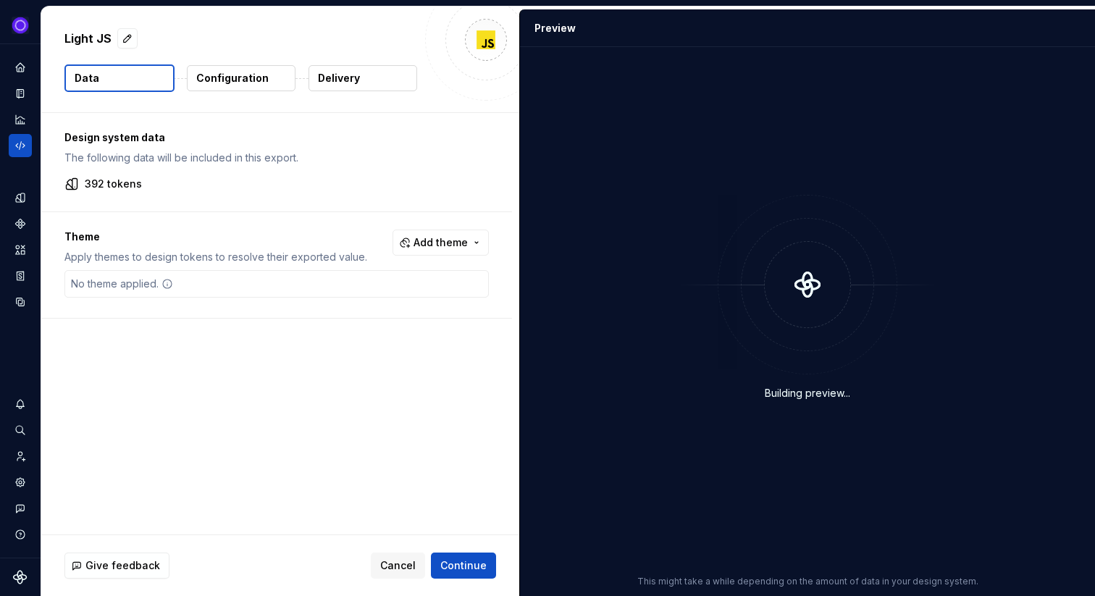
click at [325, 77] on p "Delivery" at bounding box center [339, 78] width 42 height 14
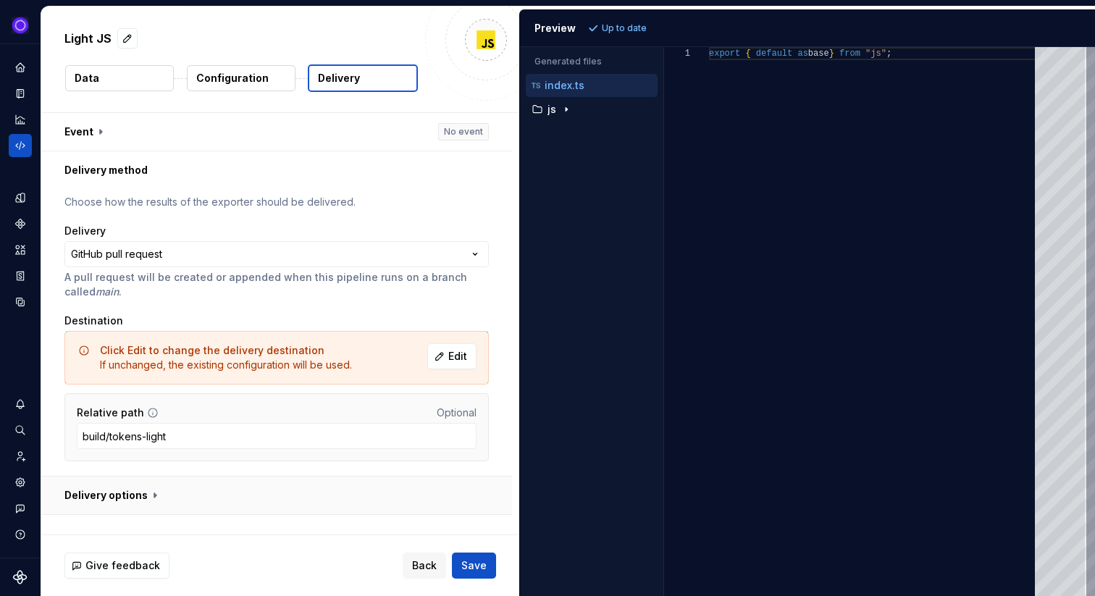
click at [127, 493] on button "button" at bounding box center [276, 495] width 471 height 38
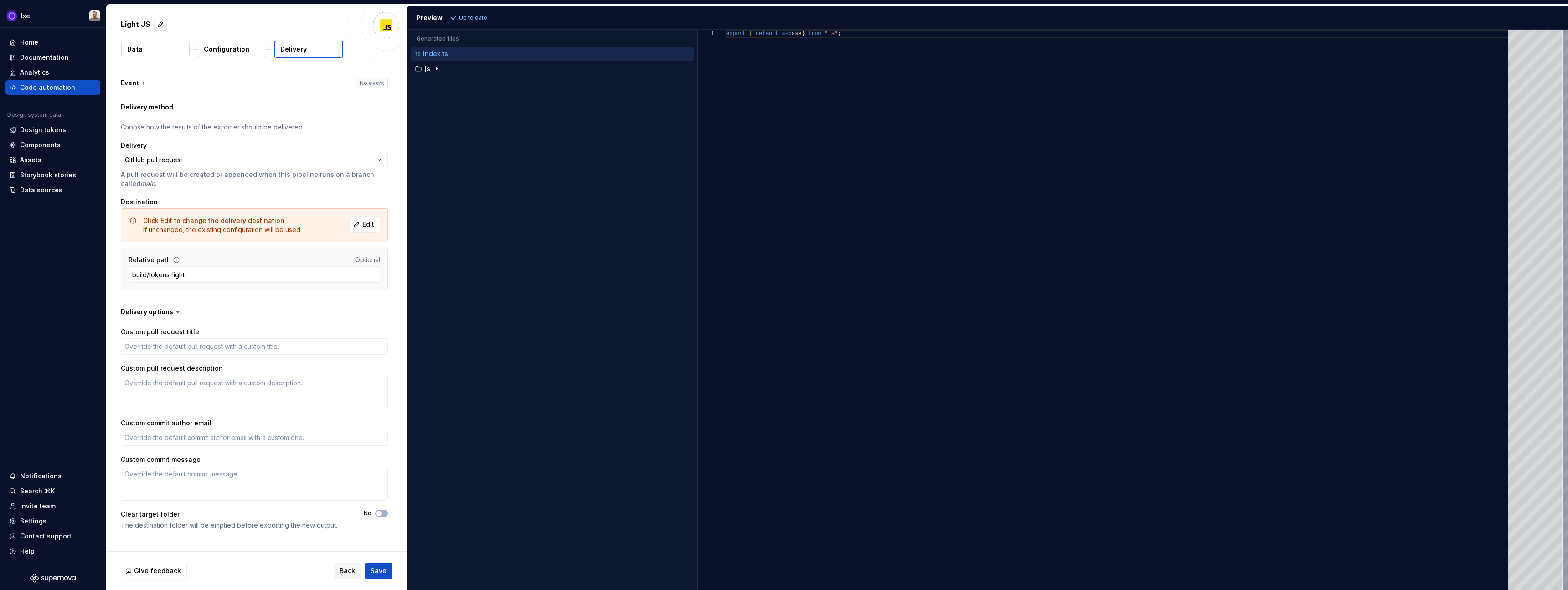
type textarea "*"
